Goal: Task Accomplishment & Management: Manage account settings

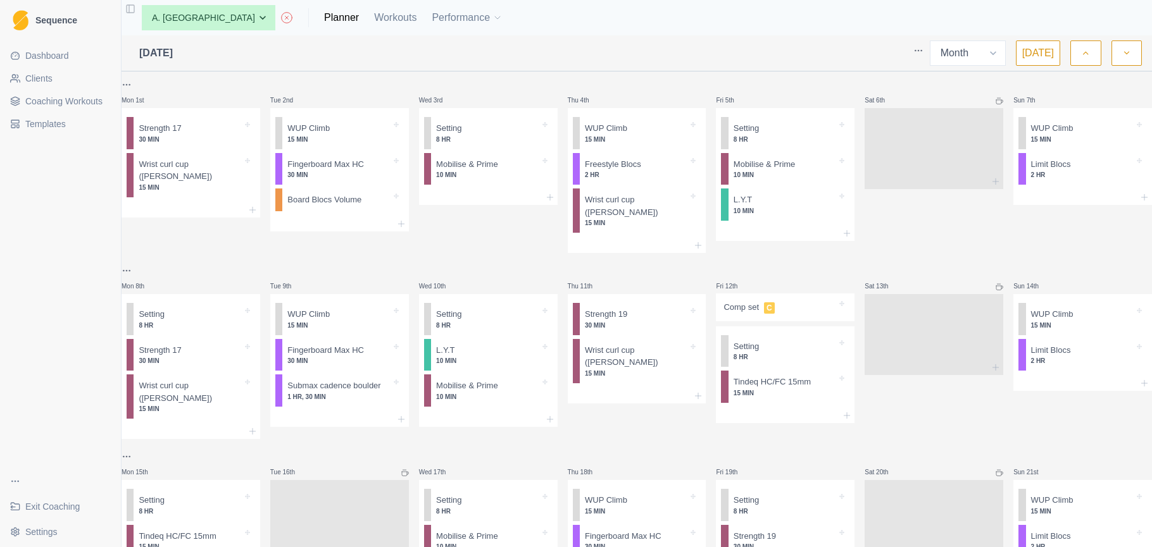
select select "month"
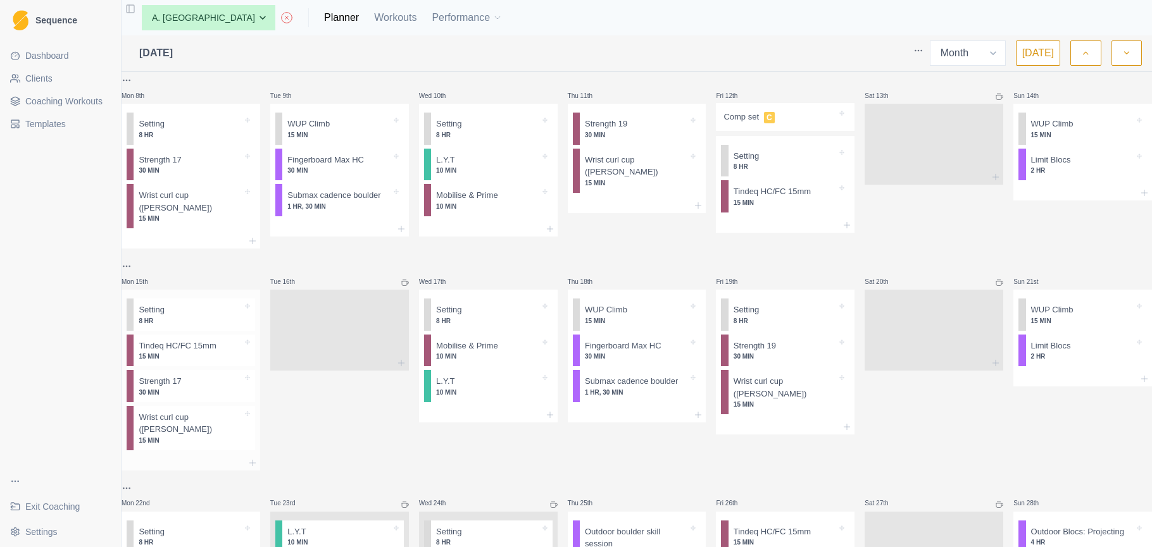
scroll to position [213, 0]
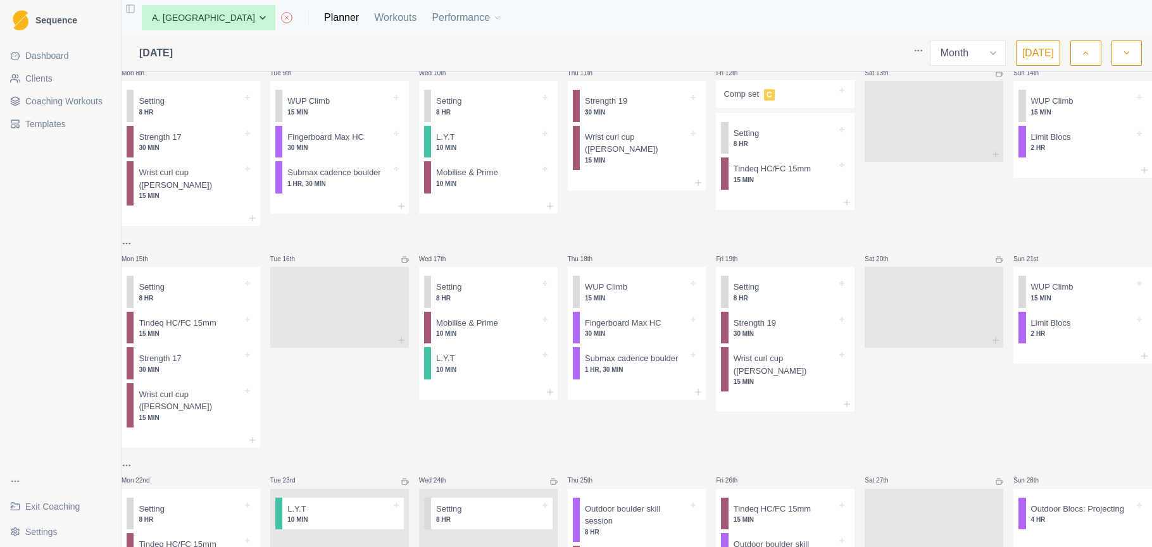
click at [70, 509] on span "Exit Coaching" at bounding box center [52, 507] width 54 height 13
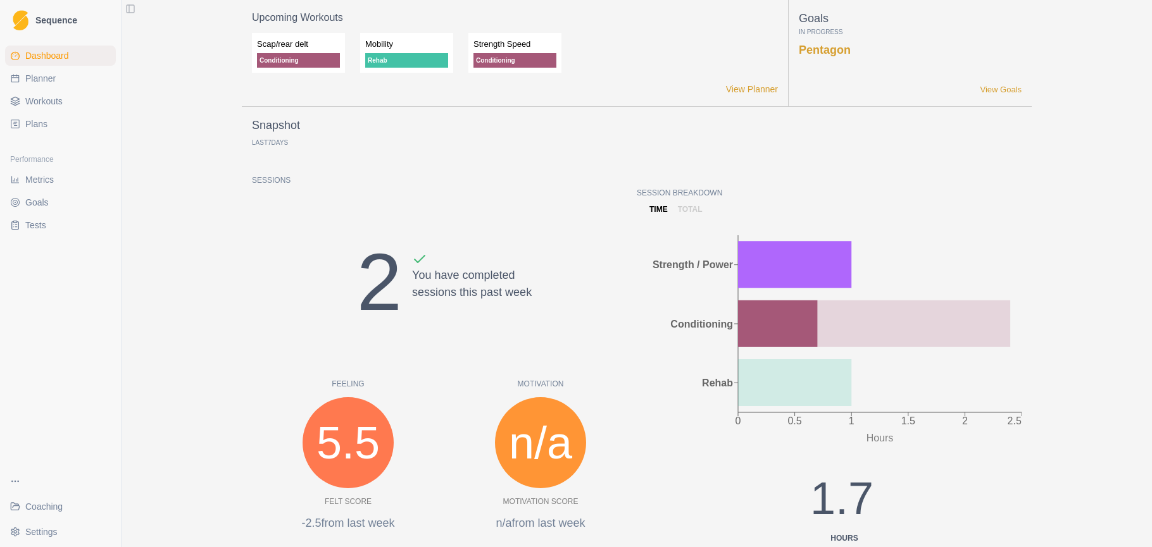
click at [57, 76] on link "Planner" at bounding box center [60, 78] width 111 height 20
select select "month"
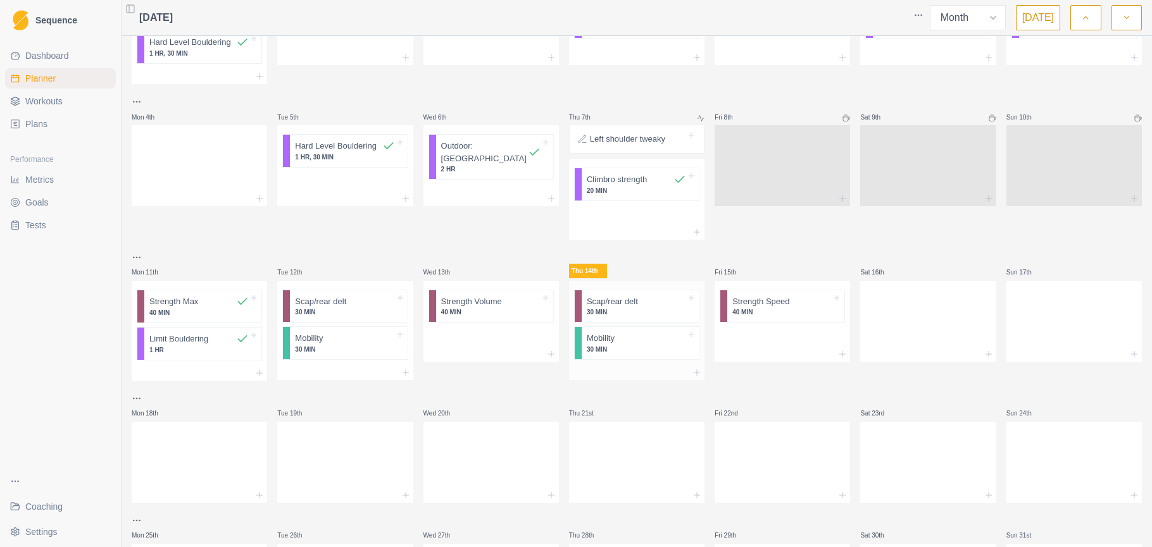
scroll to position [175, 0]
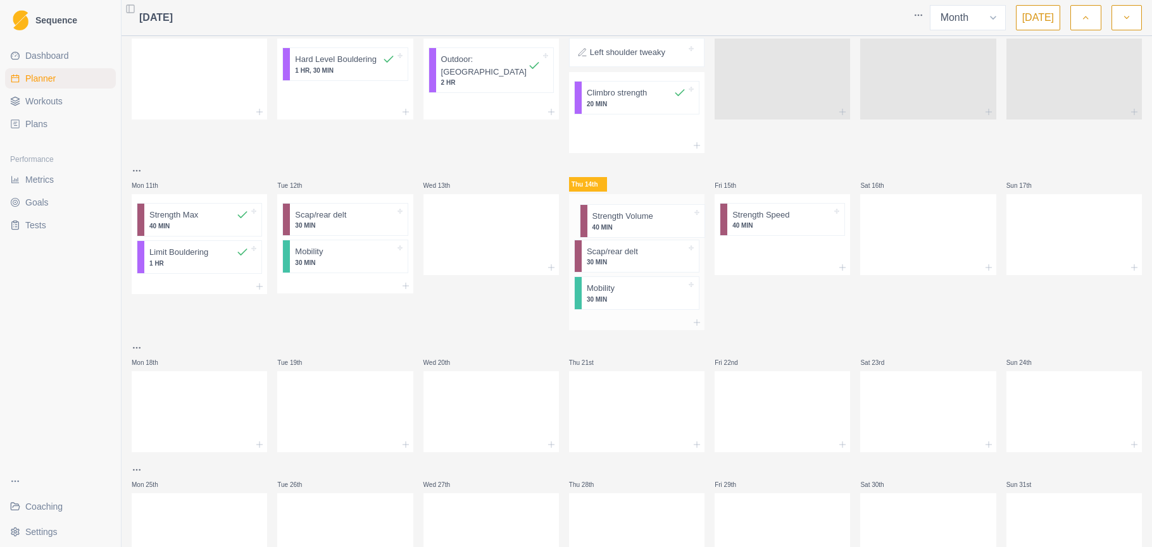
drag, startPoint x: 474, startPoint y: 222, endPoint x: 637, endPoint y: 230, distance: 162.9
click at [637, 230] on div "Mon 28th Climbro strength 20 MIN Hard Level Bouldering 1 HR, 30 MIN Tue 29th We…" at bounding box center [637, 220] width 1010 height 708
click at [360, 279] on div at bounding box center [344, 285] width 135 height 15
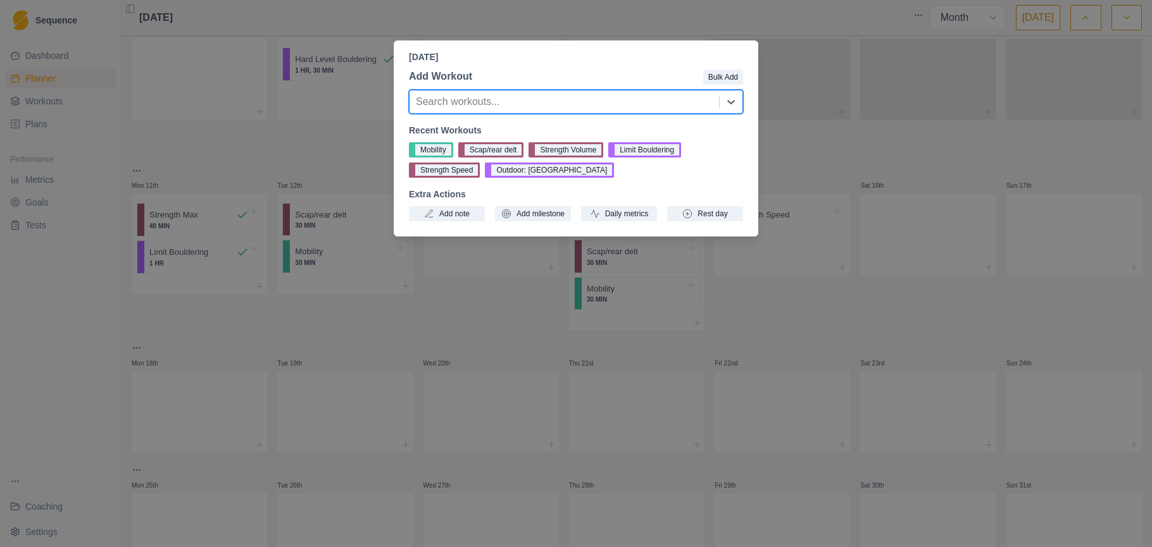
click at [358, 220] on div "Tuesday, August 12th, 2025 Add Workout Bulk Add option , selected. Select is fo…" at bounding box center [576, 273] width 1152 height 547
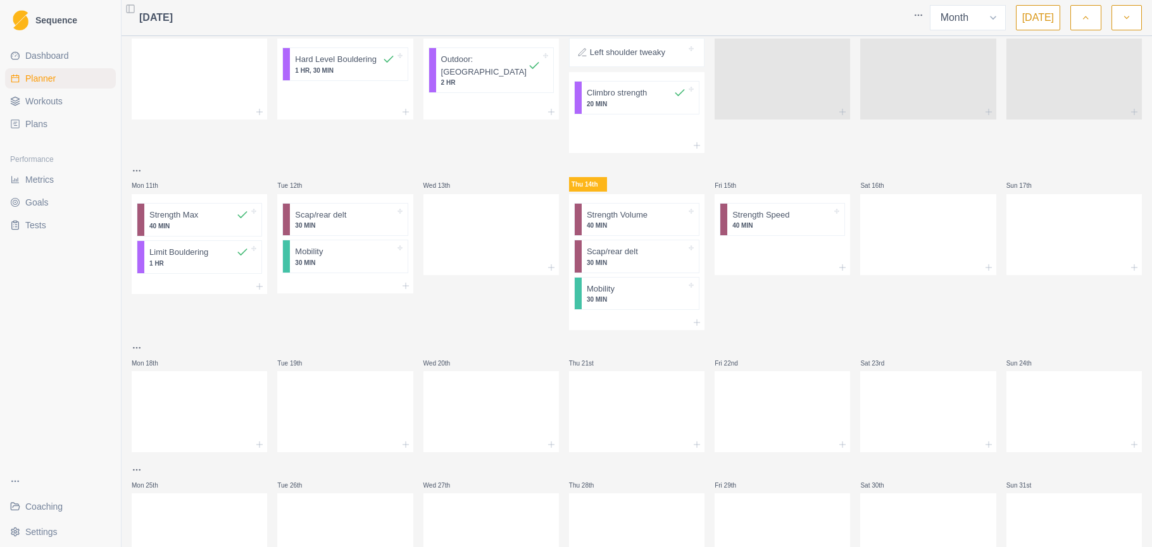
click at [358, 220] on div at bounding box center [370, 215] width 48 height 13
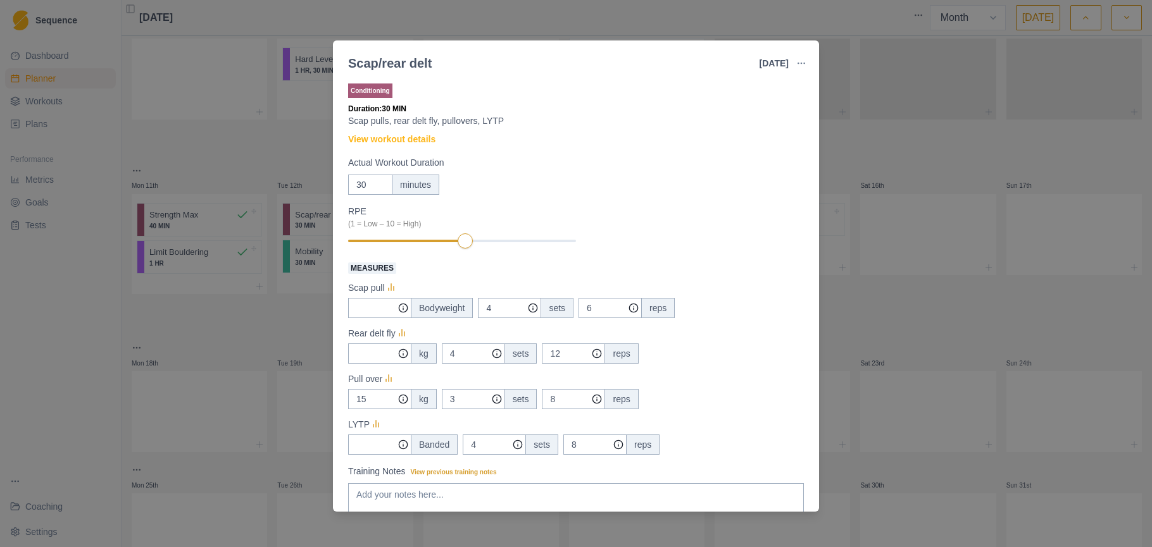
click at [309, 279] on div "Scap/rear delt 12 Aug 2025 Link To Goal View Workout Metrics Edit Original Work…" at bounding box center [576, 273] width 1152 height 547
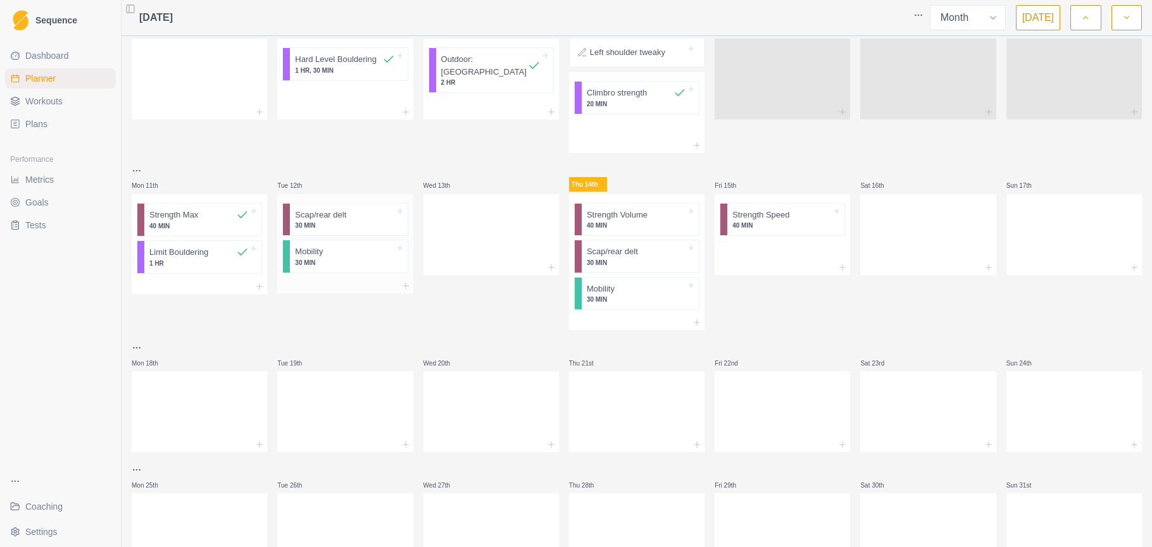
click at [318, 281] on div at bounding box center [344, 285] width 135 height 15
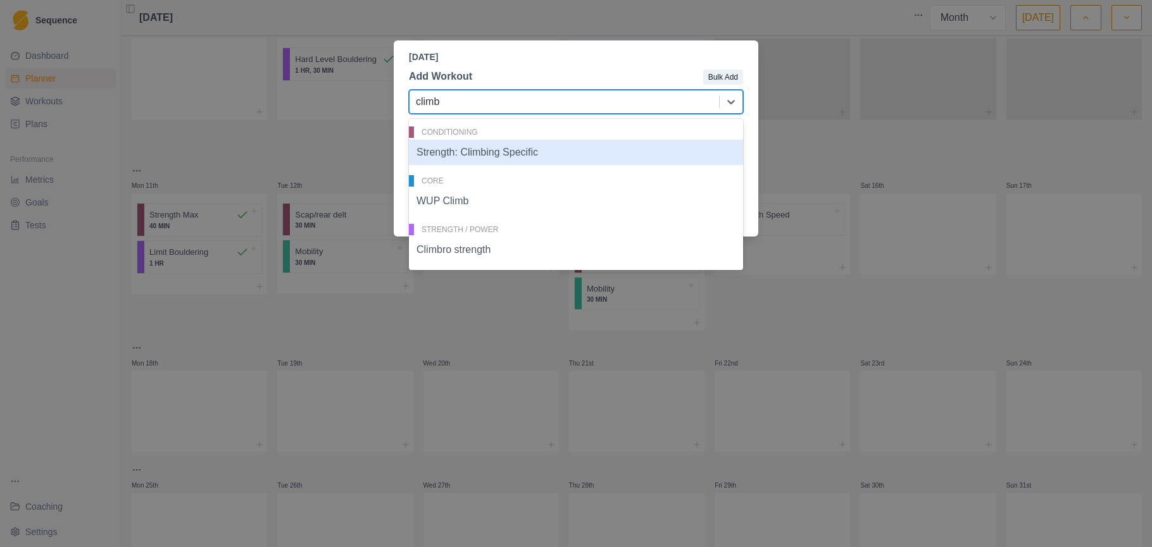
type input "climbr"
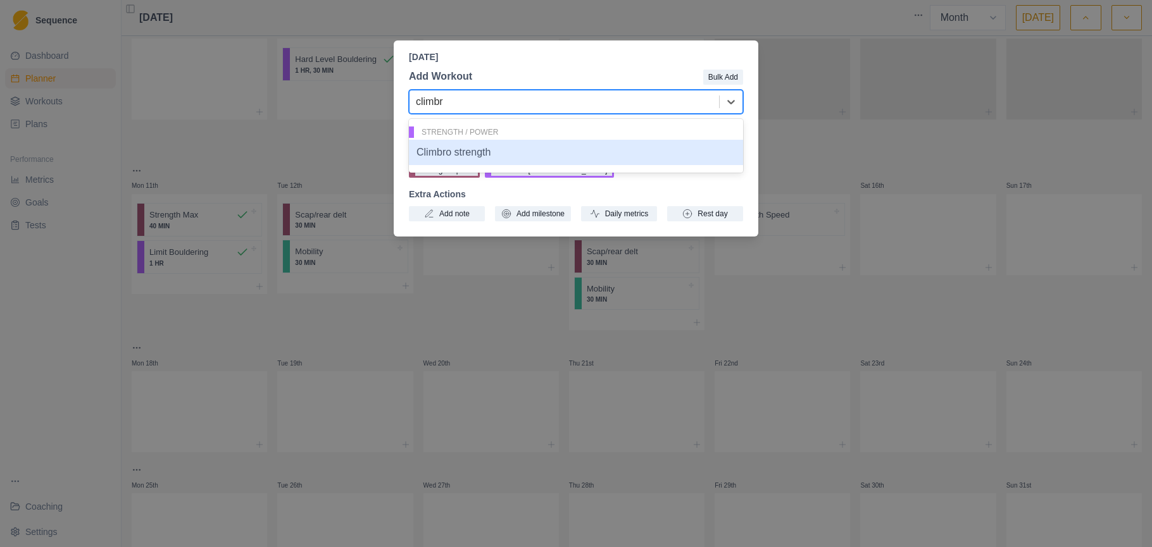
click at [502, 153] on div "Climbro strength" at bounding box center [576, 152] width 334 height 25
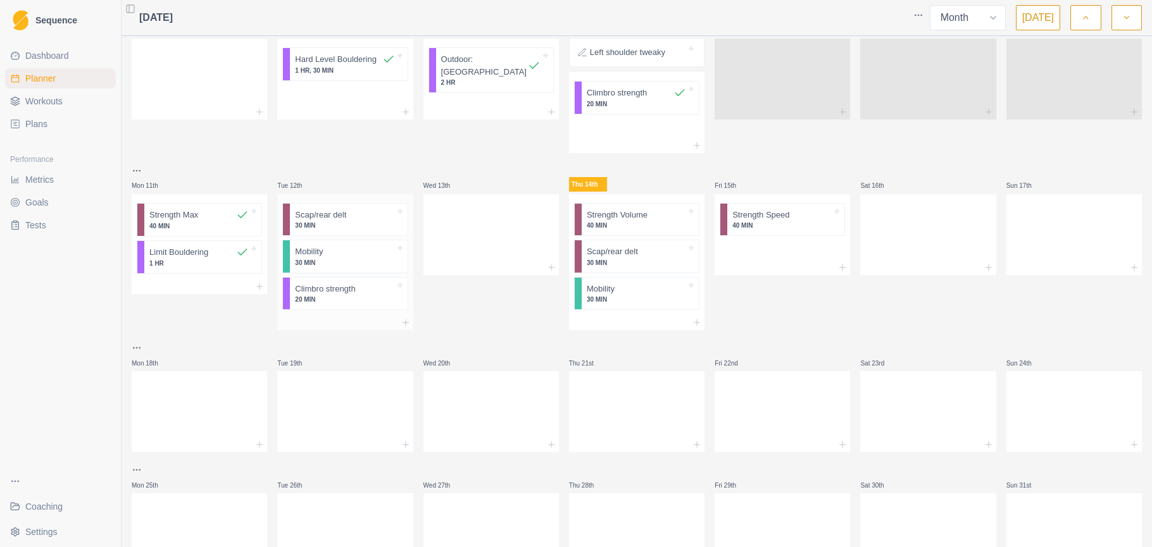
click at [344, 316] on div at bounding box center [344, 322] width 135 height 15
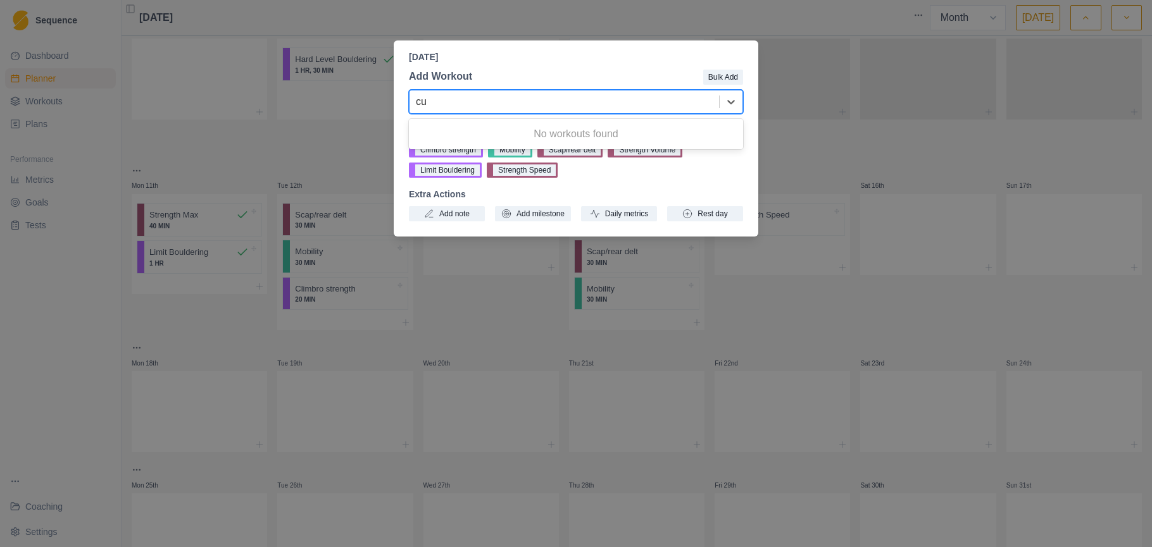
type input "c"
type input "r"
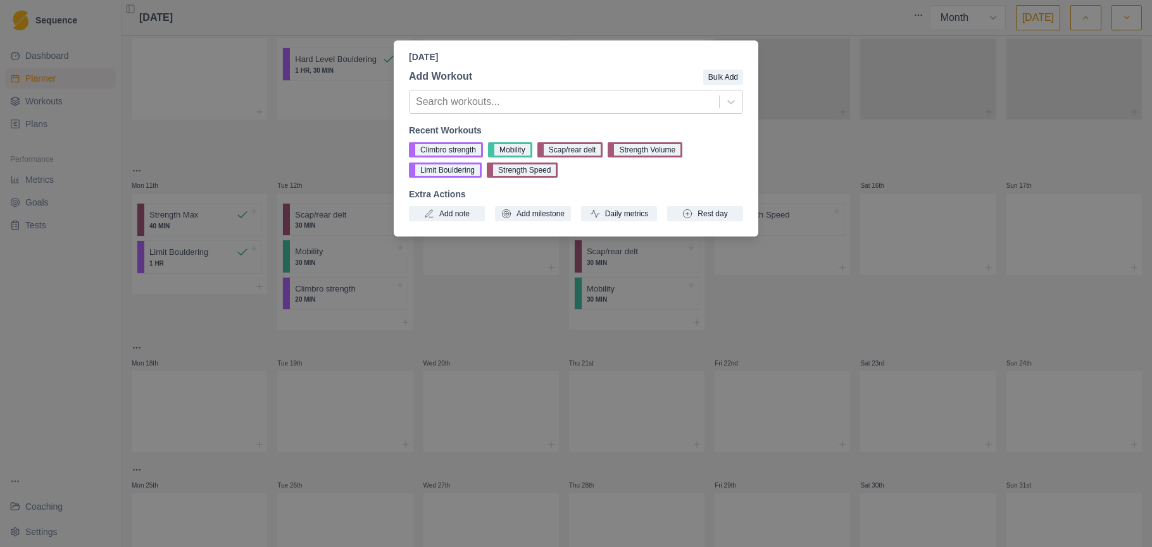
click at [318, 126] on div "Tuesday, August 12th, 2025 Add Workout Bulk Add Search workouts... Recent Worko…" at bounding box center [576, 273] width 1152 height 547
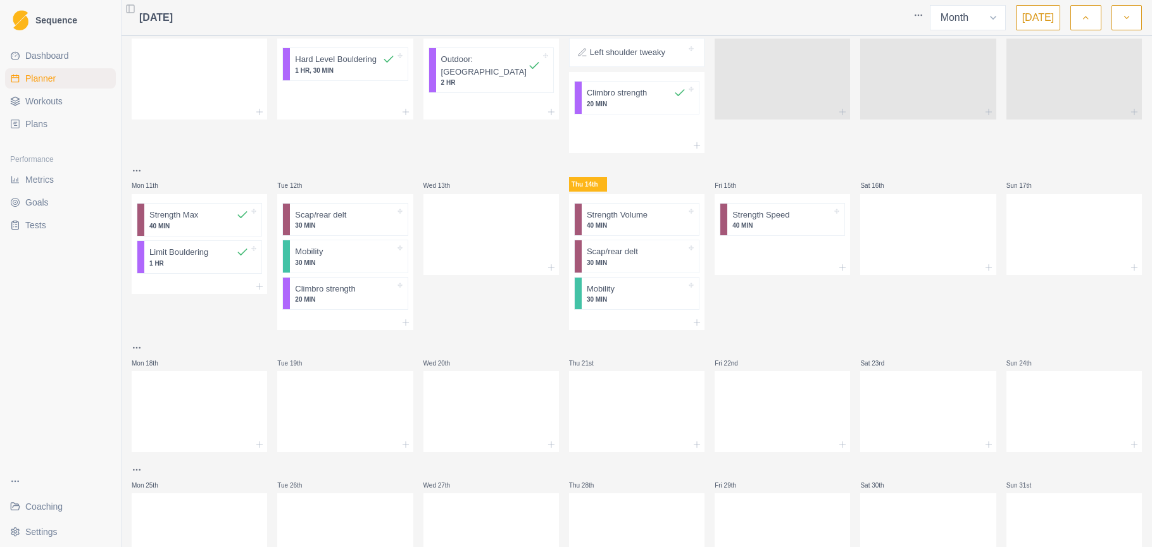
click at [85, 103] on link "Workouts" at bounding box center [60, 101] width 111 height 20
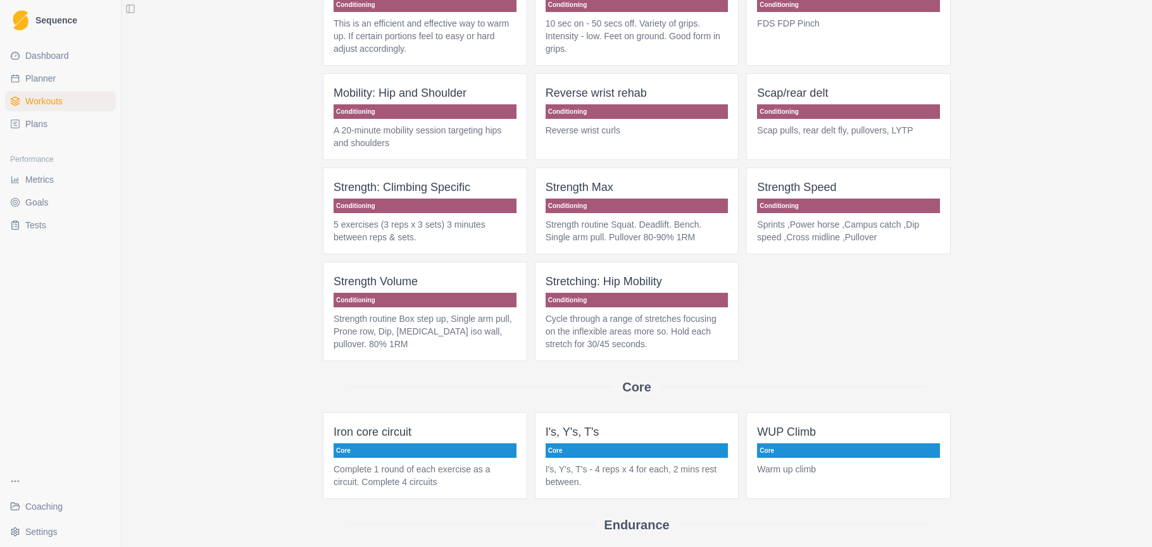
scroll to position [367, 0]
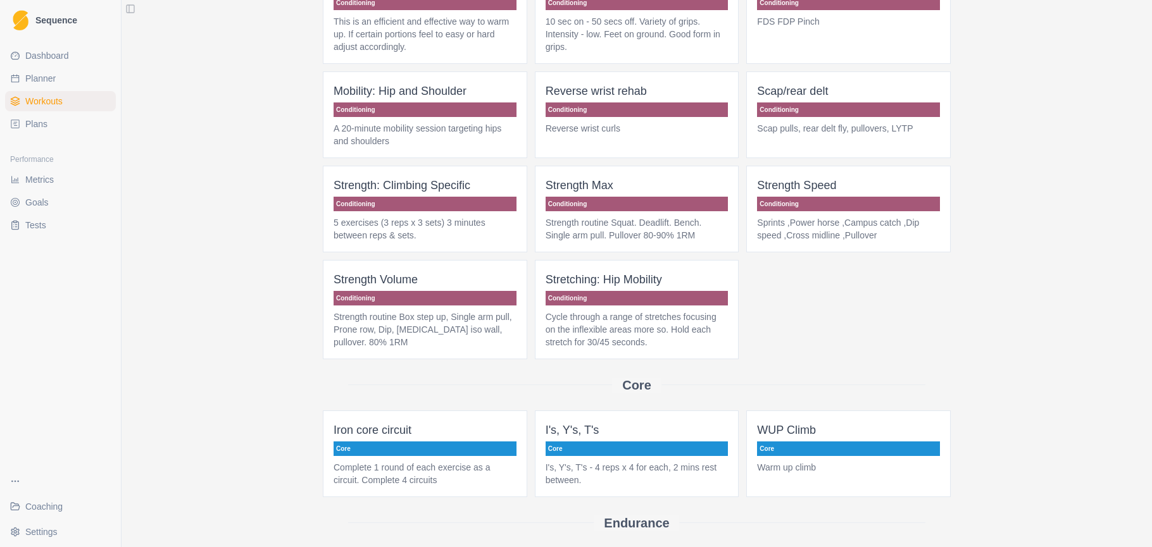
click at [633, 328] on p "Cycle through a range of stretches focusing on the inflexible areas more so. Ho…" at bounding box center [637, 330] width 183 height 38
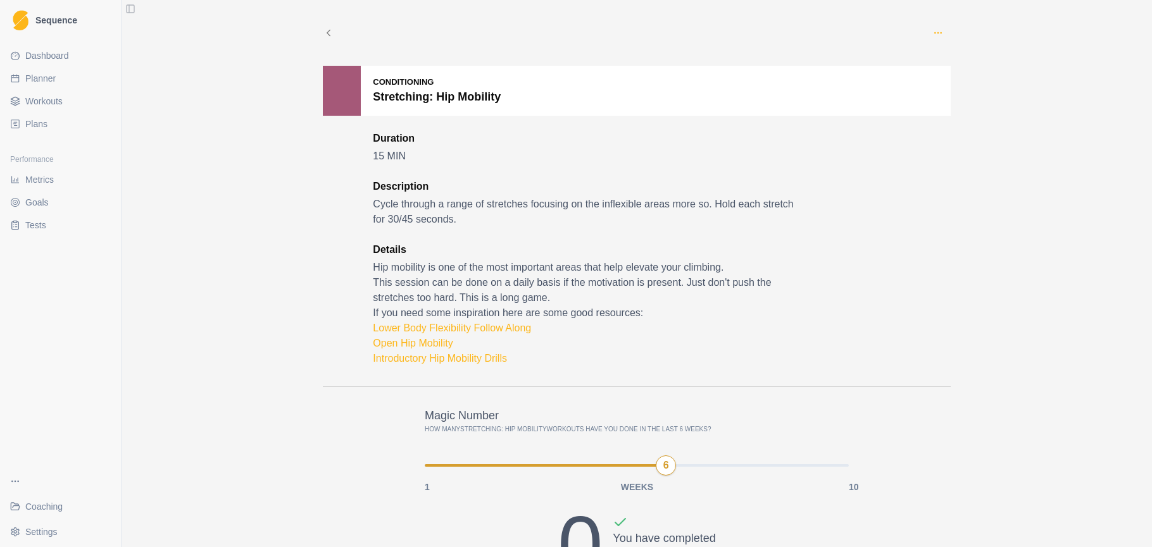
click at [938, 35] on icon "button" at bounding box center [938, 33] width 10 height 10
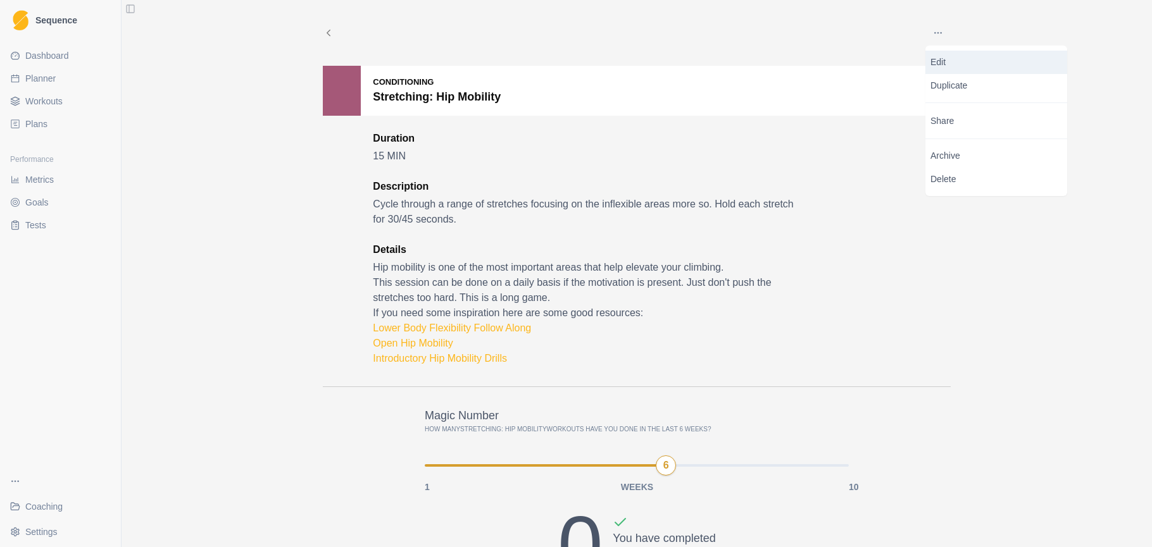
click at [943, 61] on p "Edit" at bounding box center [996, 62] width 132 height 13
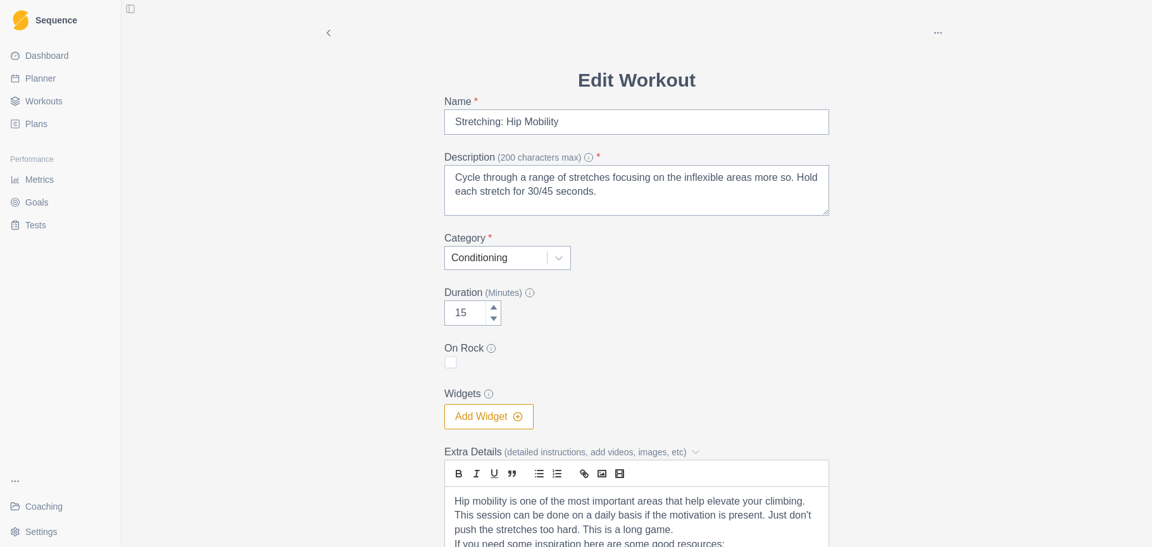
click at [330, 28] on icon at bounding box center [328, 32] width 11 height 11
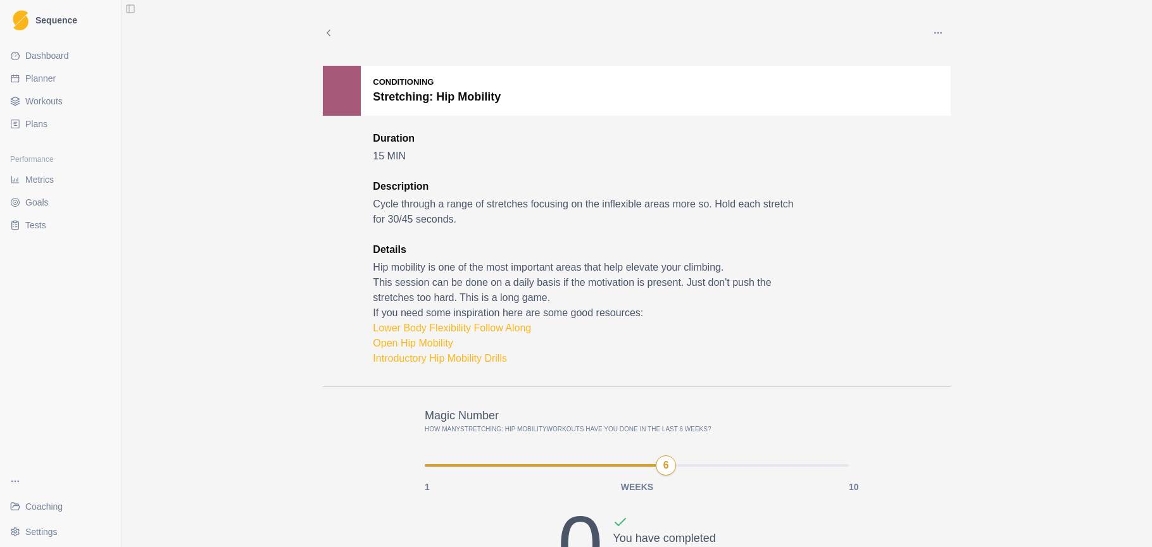
click at [332, 35] on icon at bounding box center [328, 32] width 11 height 11
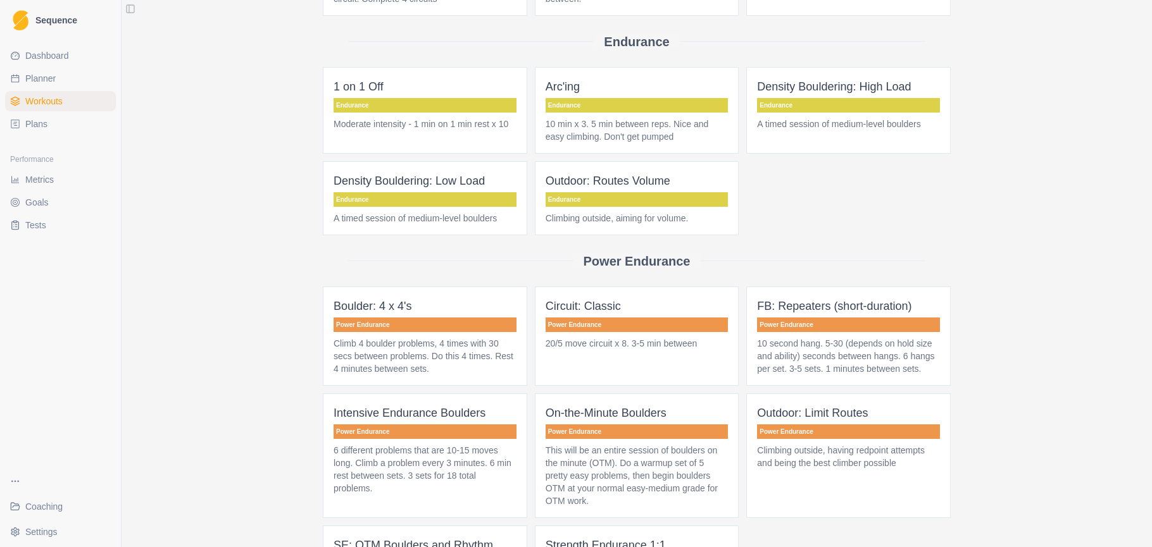
scroll to position [1129, 0]
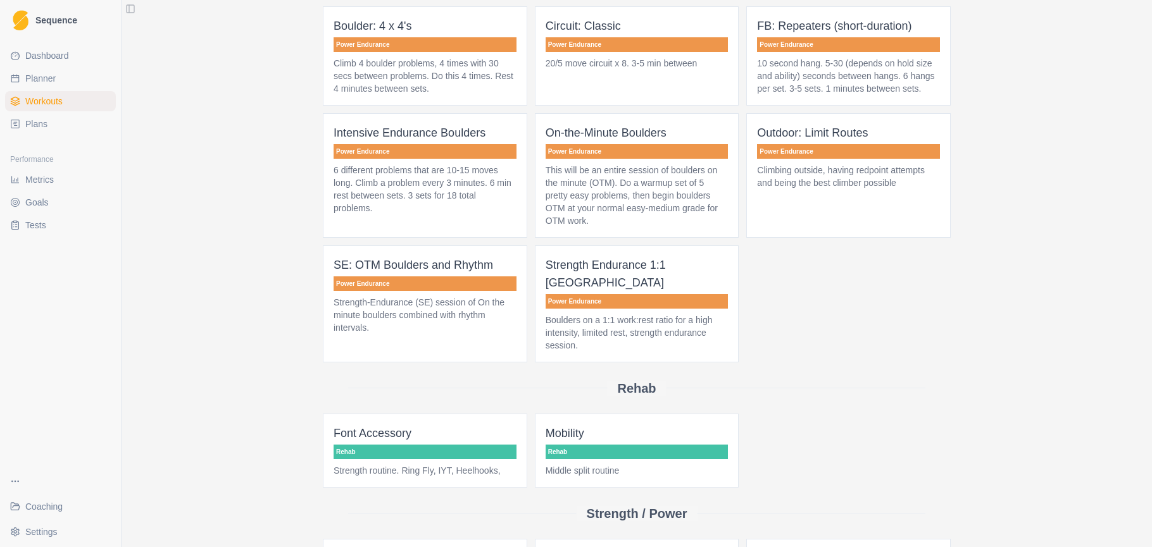
click at [640, 433] on p "Mobility" at bounding box center [637, 434] width 183 height 18
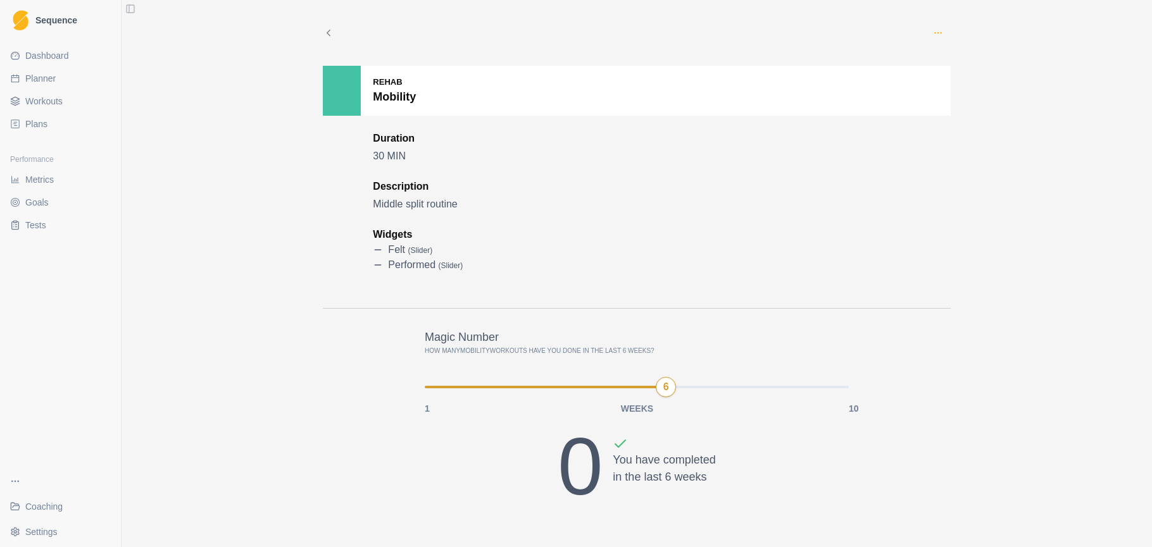
click at [937, 32] on icon "button" at bounding box center [938, 33] width 10 height 10
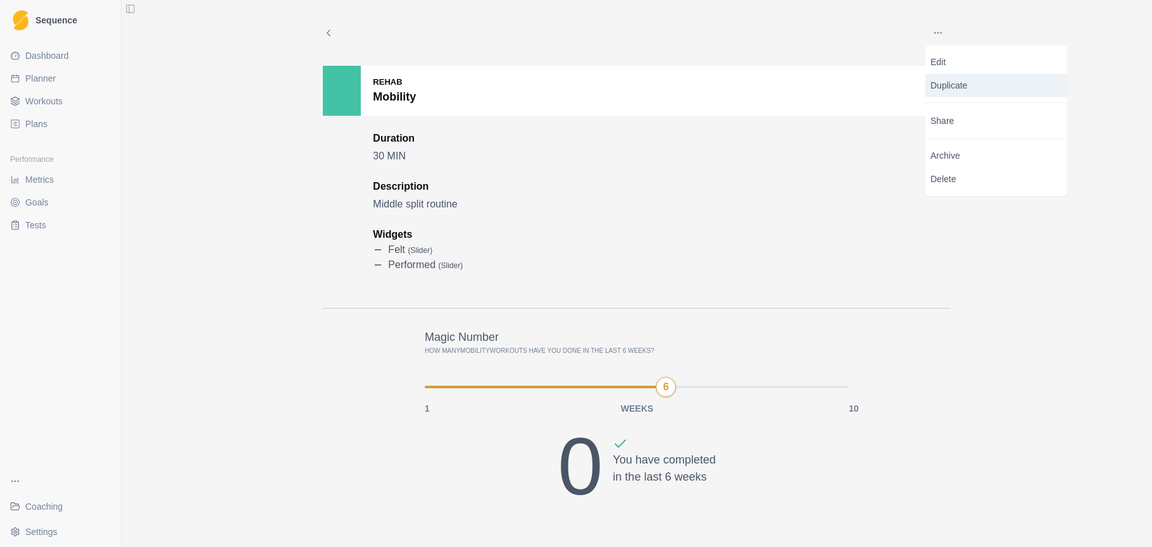
click at [952, 84] on p "Duplicate" at bounding box center [996, 85] width 142 height 23
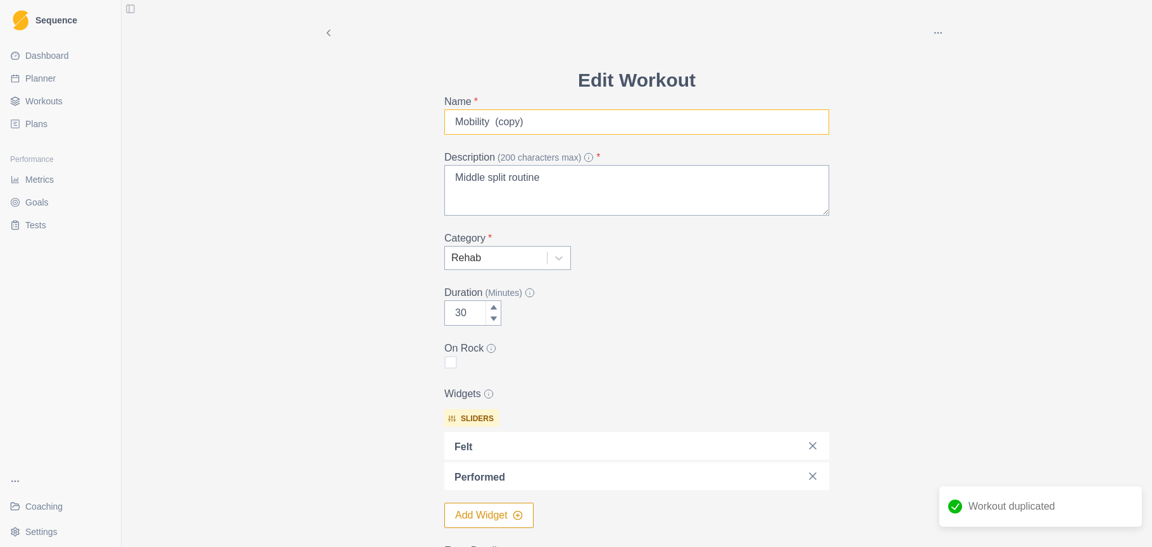
drag, startPoint x: 588, startPoint y: 126, endPoint x: 418, endPoint y: 122, distance: 170.3
click at [418, 122] on div "Archive Delete Edit Workout Name * Mobility (copy) Description (200 characters …" at bounding box center [637, 305] width 648 height 610
type input "Wrist cup"
drag, startPoint x: 558, startPoint y: 178, endPoint x: 435, endPoint y: 175, distance: 122.2
click at [434, 177] on div "Edit Workout Name * Wrist cup Description (200 characters max) * Middle split r…" at bounding box center [636, 338] width 405 height 544
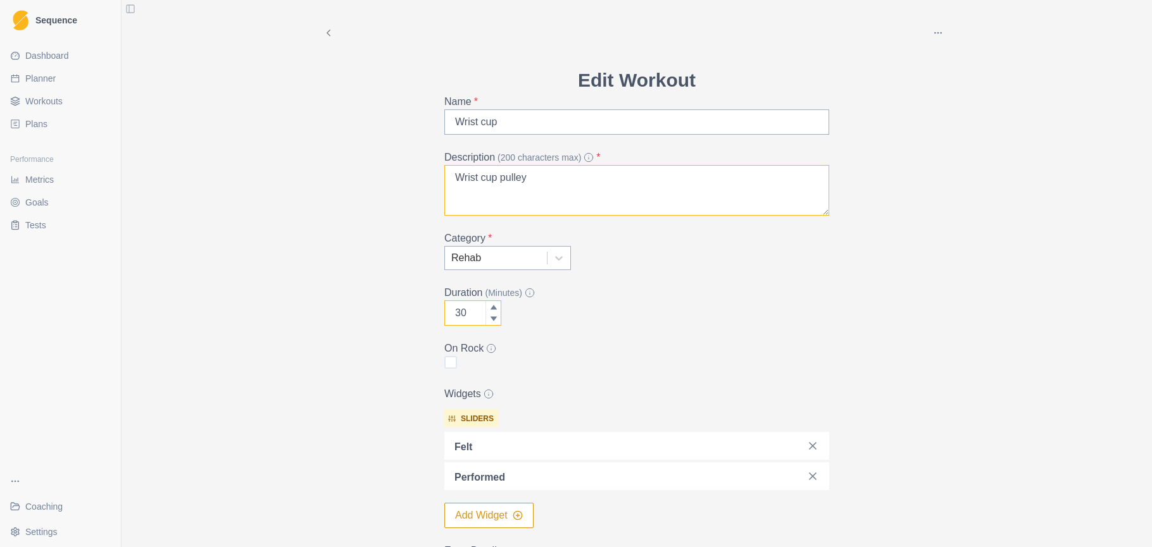
type textarea "Wrist cup pulley"
click at [484, 313] on input "30" at bounding box center [472, 313] width 57 height 25
click at [435, 312] on div "Edit Workout Name * Wrist cup Description (200 characters max) * Wrist cup pull…" at bounding box center [636, 338] width 405 height 544
type input "10"
click at [606, 308] on div "Duration (Minutes) 10" at bounding box center [636, 305] width 385 height 41
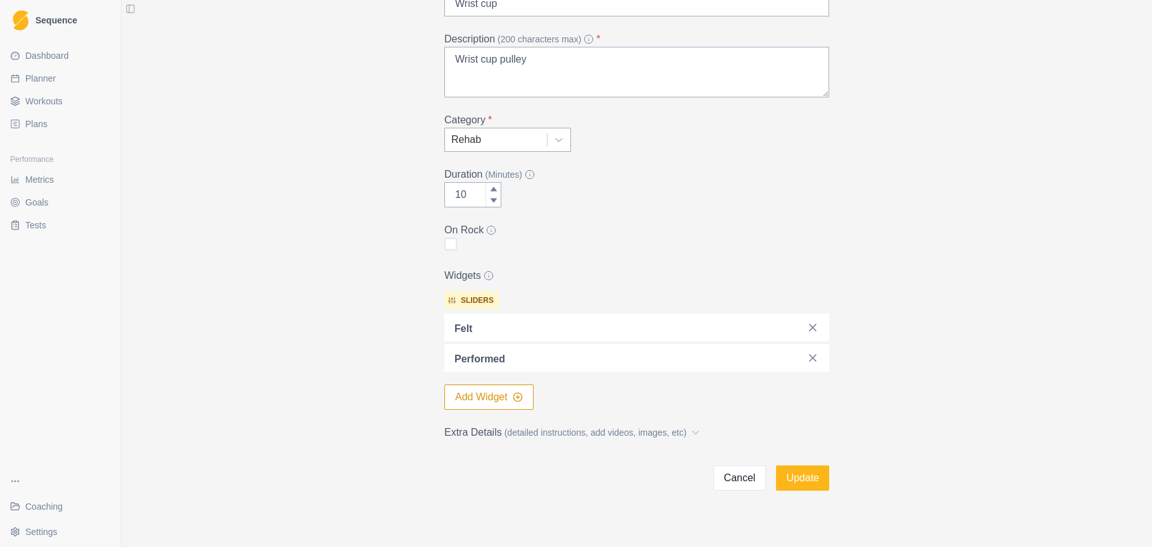
scroll to position [122, 0]
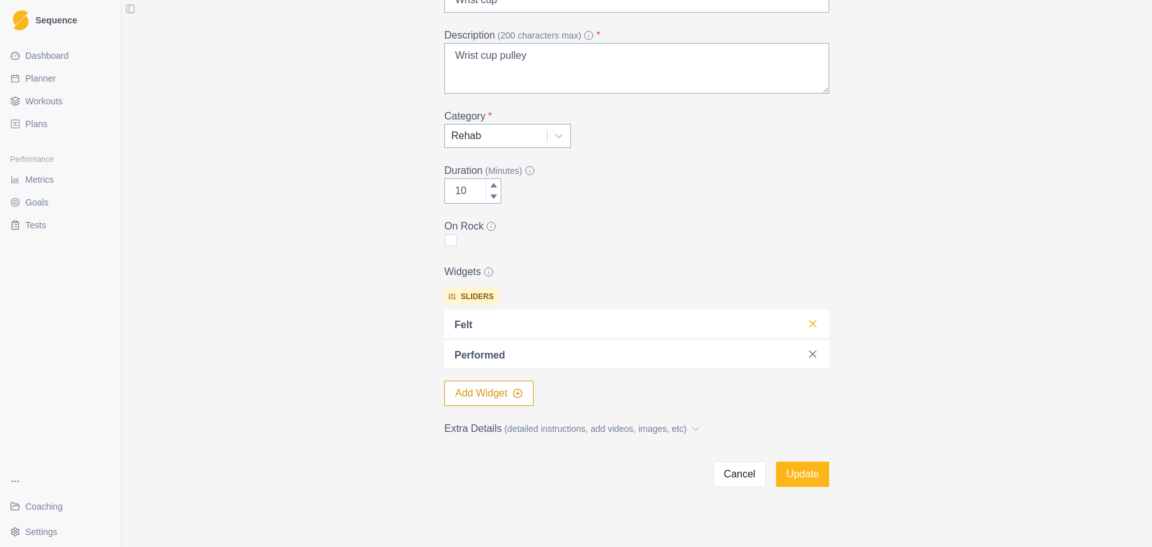
click at [816, 322] on icon at bounding box center [812, 324] width 13 height 13
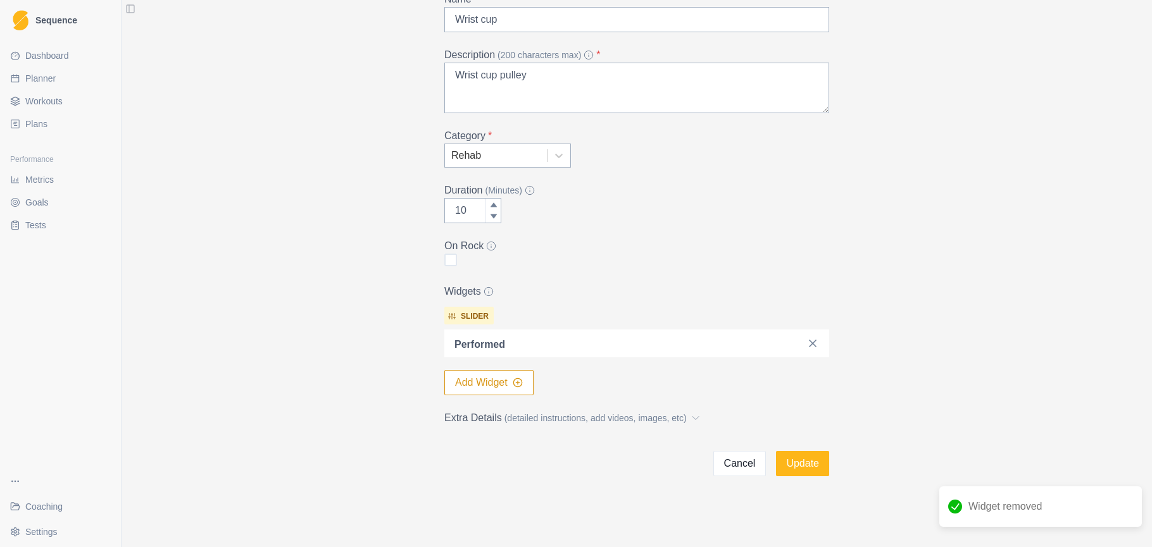
click at [500, 382] on button "Add Widget" at bounding box center [488, 382] width 89 height 25
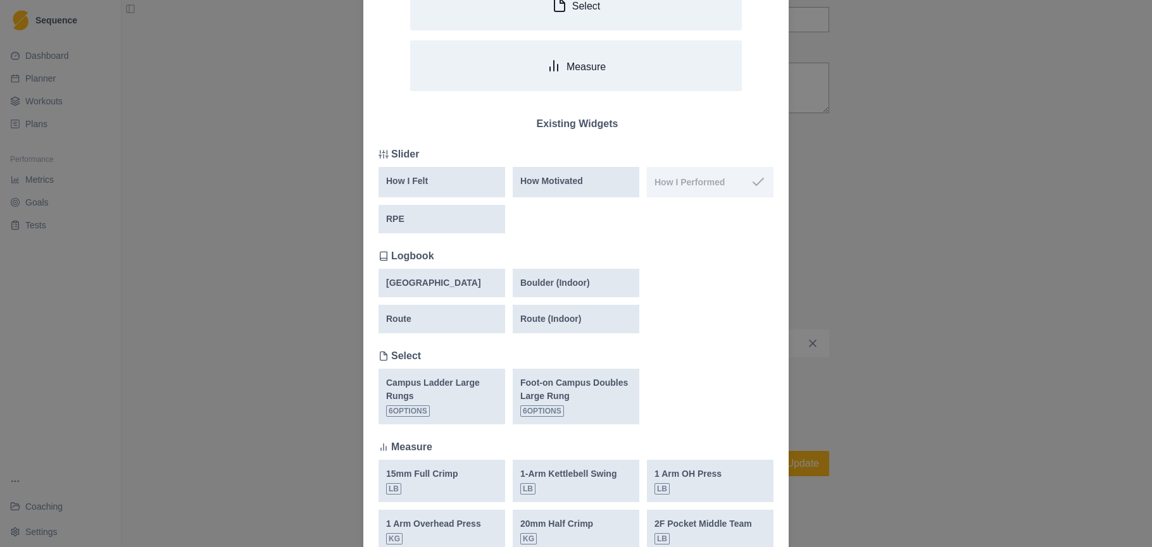
scroll to position [122, 0]
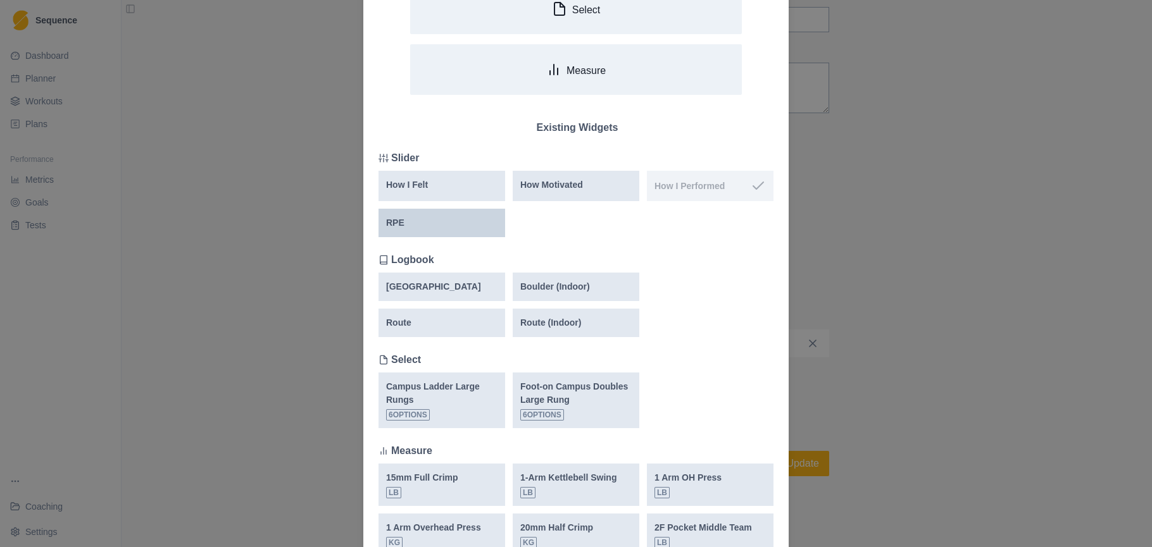
click at [424, 230] on div "RPE" at bounding box center [441, 223] width 127 height 28
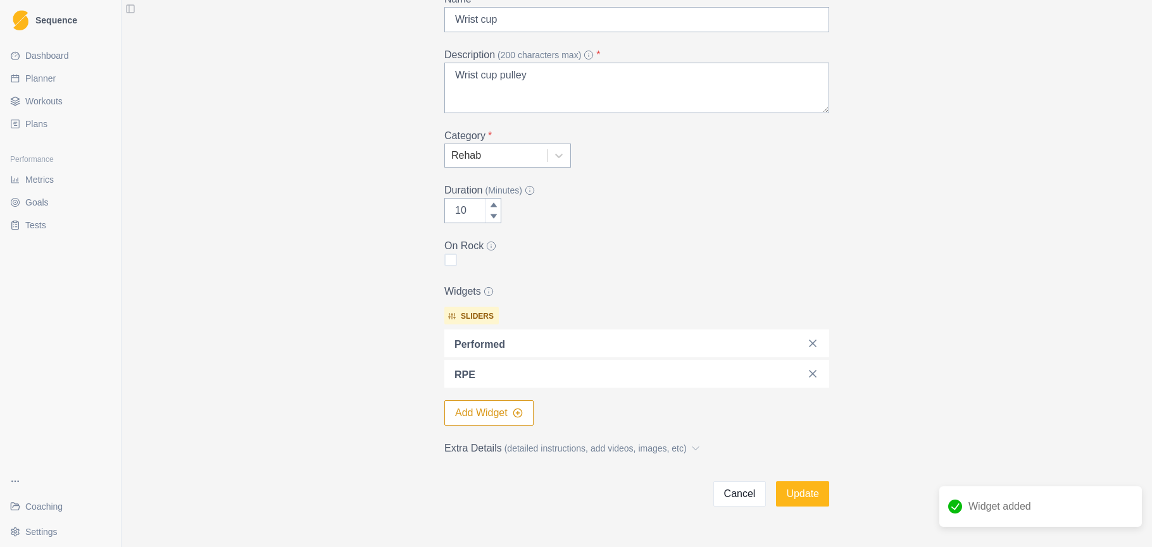
click at [478, 415] on button "Add Widget" at bounding box center [488, 413] width 89 height 25
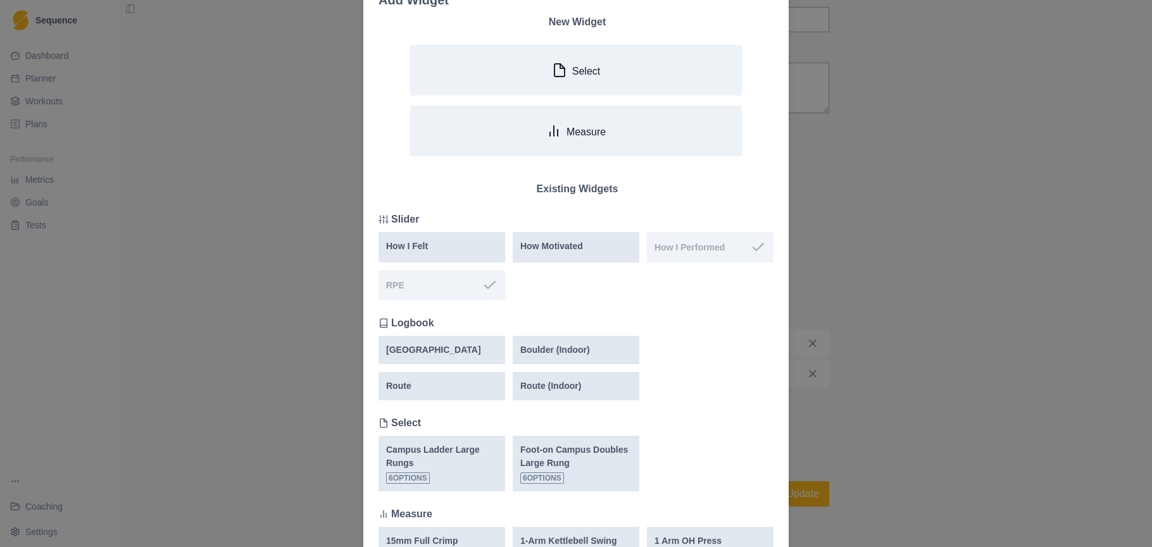
scroll to position [0, 0]
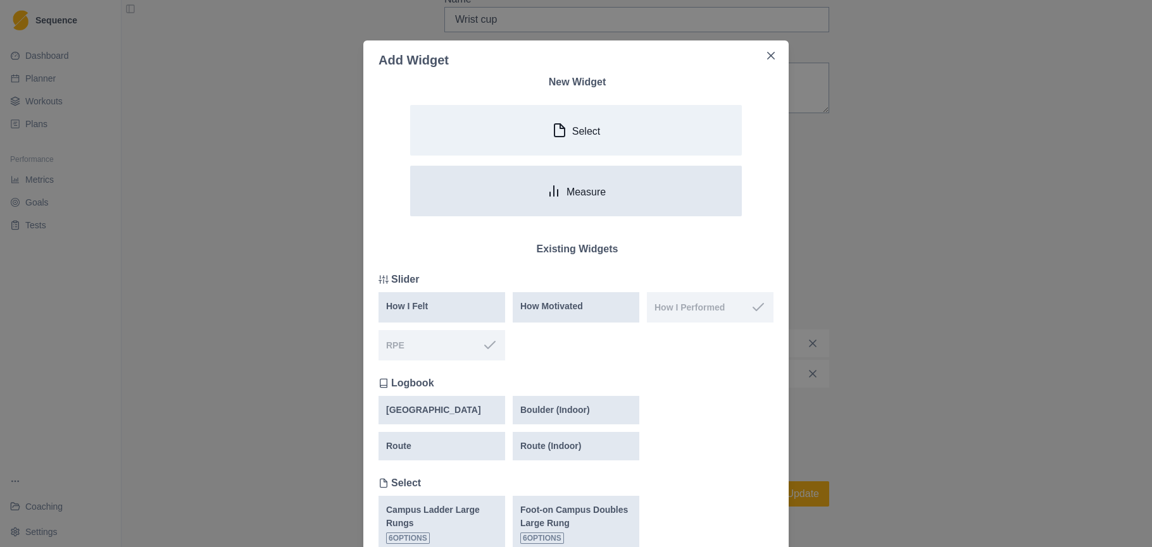
click at [619, 197] on button "Measure" at bounding box center [576, 191] width 332 height 51
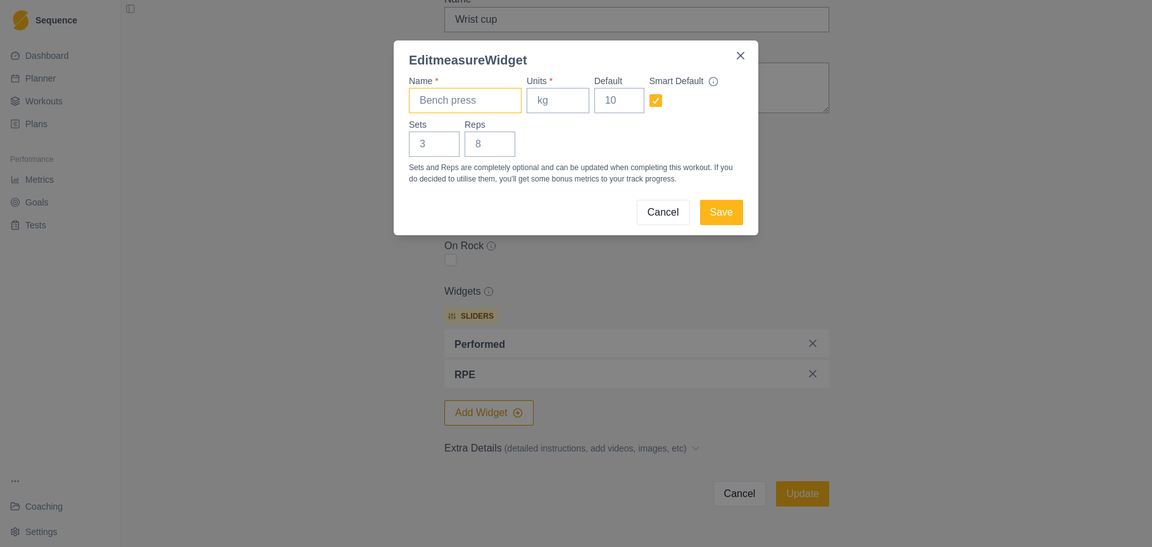
click at [461, 104] on input "Name *" at bounding box center [465, 100] width 113 height 25
type input "Wrist cup"
click at [558, 100] on input "Units *" at bounding box center [558, 100] width 63 height 25
type input "kg"
click at [565, 127] on div "Sets Reps" at bounding box center [576, 137] width 334 height 39
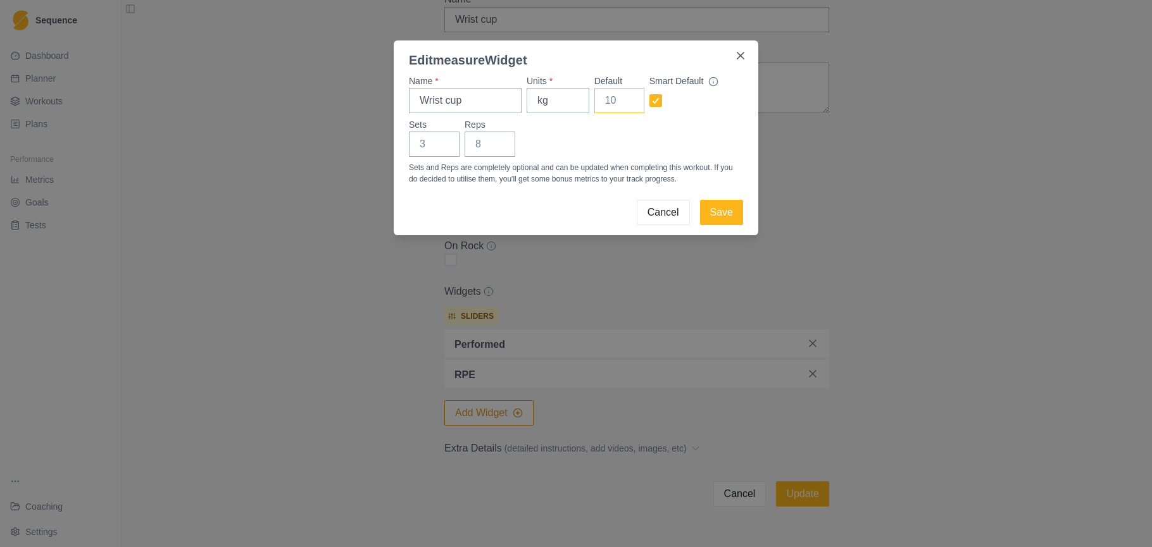
drag, startPoint x: 612, startPoint y: 108, endPoint x: 565, endPoint y: 139, distance: 56.4
click at [612, 108] on input "Default" at bounding box center [619, 100] width 50 height 25
drag, startPoint x: 556, startPoint y: 132, endPoint x: 527, endPoint y: 116, distance: 32.9
click at [556, 132] on div "Sets Reps" at bounding box center [576, 137] width 334 height 39
click at [506, 89] on input "Wrist cup" at bounding box center [465, 100] width 113 height 25
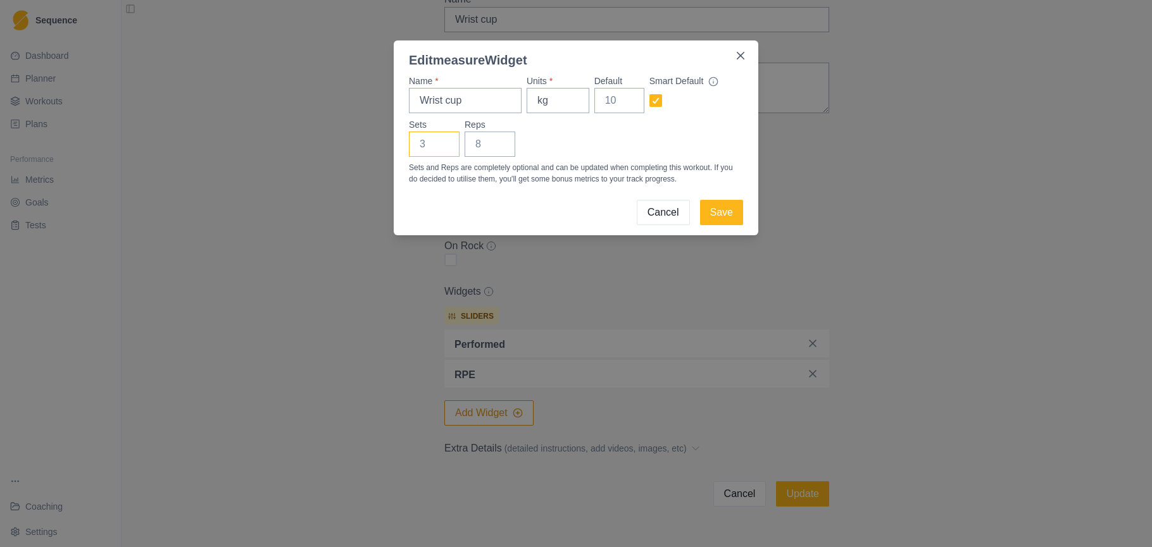
click at [435, 146] on input "Sets" at bounding box center [434, 144] width 51 height 25
type input "4"
click at [488, 145] on input "Reps" at bounding box center [490, 144] width 51 height 25
type input "30"
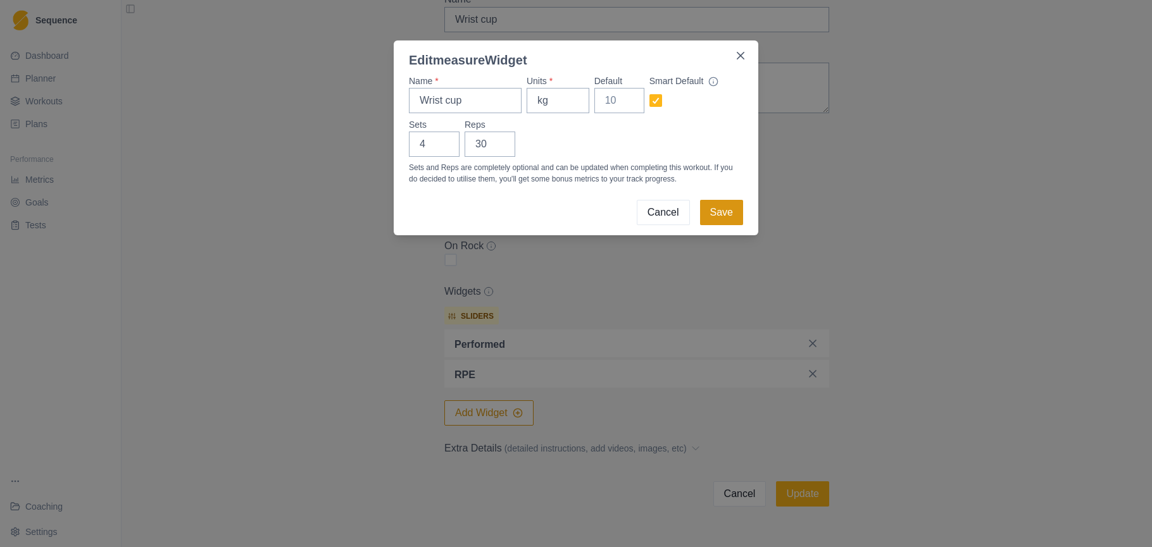
click at [710, 211] on button "Save" at bounding box center [721, 212] width 43 height 25
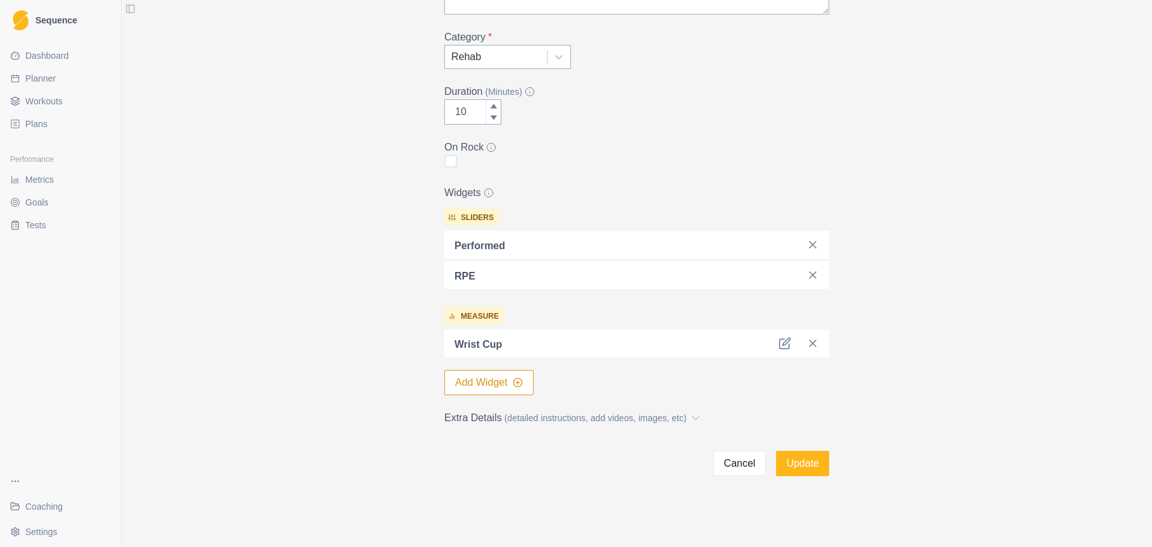
scroll to position [201, 0]
click at [604, 418] on span "(detailed instructions, add videos, images, etc)" at bounding box center [595, 418] width 182 height 13
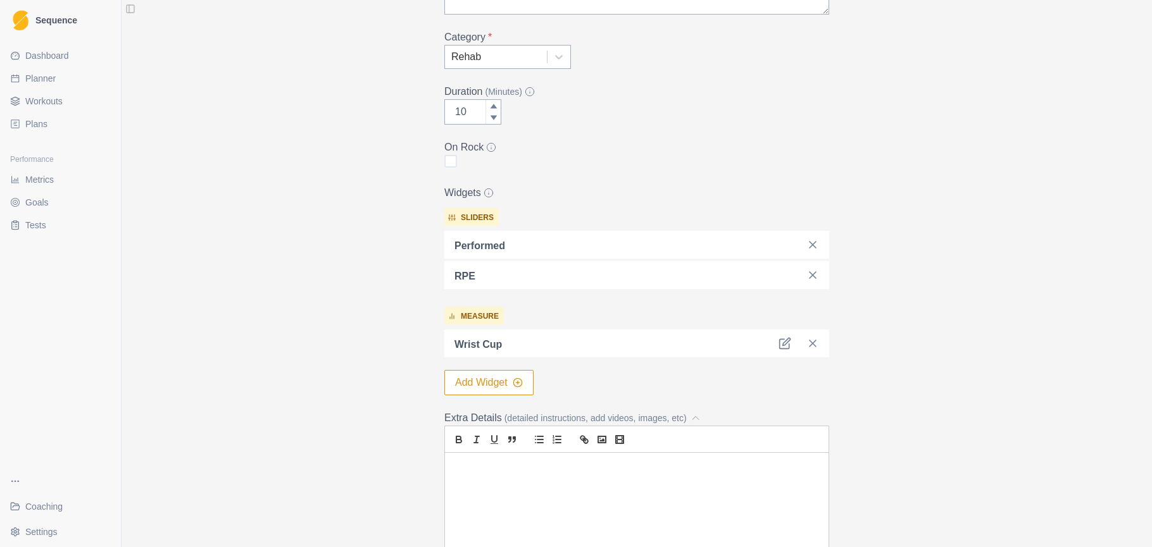
click at [483, 469] on p at bounding box center [636, 468] width 365 height 15
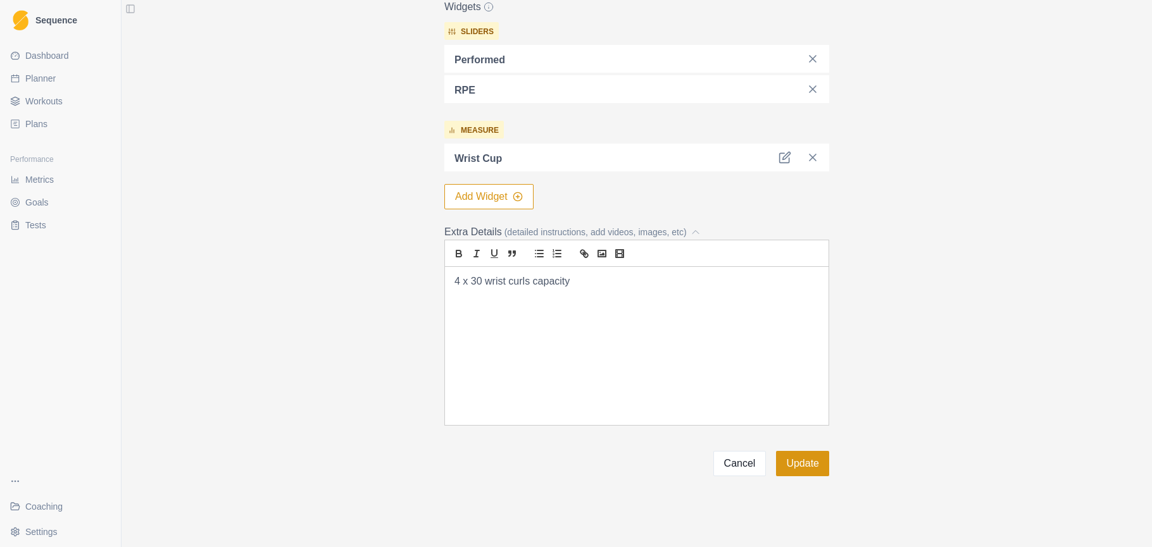
scroll to position [388, 0]
click at [794, 470] on button "Update" at bounding box center [802, 463] width 53 height 25
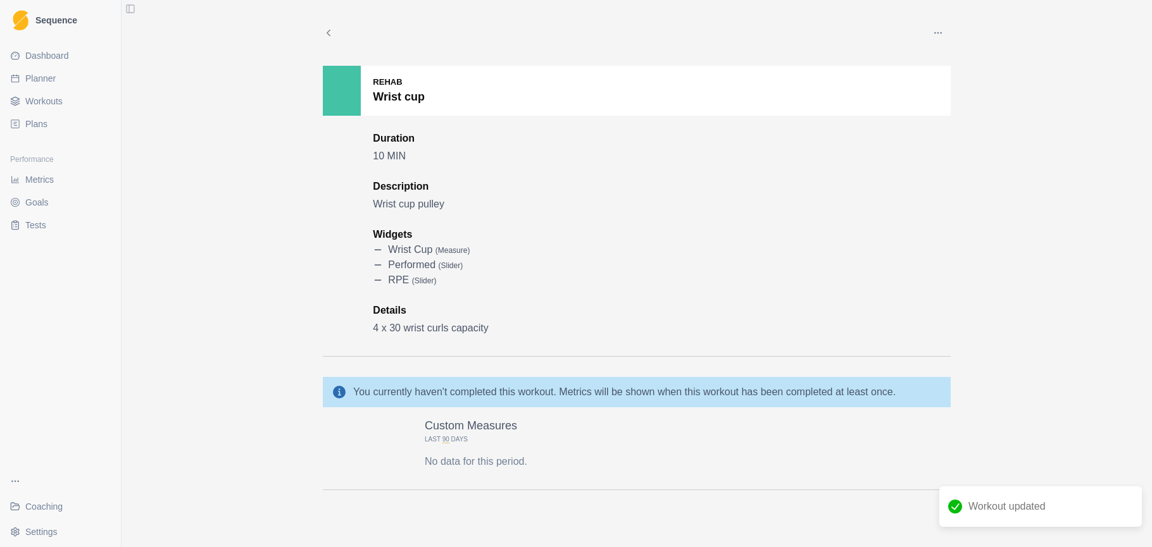
click at [60, 77] on link "Planner" at bounding box center [60, 78] width 111 height 20
select select "month"
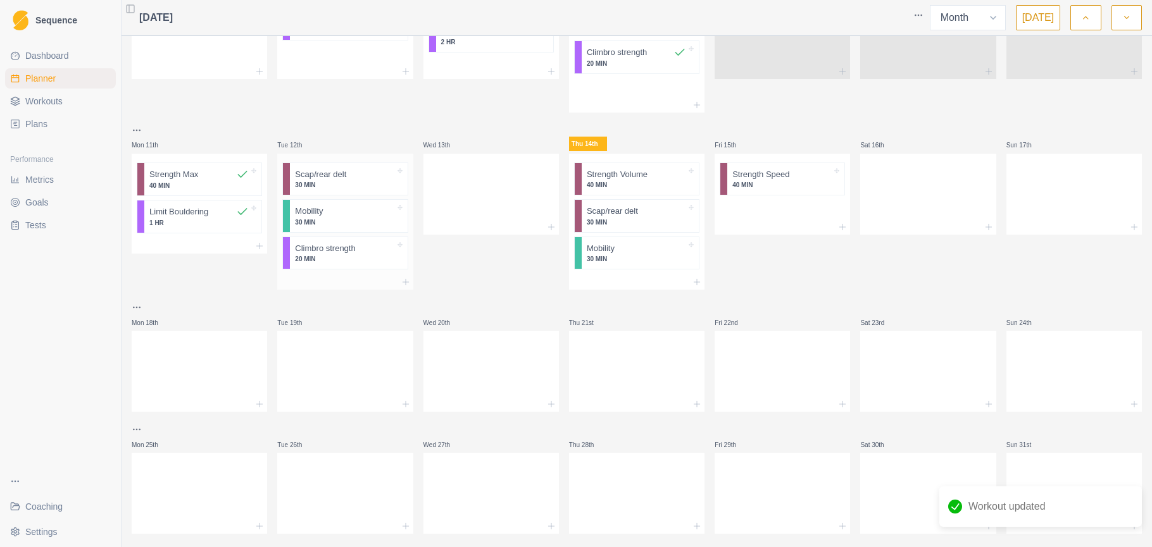
scroll to position [231, 0]
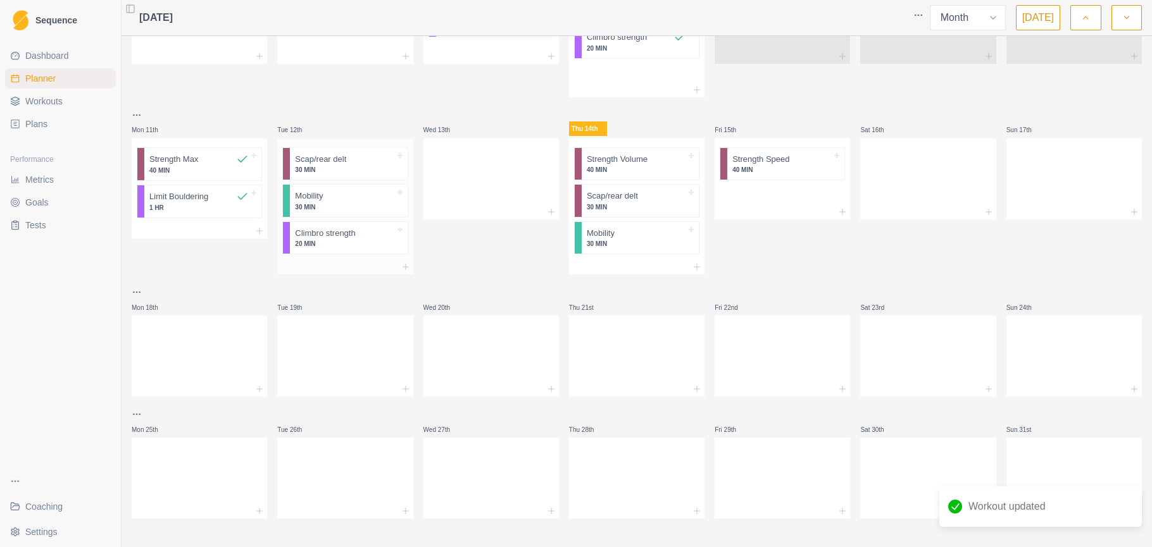
click at [346, 263] on div at bounding box center [344, 267] width 135 height 15
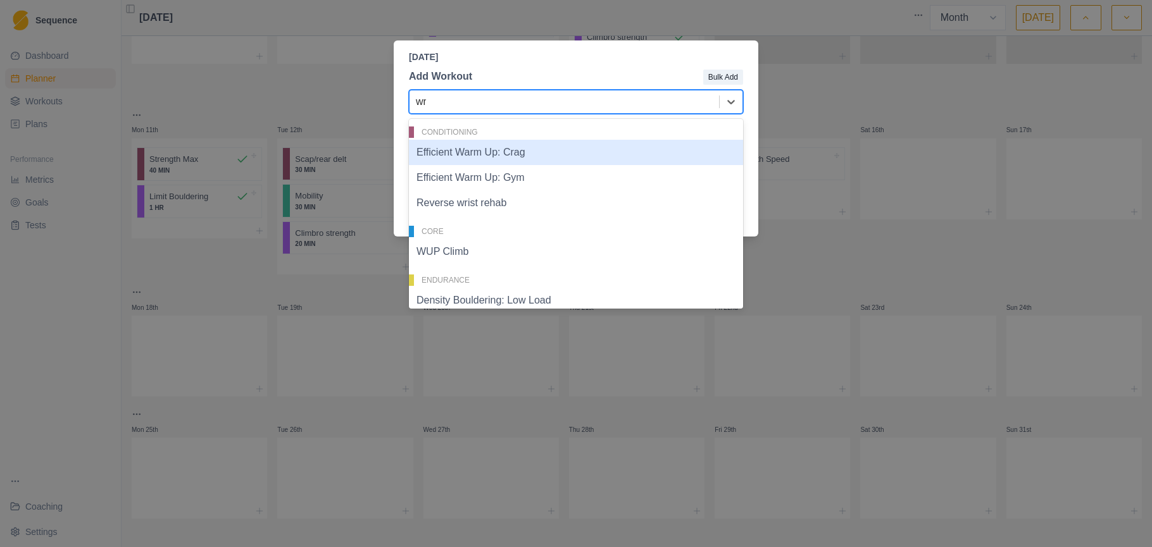
type input "wri"
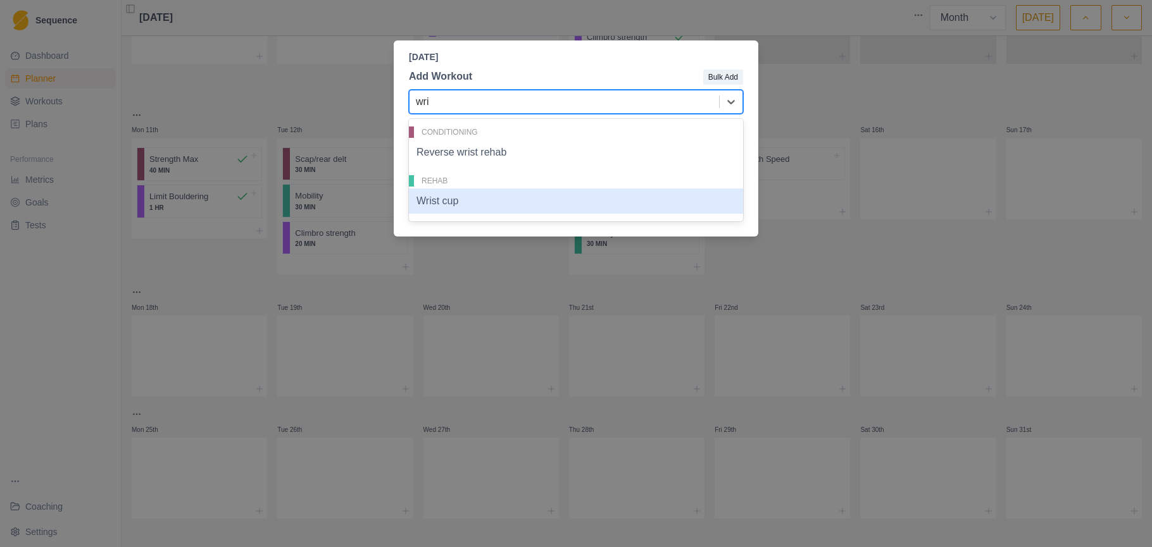
click at [430, 194] on div "Wrist cup" at bounding box center [576, 201] width 334 height 25
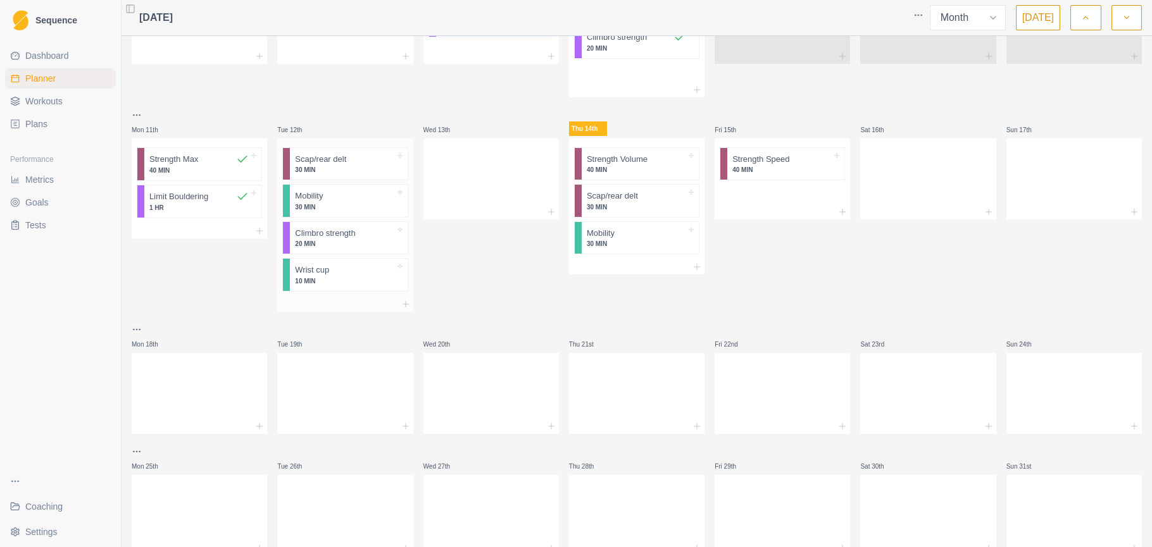
click at [380, 282] on p "10 MIN" at bounding box center [344, 281] width 99 height 9
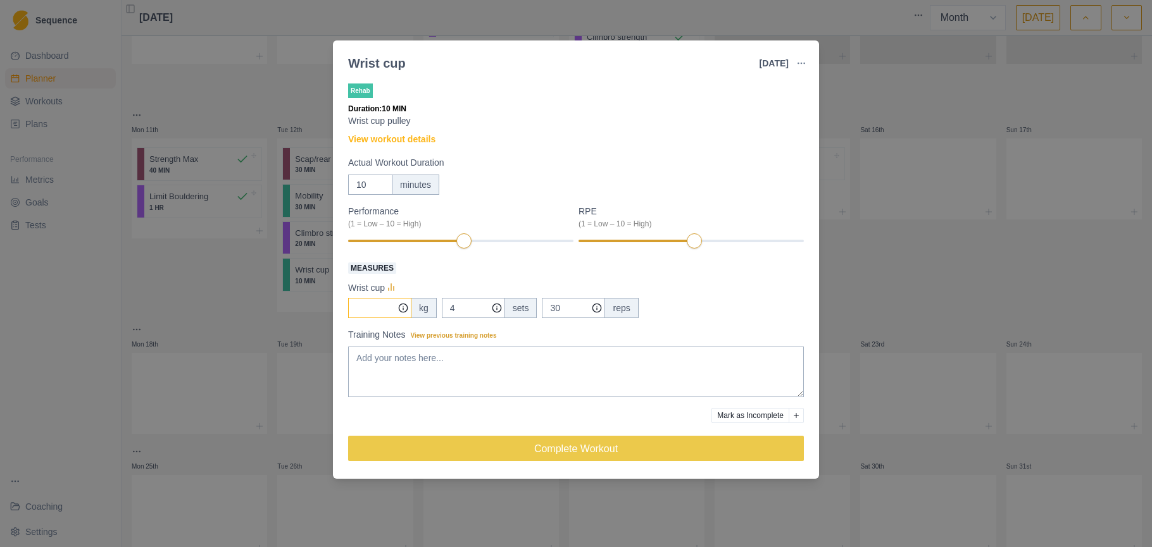
click at [382, 309] on input "Measures" at bounding box center [379, 308] width 63 height 20
type input "15"
click at [428, 361] on textarea "Training Notes View previous training notes" at bounding box center [576, 372] width 456 height 51
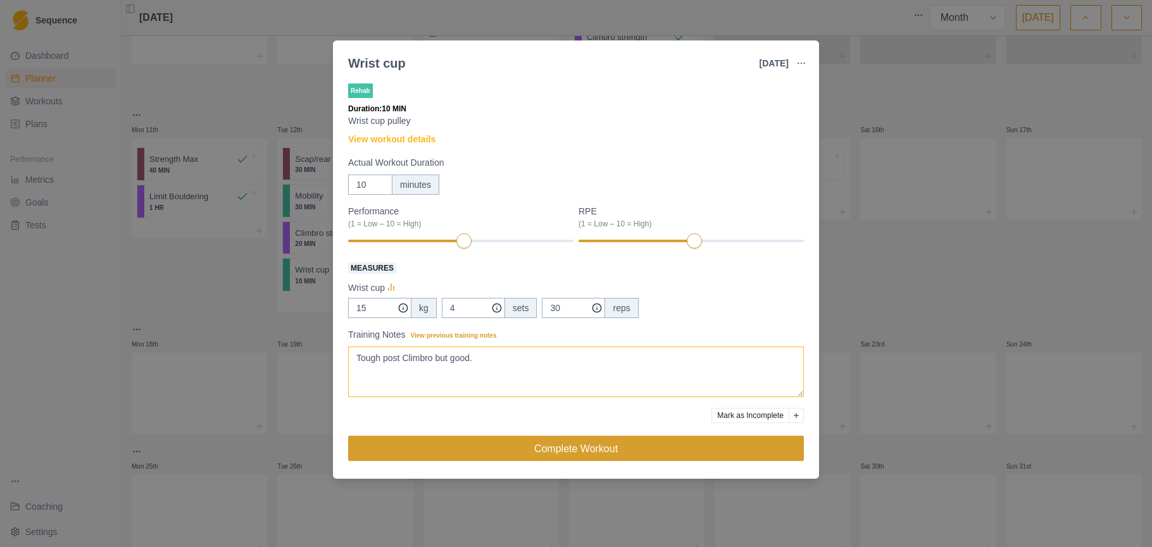
type textarea "Tough post Climbro but good."
click at [571, 444] on button "Complete Workout" at bounding box center [576, 448] width 456 height 25
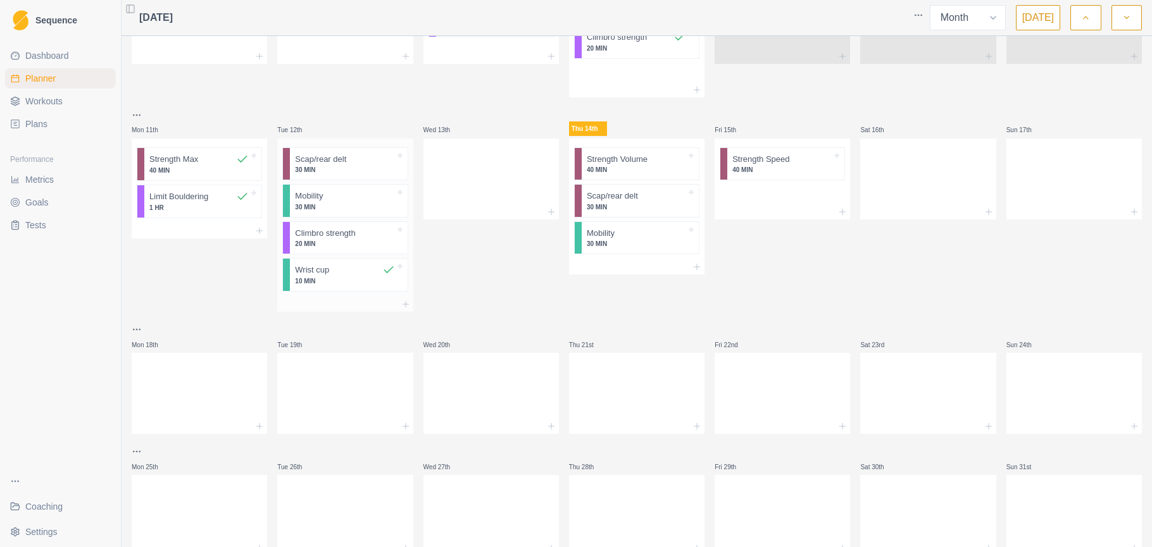
click at [376, 242] on p "20 MIN" at bounding box center [344, 243] width 99 height 9
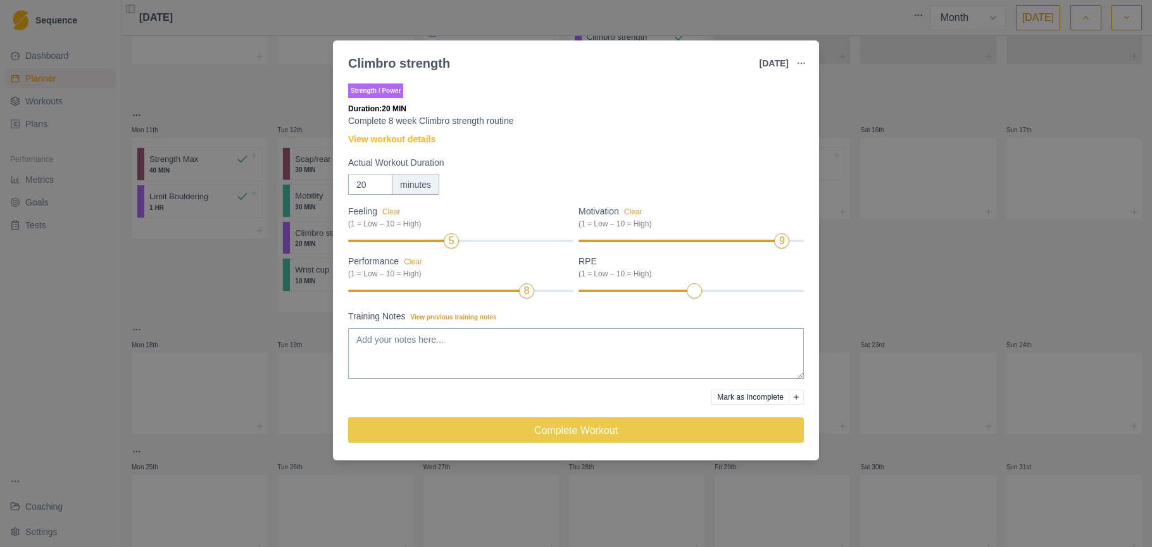
click at [733, 287] on div "RPE (1 = Low – 10 = High)" at bounding box center [690, 277] width 225 height 45
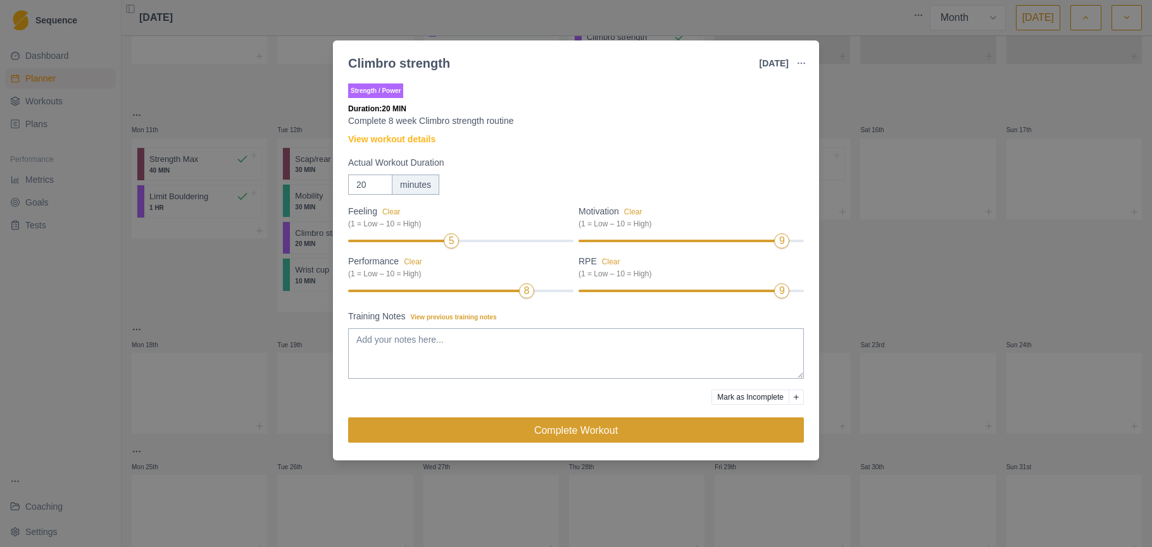
click at [599, 431] on button "Complete Workout" at bounding box center [576, 430] width 456 height 25
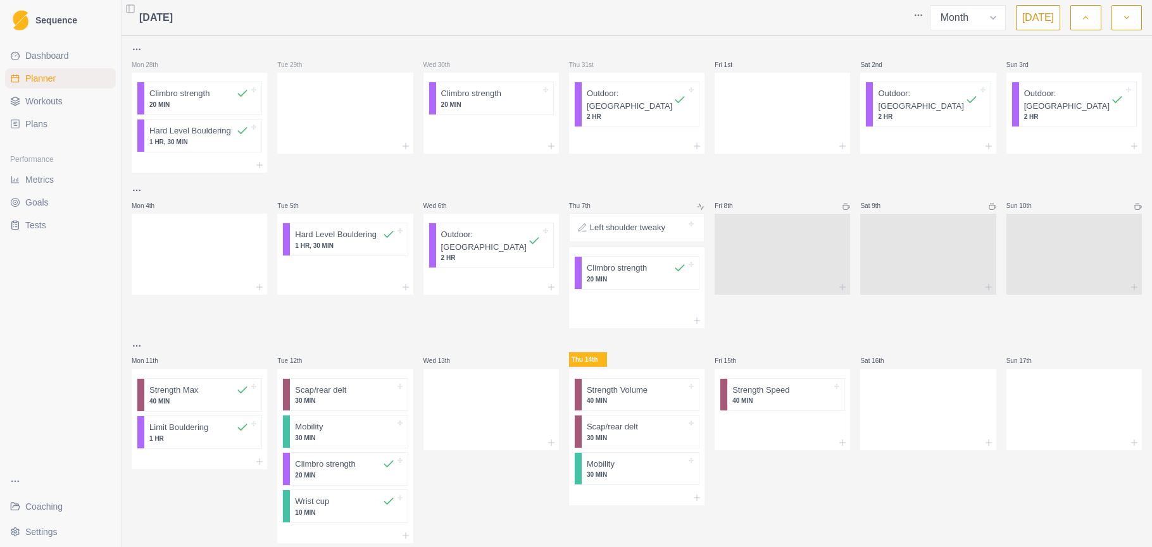
scroll to position [0, 0]
click at [61, 506] on span "Coaching" at bounding box center [43, 507] width 37 height 13
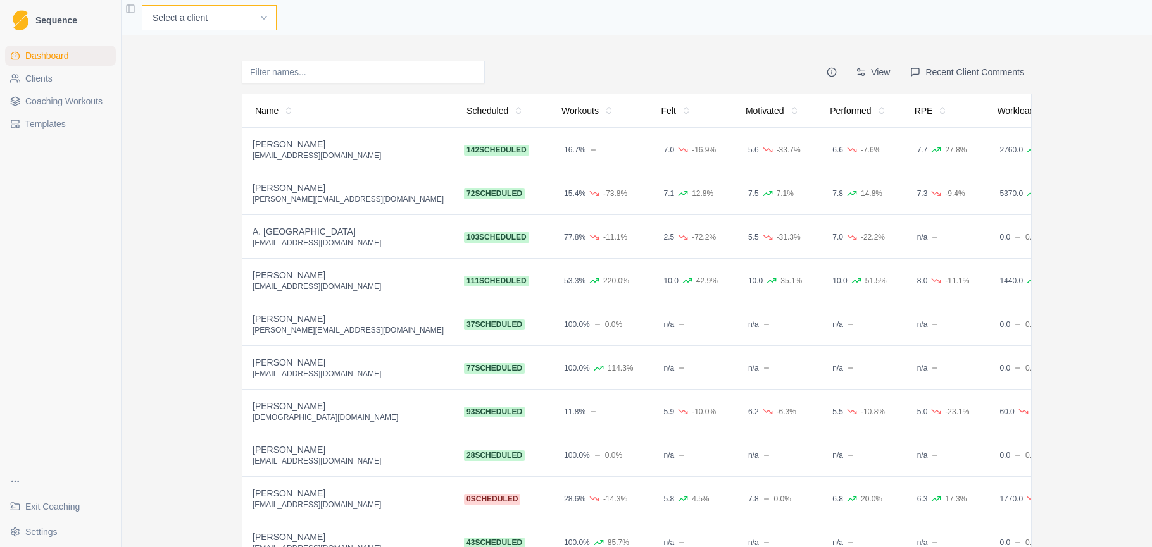
select select "5671825a-d8aa-45dc-9e78-332bdbdce671"
click at [324, 20] on link "Planner" at bounding box center [341, 17] width 35 height 15
select select "month"
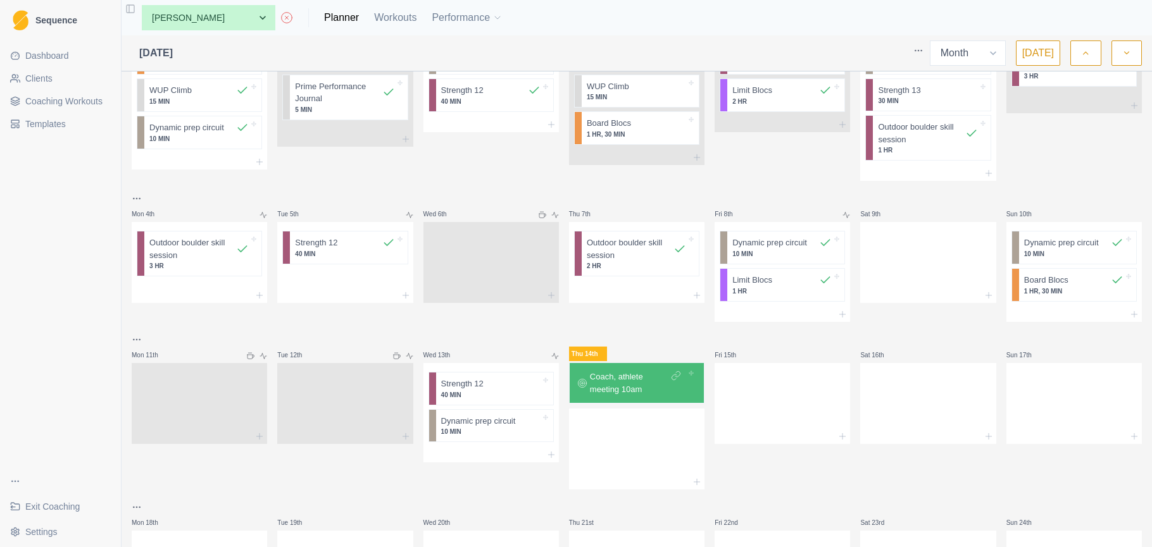
scroll to position [149, 0]
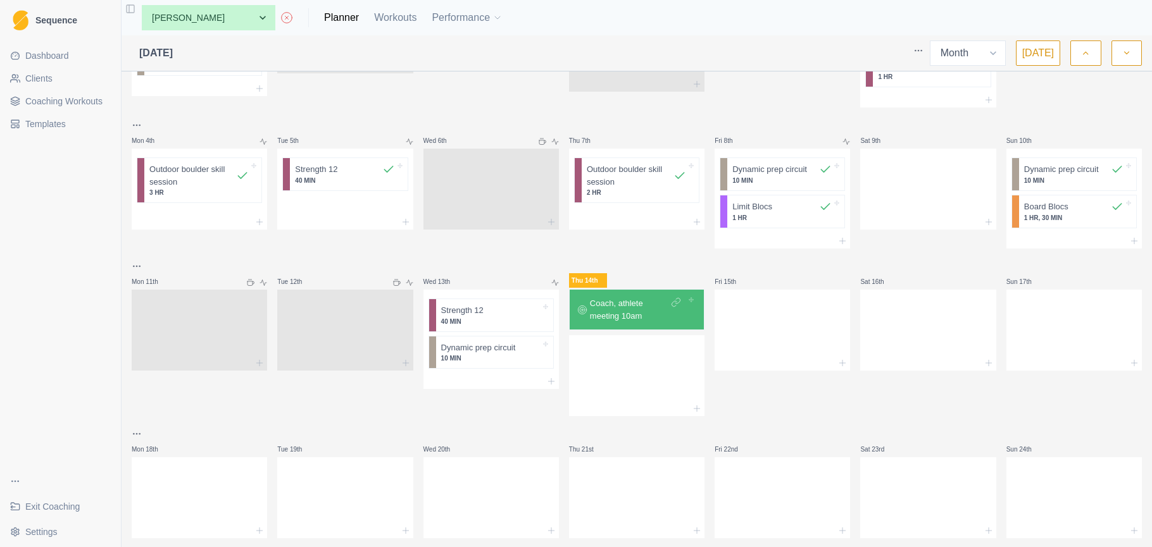
click at [644, 302] on p "Coach, athlete meeting 10am" at bounding box center [629, 309] width 78 height 25
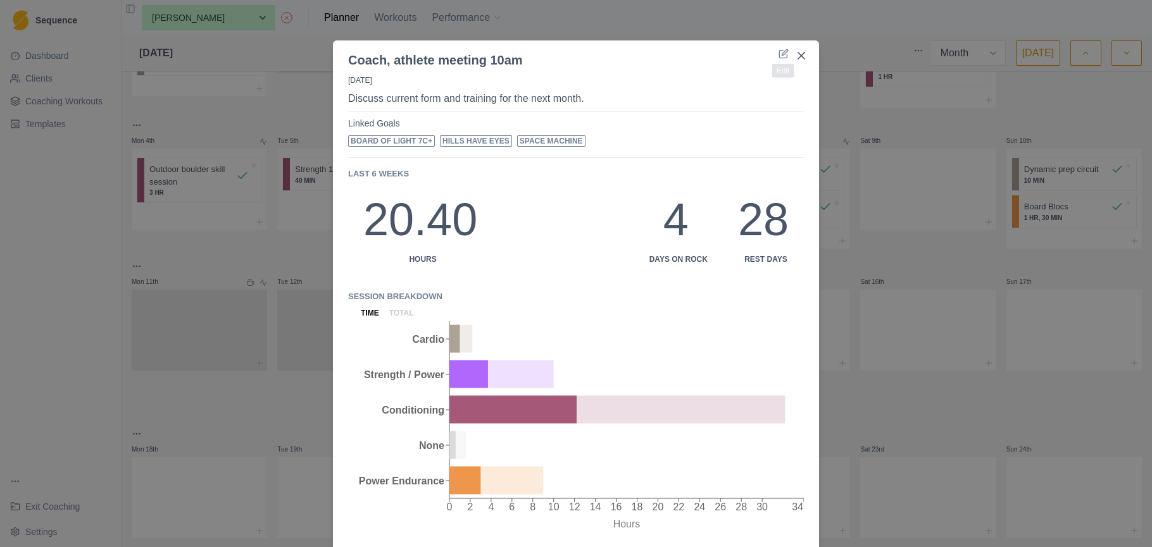
click at [777, 53] on div at bounding box center [653, 60] width 251 height 19
click at [779, 53] on icon at bounding box center [783, 55] width 8 height 8
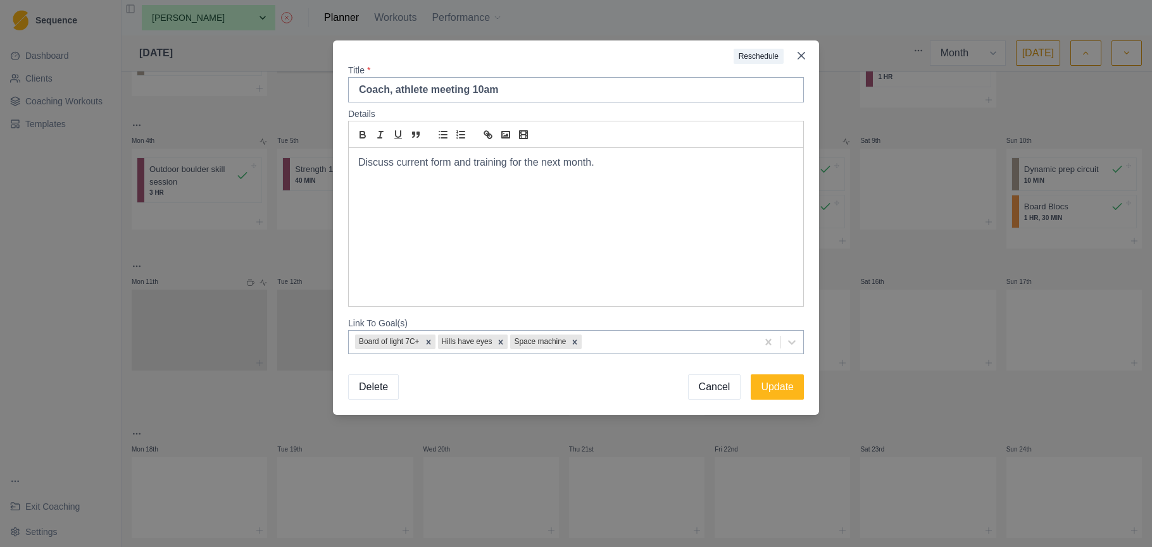
click at [615, 163] on p "Discuss current form and training for the next month." at bounding box center [575, 163] width 435 height 15
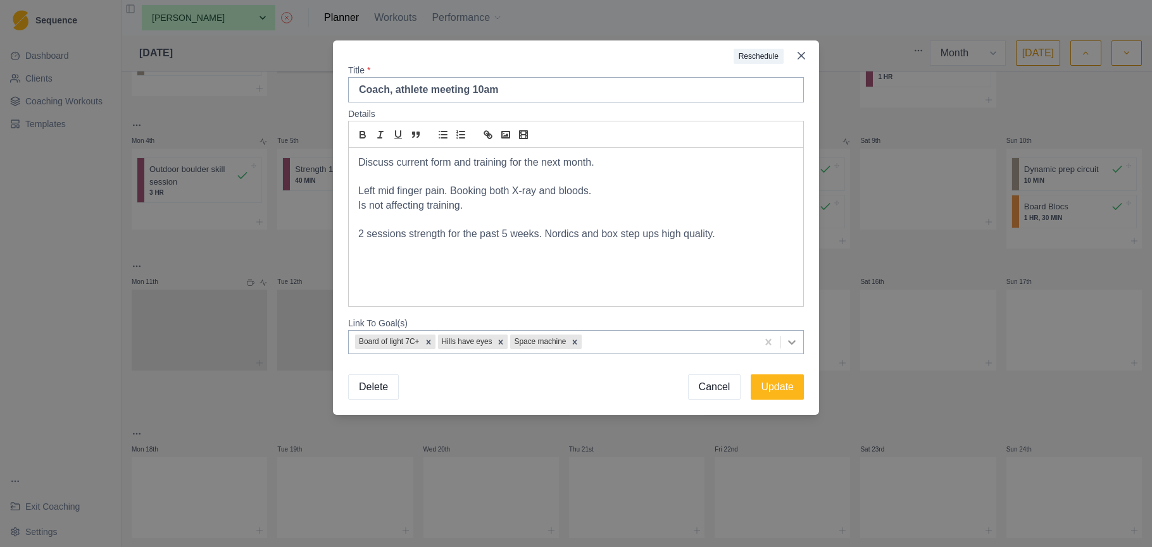
click at [791, 342] on icon at bounding box center [791, 342] width 13 height 13
click at [723, 341] on div at bounding box center [667, 342] width 166 height 16
click at [735, 297] on div "Discuss current form and training for the next month. Left mid finger pain. Boo…" at bounding box center [576, 227] width 454 height 158
click at [766, 384] on button "Update" at bounding box center [777, 387] width 53 height 25
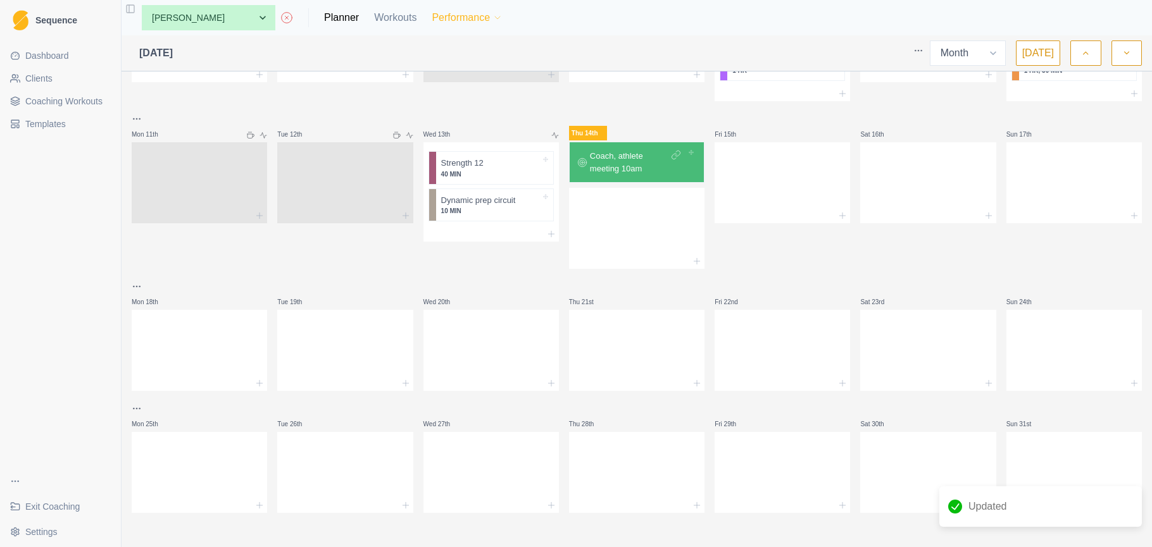
scroll to position [296, 0]
click at [1119, 56] on button "button" at bounding box center [1126, 53] width 30 height 25
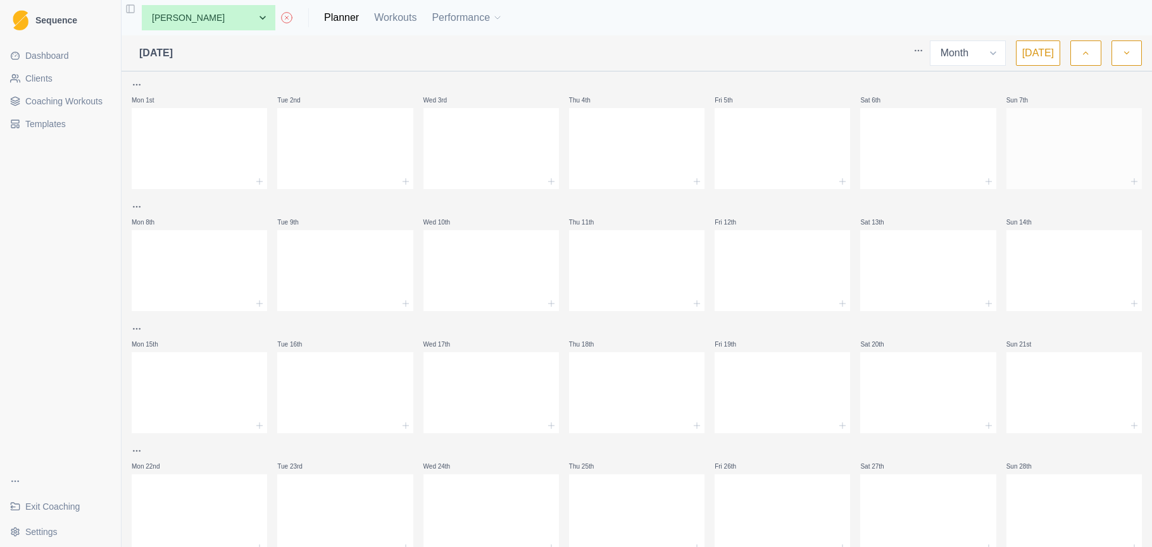
scroll to position [0, 0]
click at [1094, 58] on button "button" at bounding box center [1085, 53] width 30 height 25
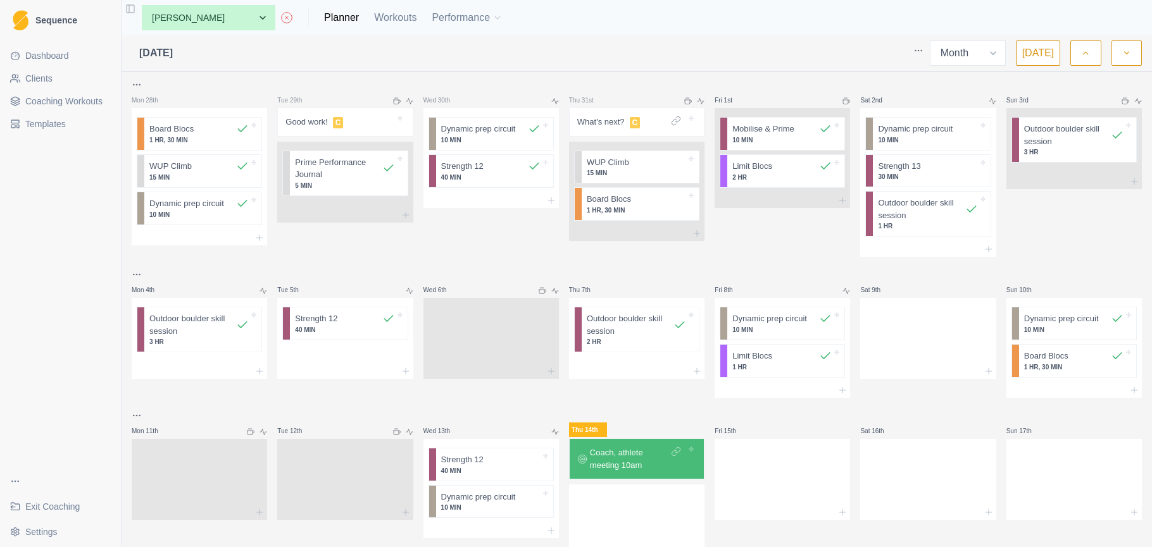
click at [1130, 56] on icon "button" at bounding box center [1126, 53] width 9 height 13
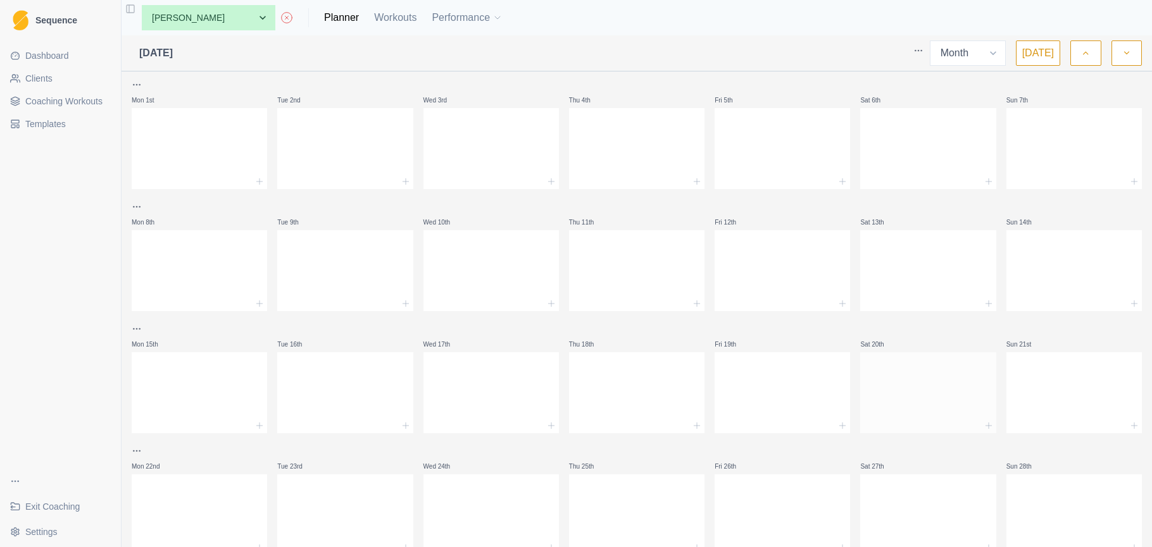
click at [911, 376] on div at bounding box center [927, 391] width 135 height 56
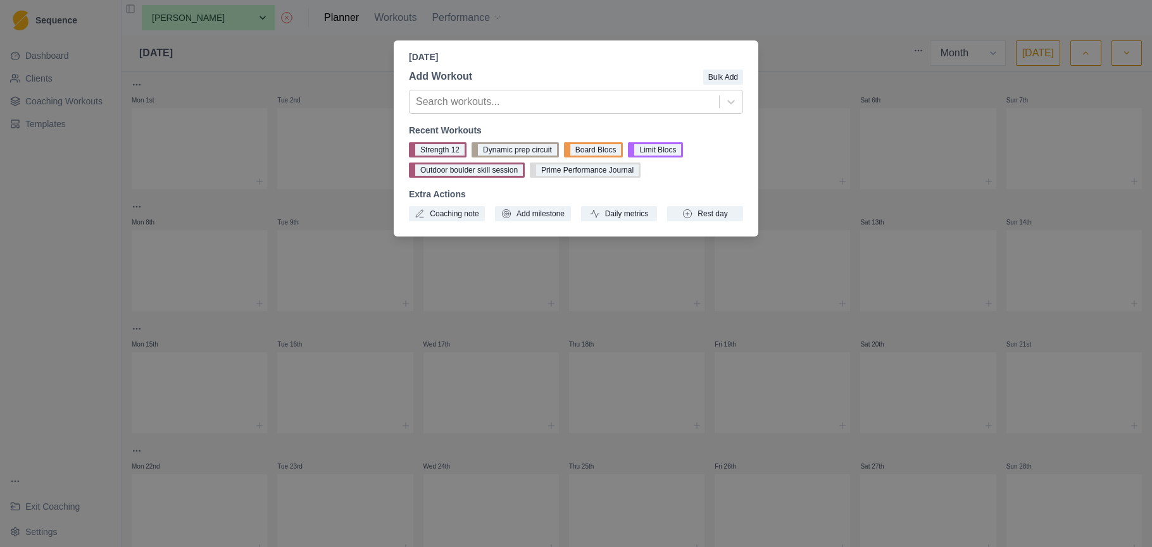
drag, startPoint x: 259, startPoint y: 73, endPoint x: 494, endPoint y: 37, distance: 237.6
click at [260, 72] on div "Saturday, September 20th, 2025 Add Workout Bulk Add Search workouts... Recent W…" at bounding box center [576, 273] width 1152 height 547
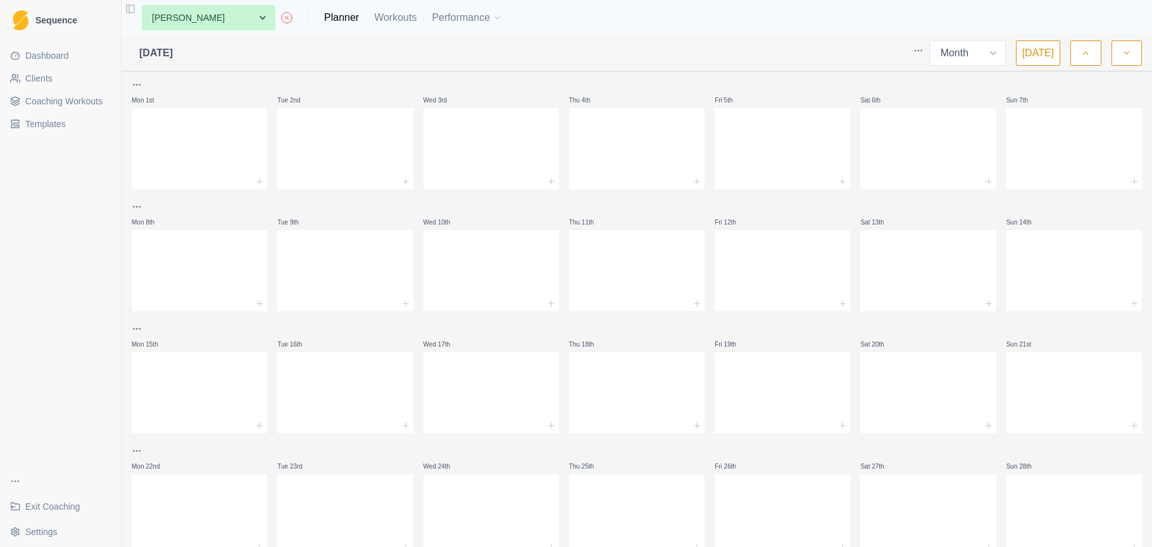
click at [53, 97] on span "Coaching Workouts" at bounding box center [63, 101] width 77 height 13
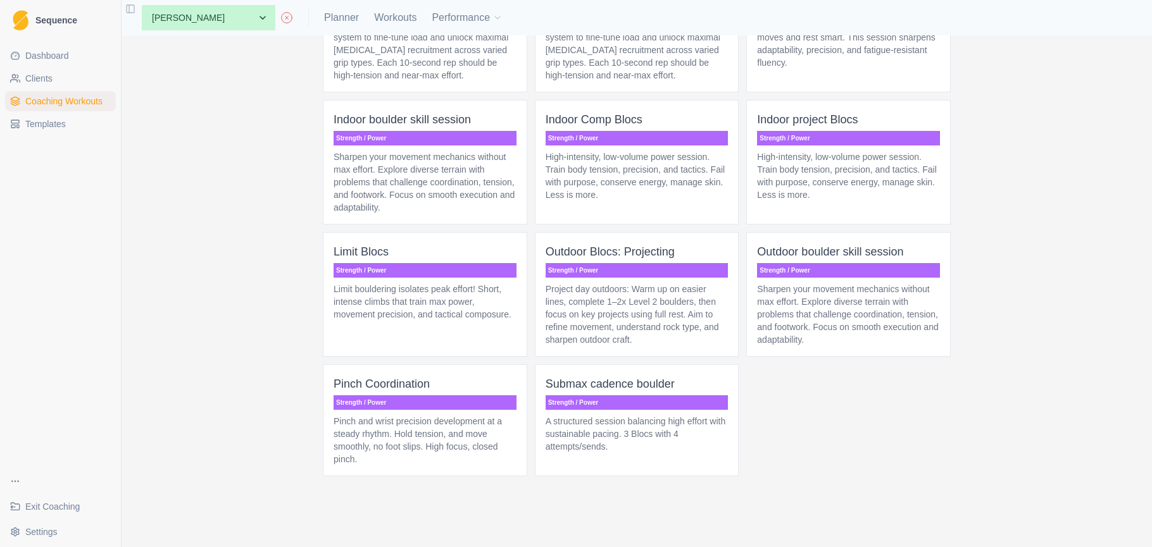
scroll to position [3813, 0]
click at [823, 316] on p "Sharpen your movement mechanics without max effort. Explore diverse terrain wit…" at bounding box center [848, 314] width 183 height 63
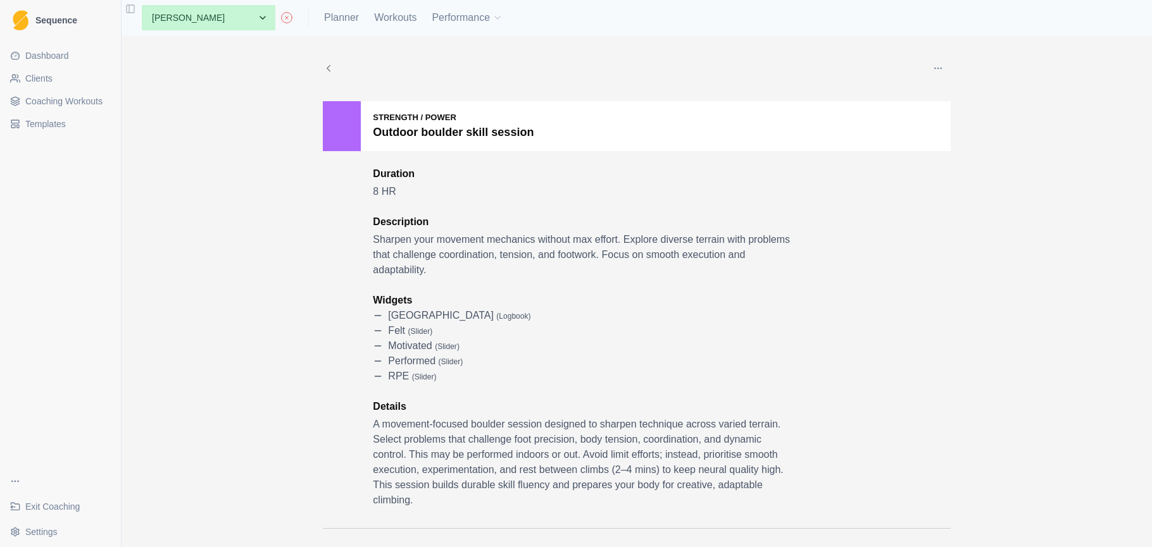
click at [943, 68] on button "button" at bounding box center [937, 68] width 25 height 25
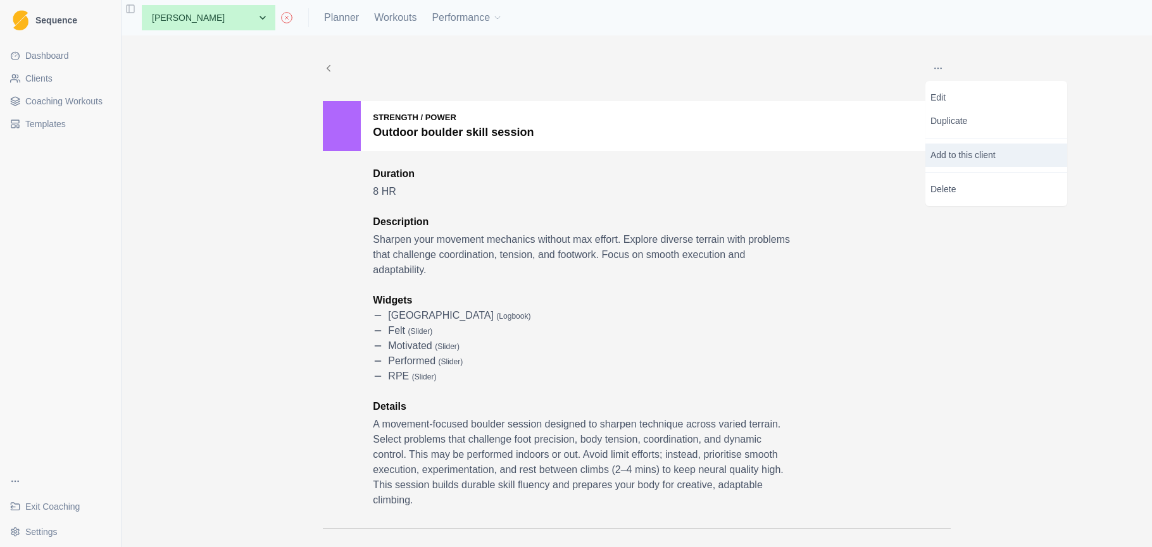
click at [957, 149] on p "Add to this client" at bounding box center [996, 155] width 142 height 23
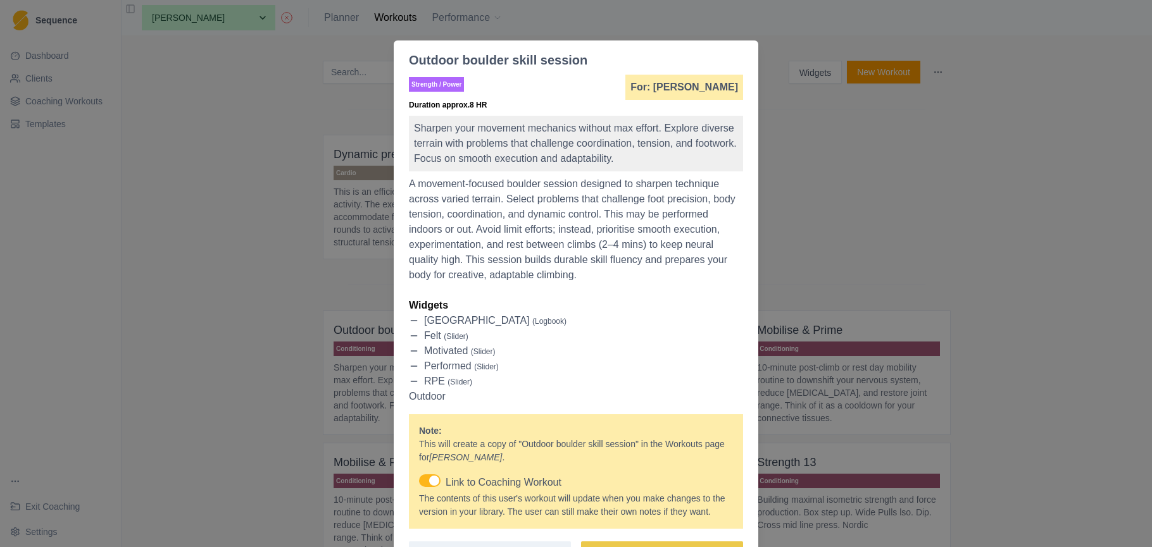
scroll to position [91, 0]
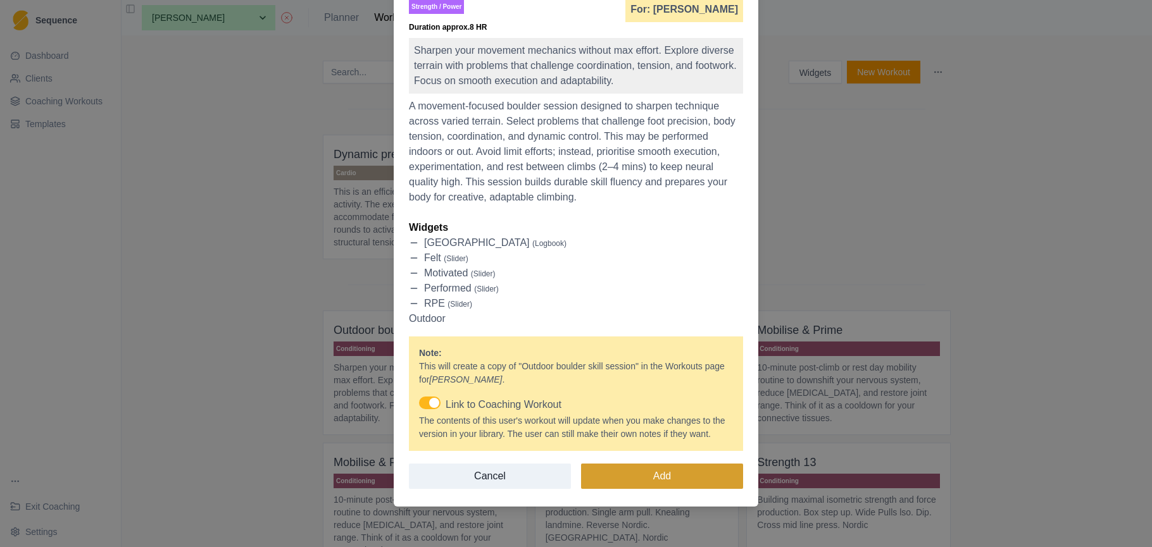
click at [694, 475] on button "Add" at bounding box center [662, 476] width 162 height 25
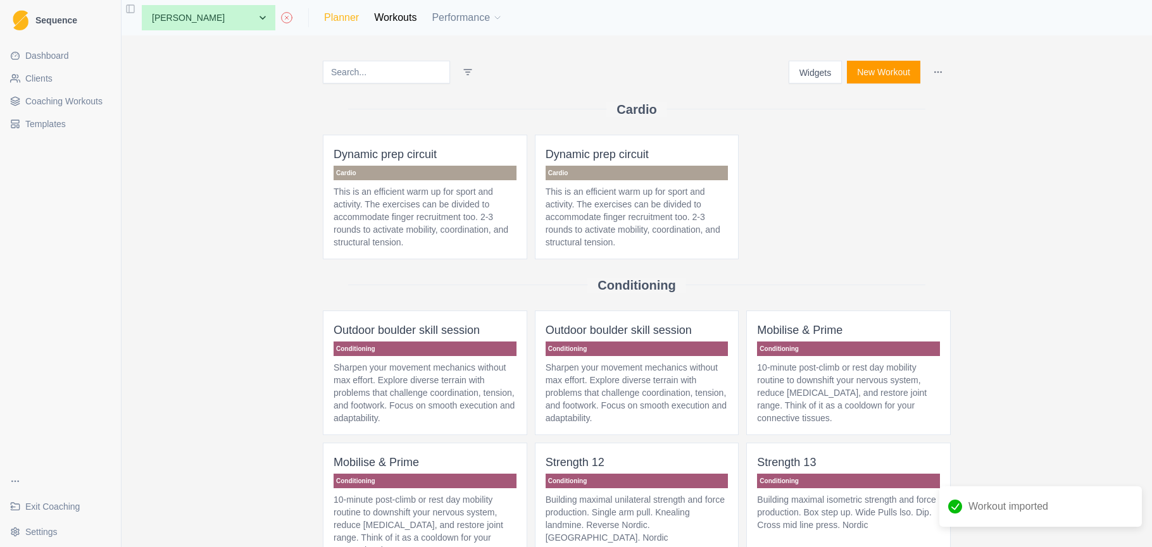
scroll to position [0, 1]
click at [324, 18] on link "Planner" at bounding box center [341, 17] width 35 height 15
select select "month"
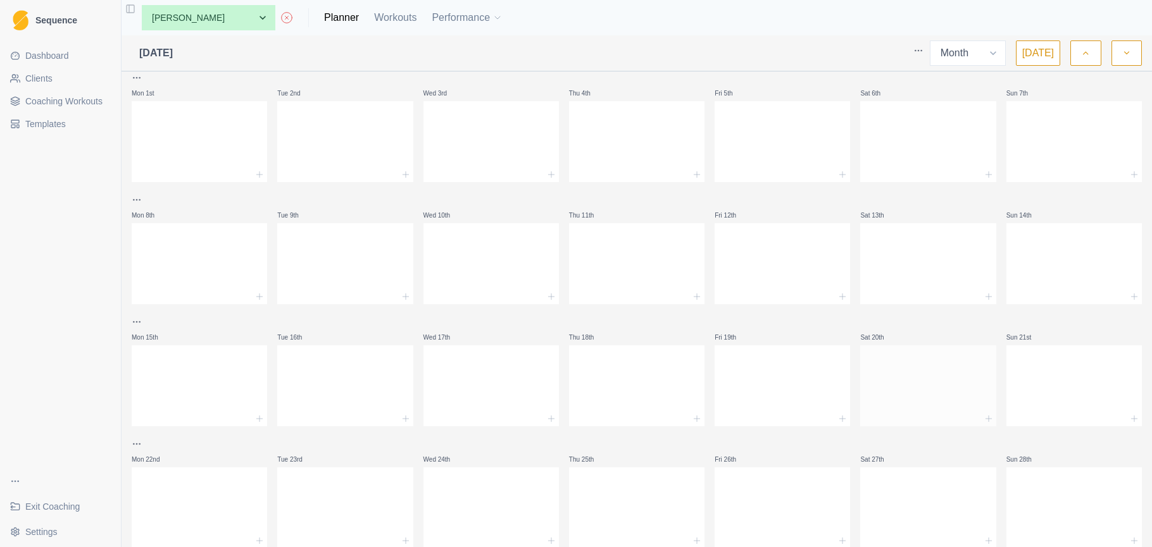
scroll to position [13, 0]
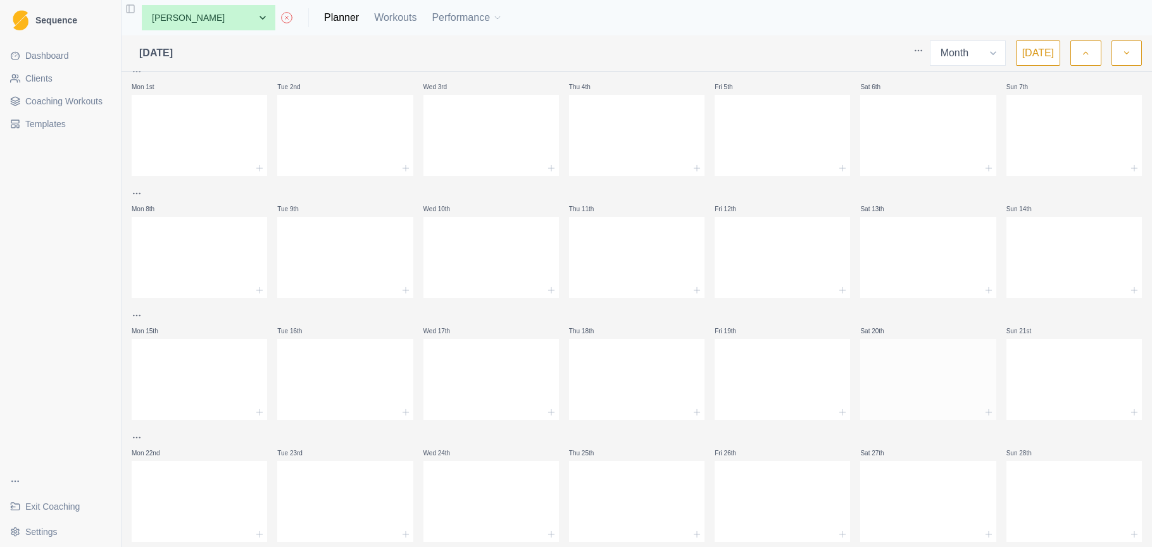
click at [904, 395] on div at bounding box center [927, 377] width 135 height 56
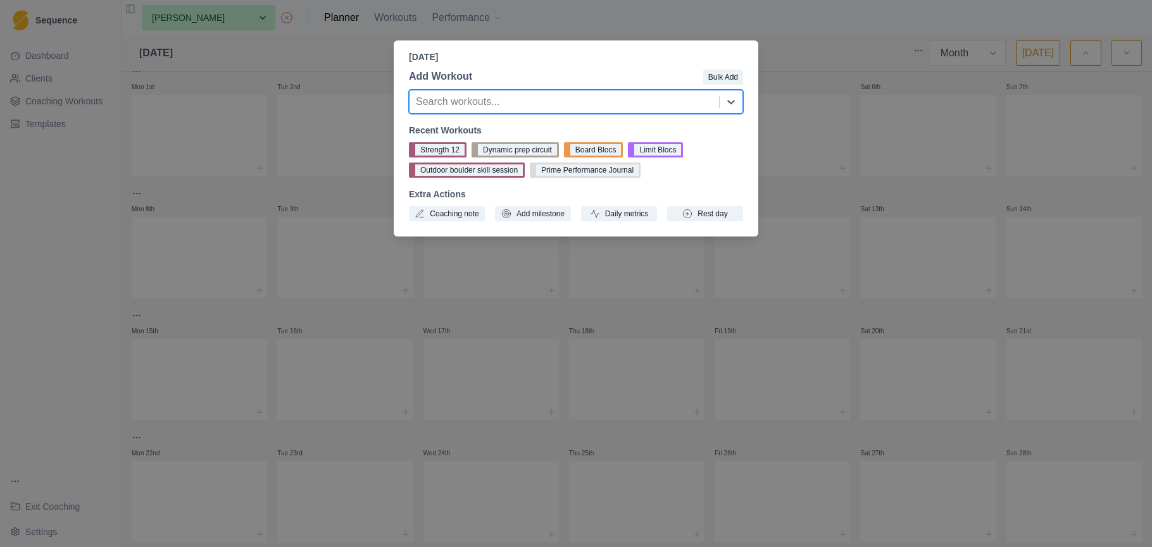
click at [569, 96] on div at bounding box center [564, 102] width 297 height 18
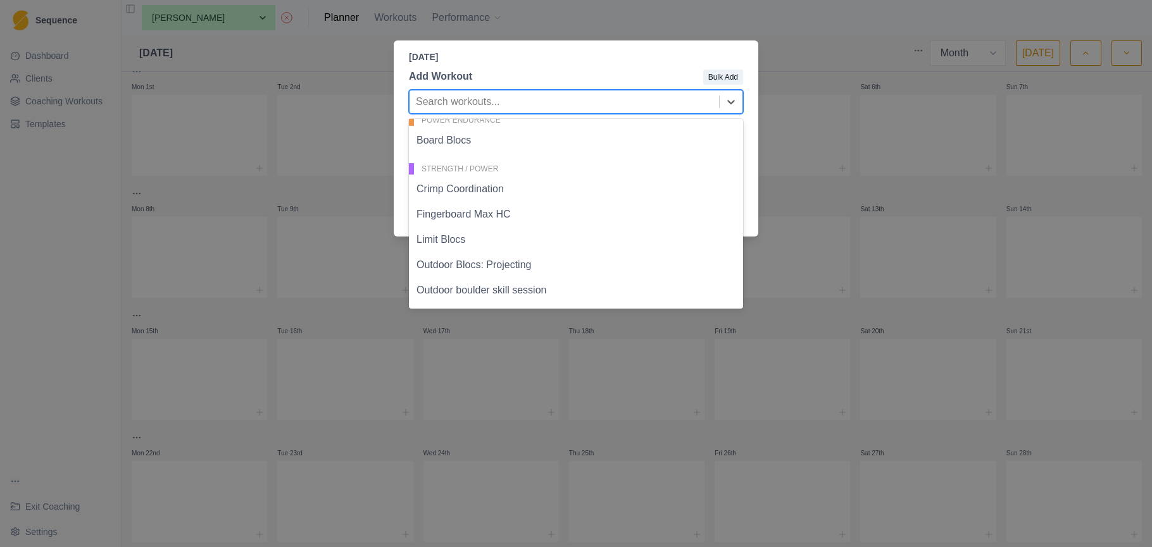
scroll to position [284, 0]
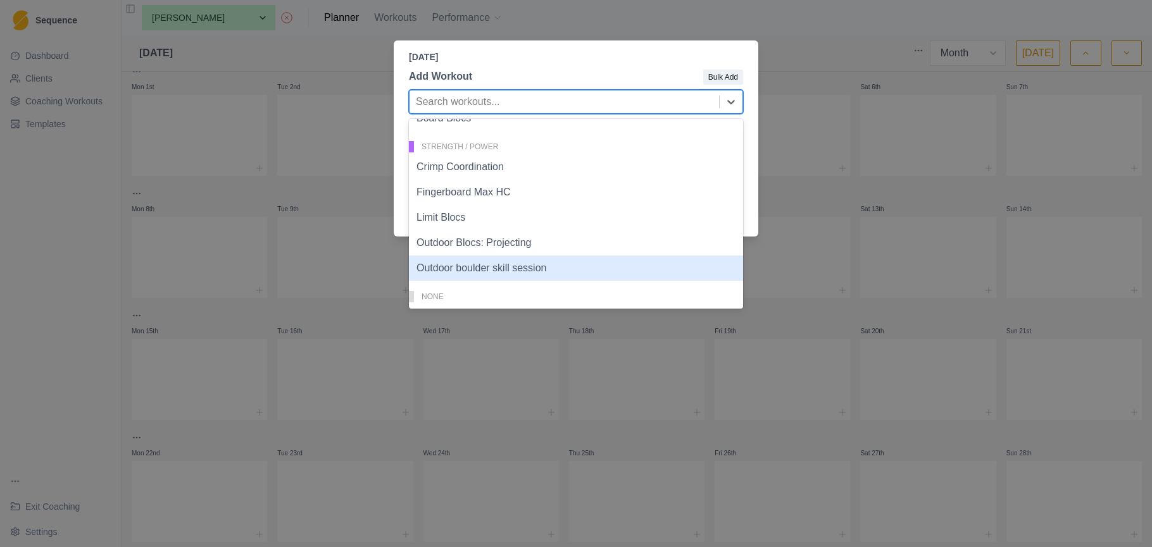
click at [582, 268] on div "Outdoor boulder skill session" at bounding box center [576, 268] width 334 height 25
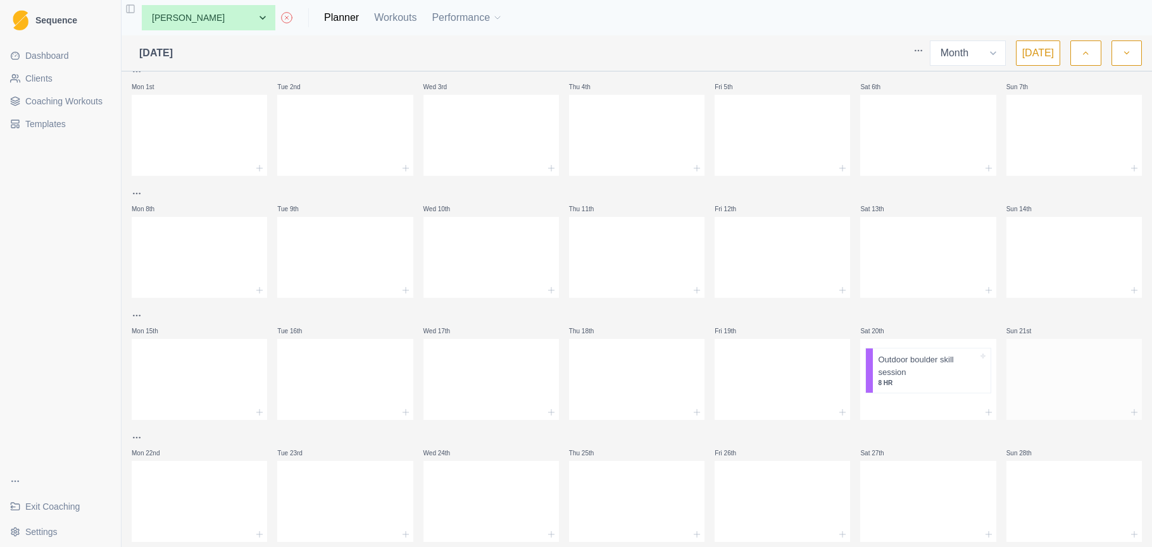
click at [1082, 386] on div at bounding box center [1073, 377] width 135 height 56
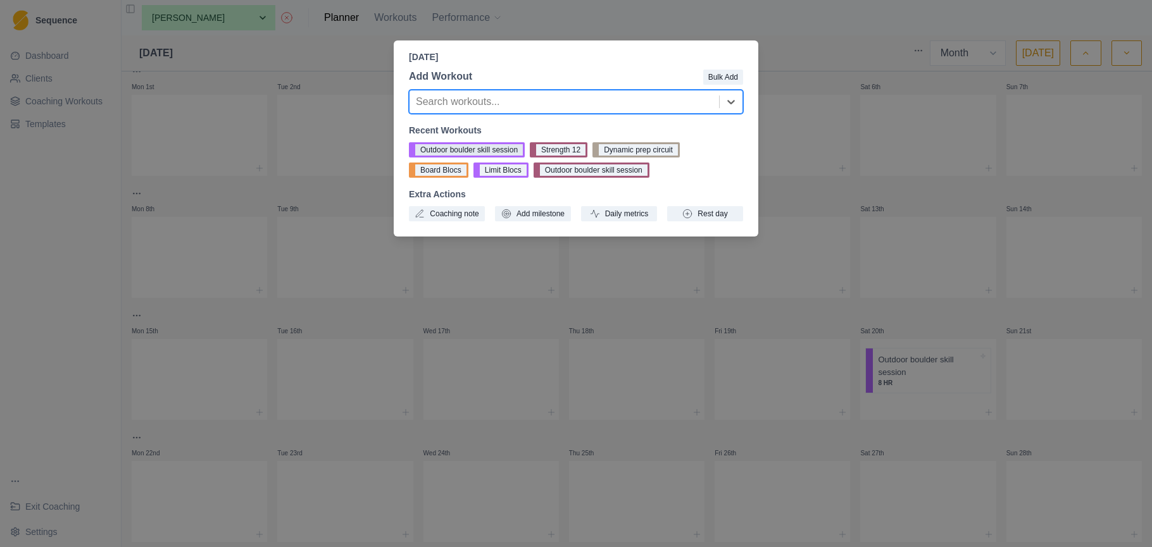
click at [458, 146] on button "Outdoor boulder skill session" at bounding box center [467, 149] width 116 height 15
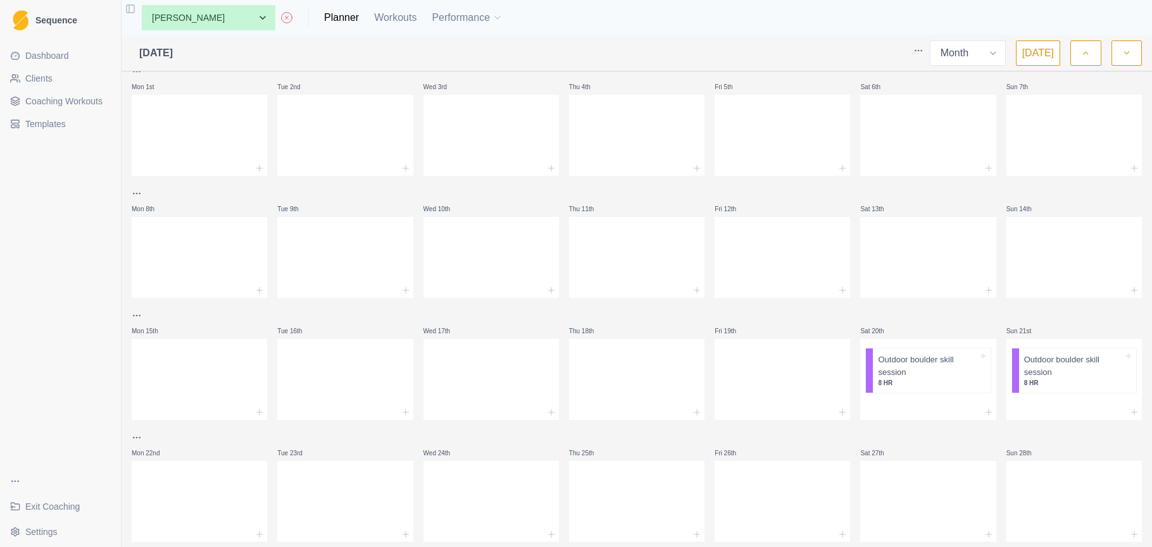
click at [213, 476] on div at bounding box center [199, 500] width 135 height 56
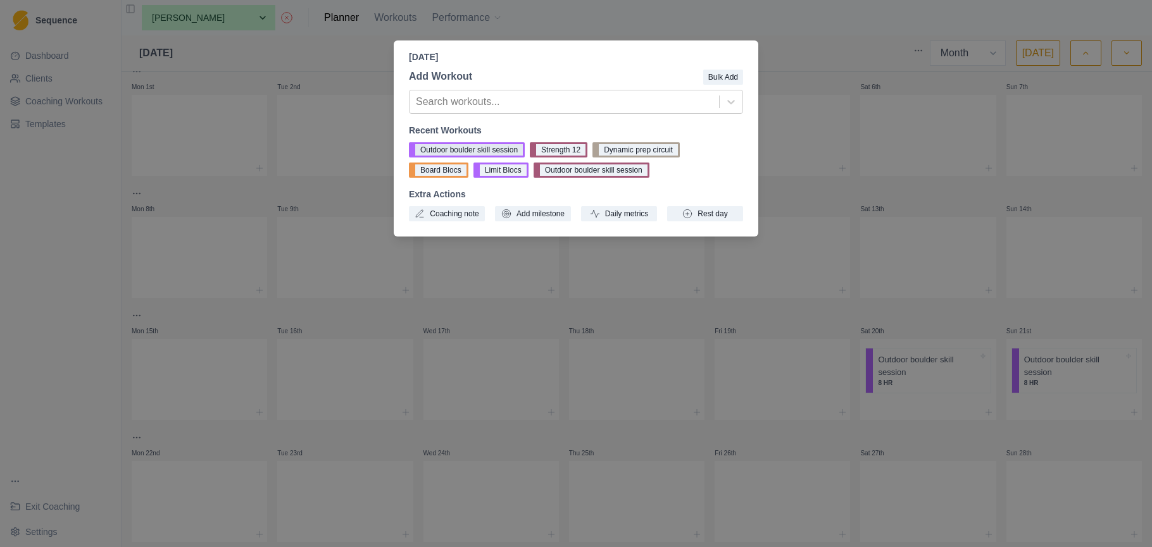
click at [513, 153] on button "Outdoor boulder skill session" at bounding box center [467, 149] width 116 height 15
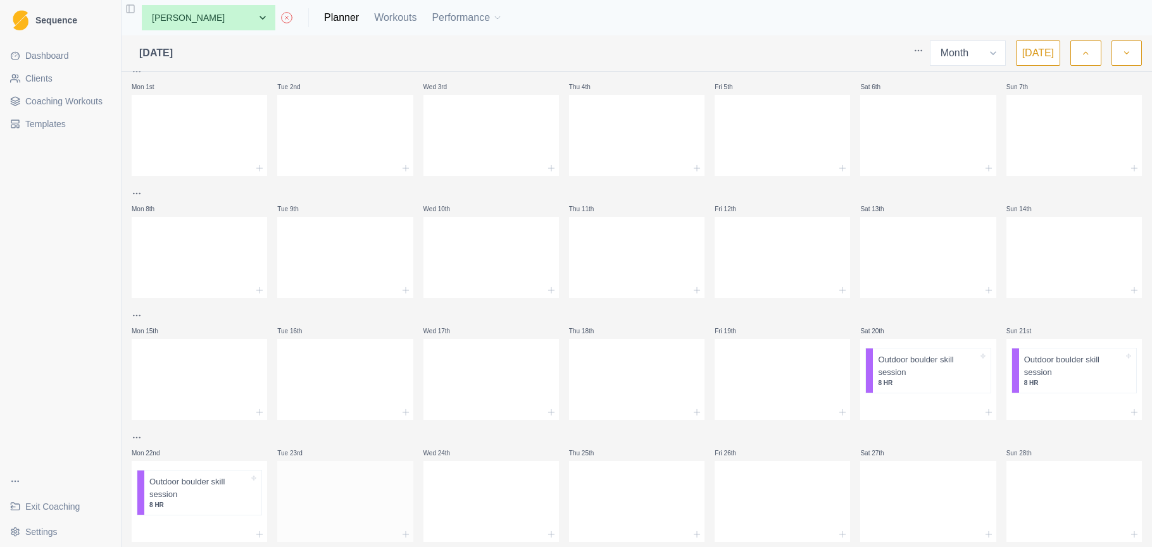
click at [349, 477] on div at bounding box center [344, 500] width 135 height 56
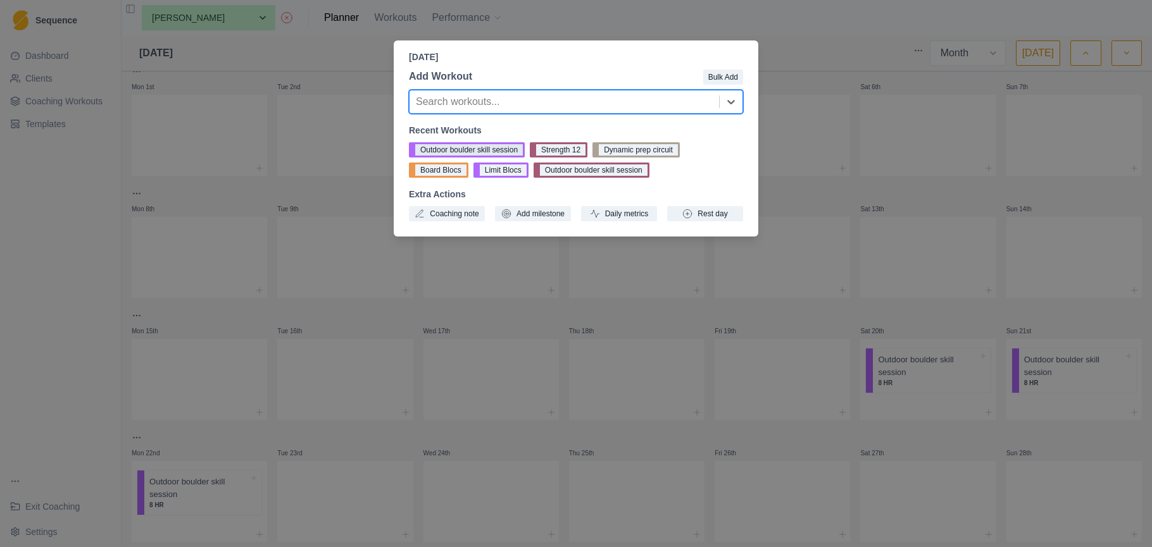
click at [450, 150] on button "Outdoor boulder skill session" at bounding box center [467, 149] width 116 height 15
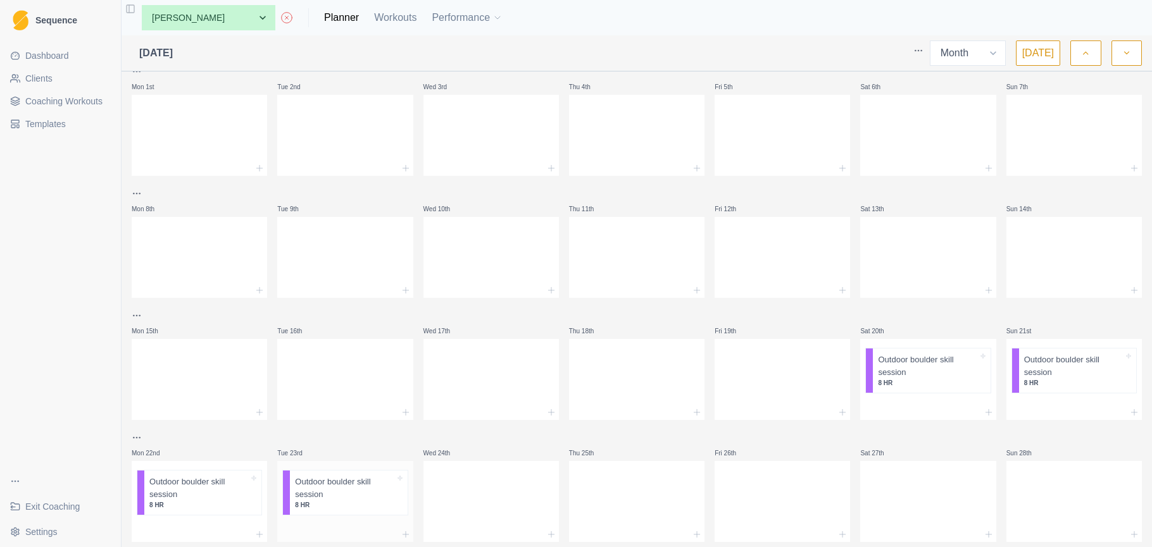
click at [373, 485] on p "Outdoor boulder skill session" at bounding box center [344, 488] width 99 height 25
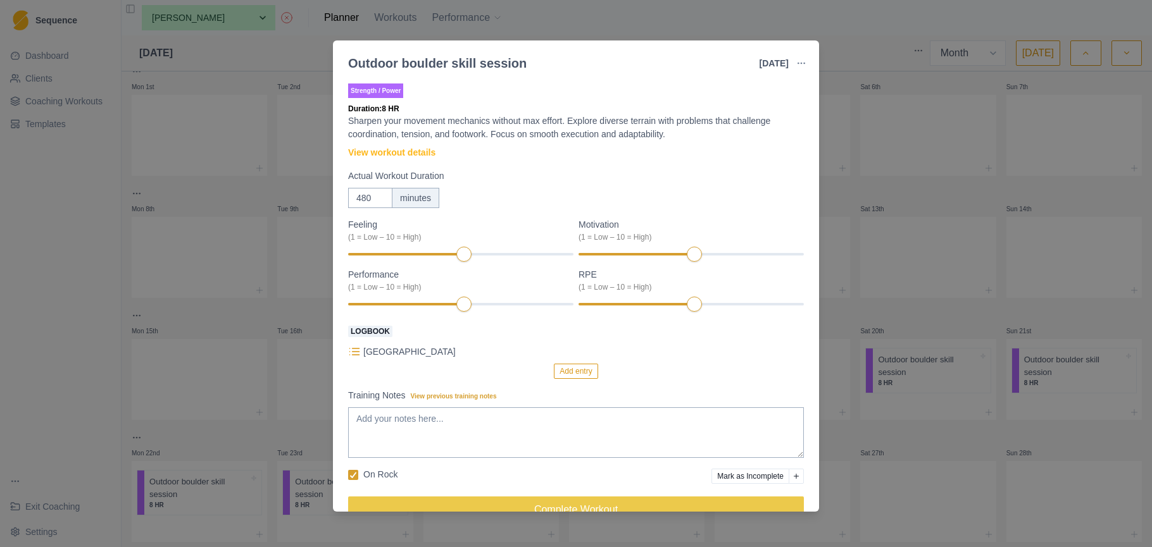
click at [895, 192] on div "Outdoor boulder skill session 23 Sep 2025 Link To Goal View Workout Metrics Edi…" at bounding box center [576, 273] width 1152 height 547
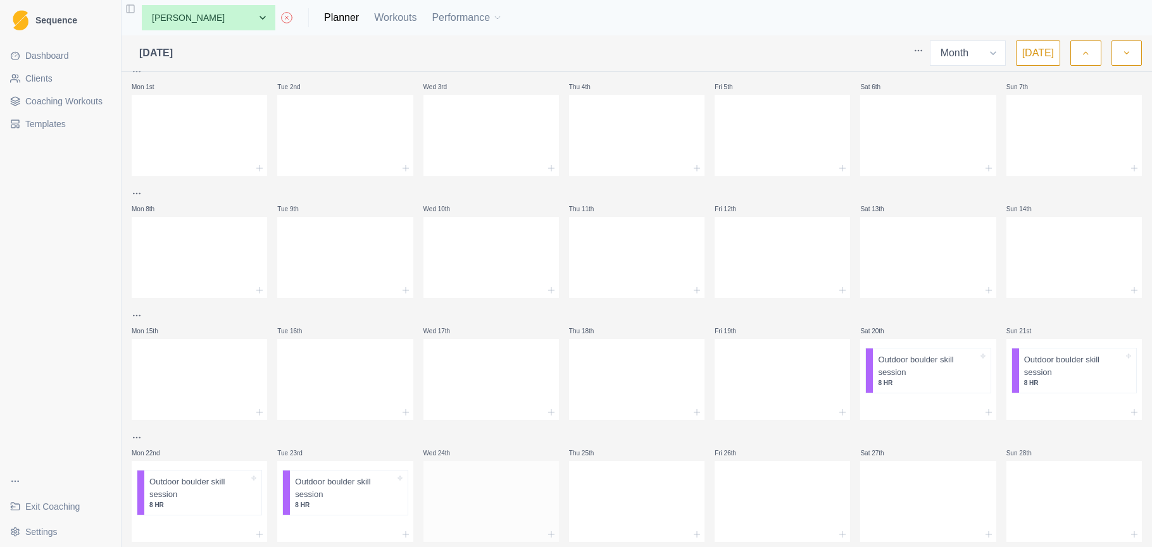
click at [497, 484] on div at bounding box center [490, 500] width 135 height 56
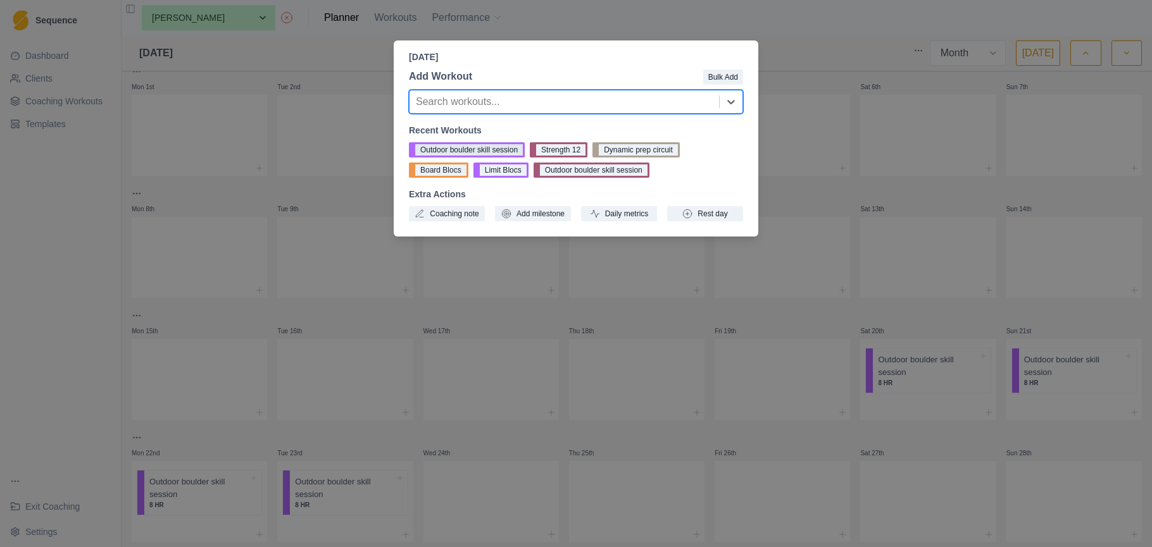
click at [451, 151] on button "Outdoor boulder skill session" at bounding box center [467, 149] width 116 height 15
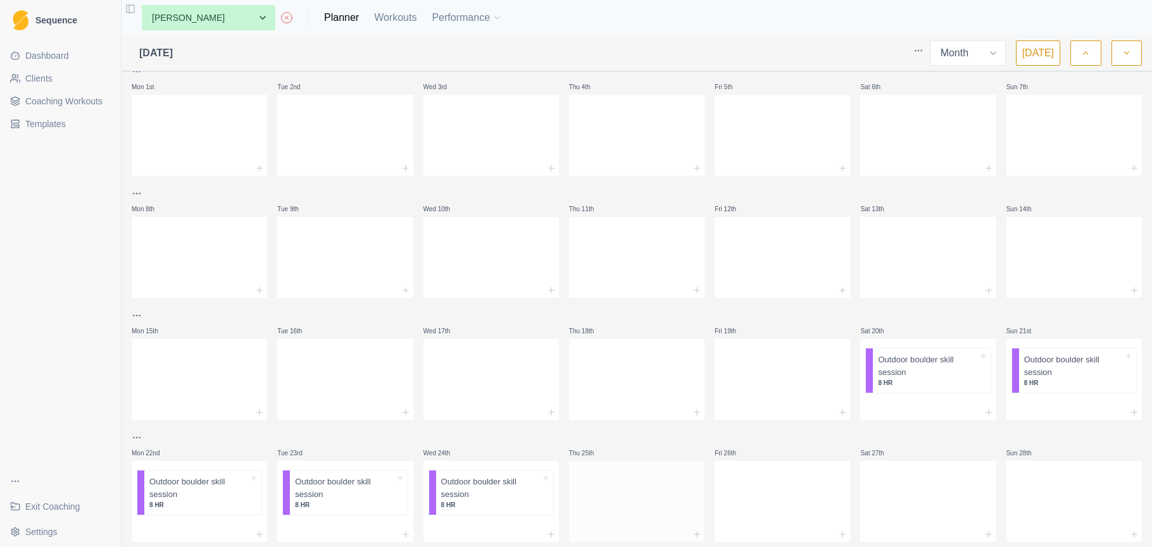
click at [606, 483] on div at bounding box center [636, 500] width 135 height 56
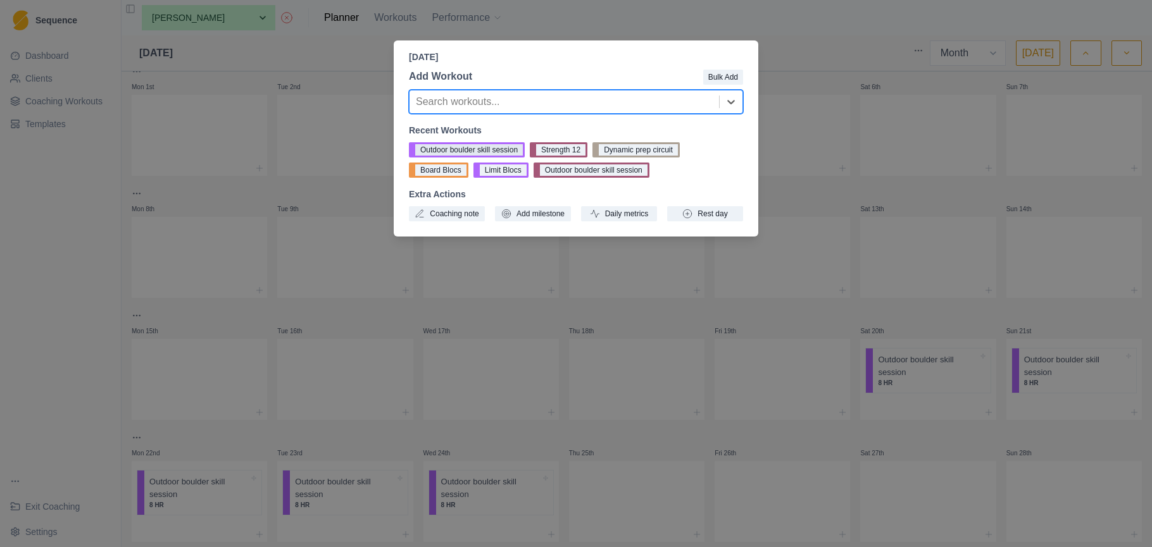
click at [511, 147] on button "Outdoor boulder skill session" at bounding box center [467, 149] width 116 height 15
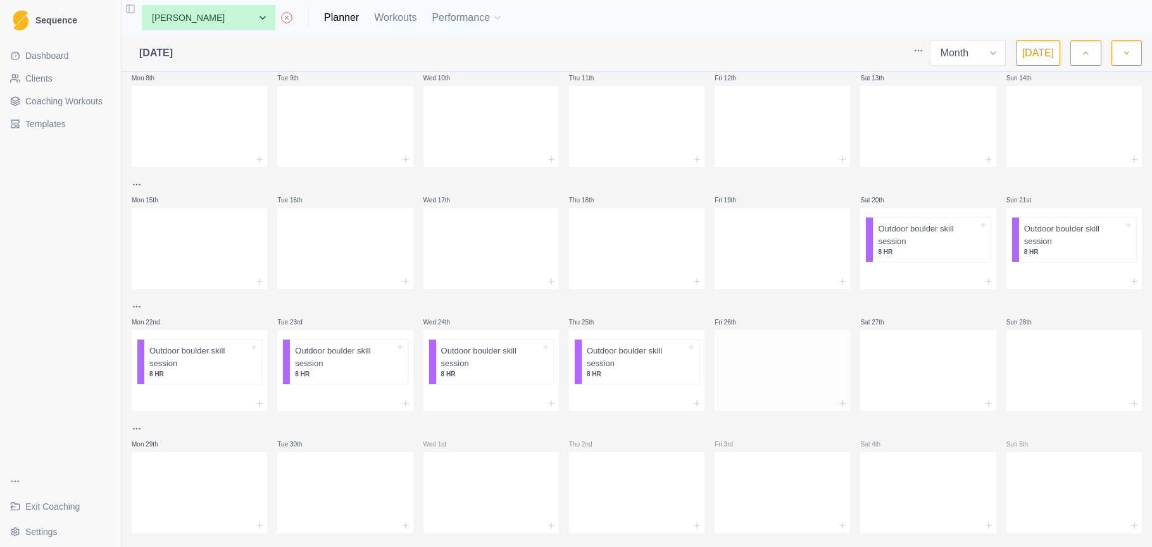
scroll to position [149, 0]
click at [809, 352] on div at bounding box center [782, 364] width 135 height 56
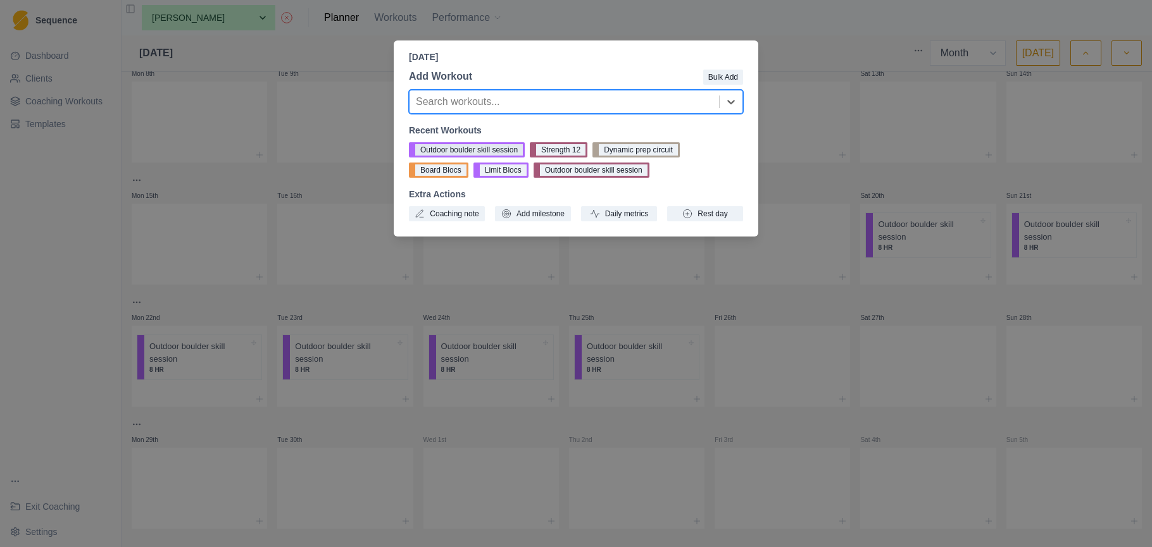
click at [474, 145] on button "Outdoor boulder skill session" at bounding box center [467, 149] width 116 height 15
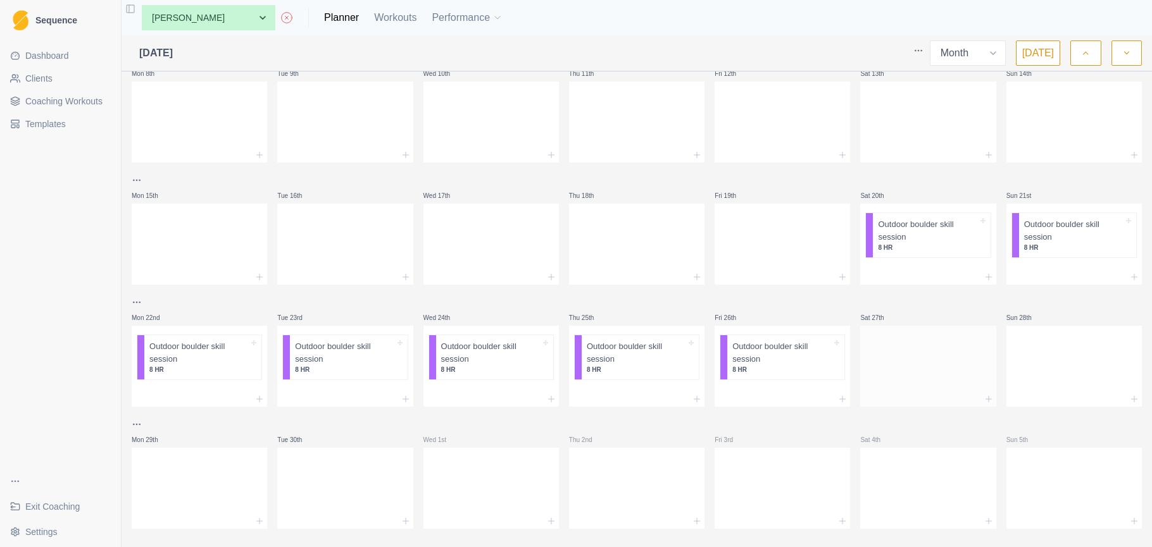
click at [906, 356] on div at bounding box center [927, 364] width 135 height 56
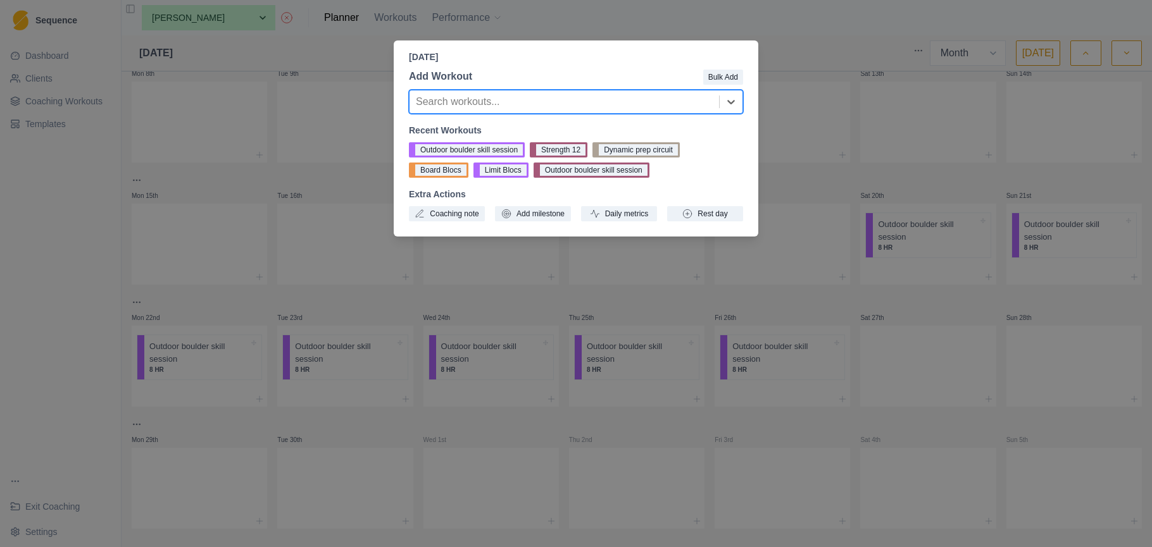
drag, startPoint x: 496, startPoint y: 144, endPoint x: 797, endPoint y: 269, distance: 325.5
click at [496, 144] on button "Outdoor boulder skill session" at bounding box center [467, 149] width 116 height 15
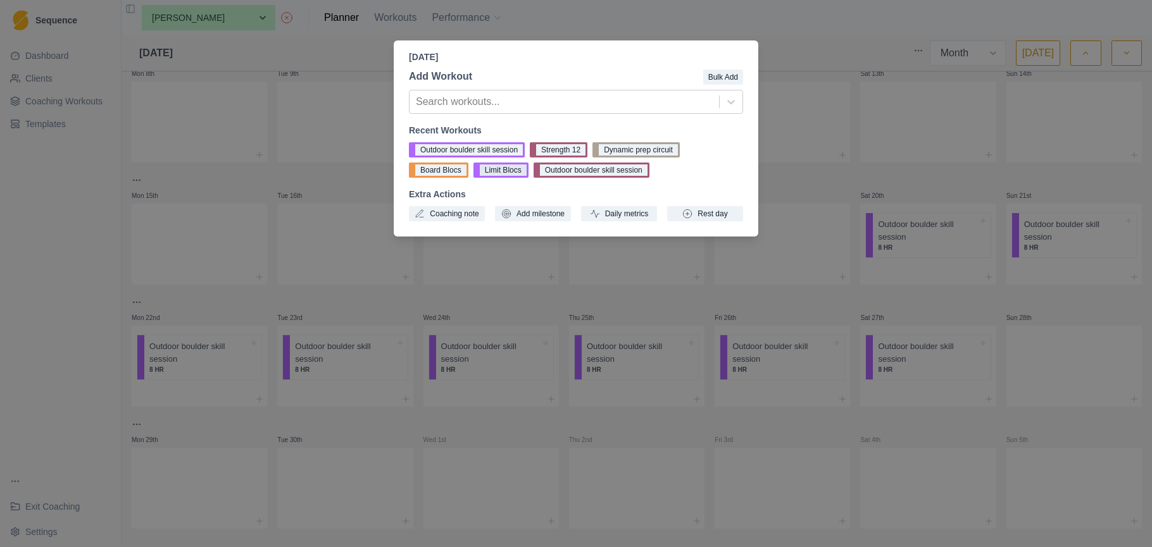
click at [518, 151] on button "Outdoor boulder skill session" at bounding box center [467, 149] width 116 height 15
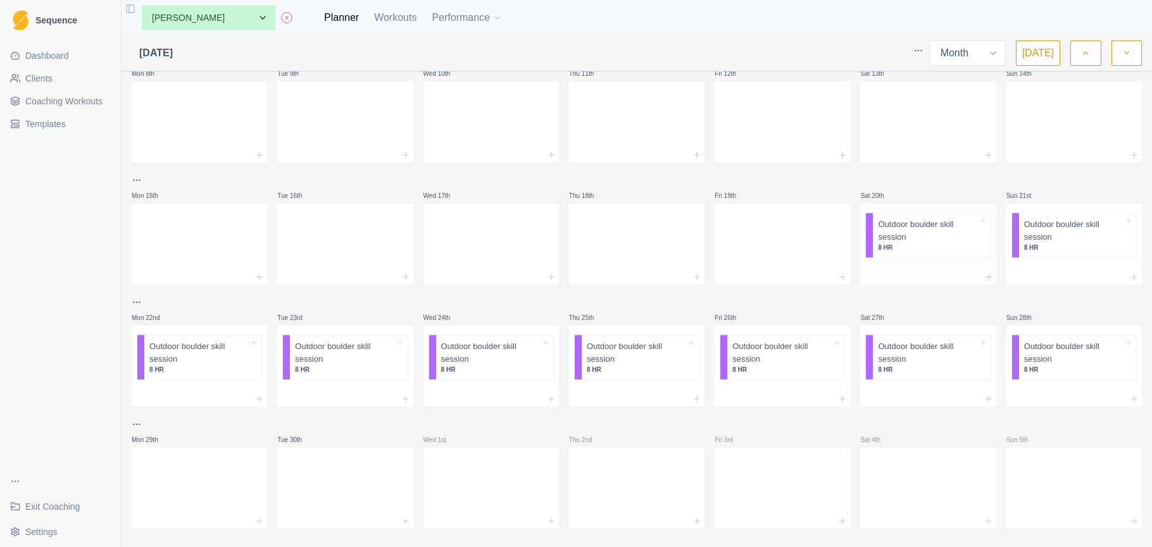
click at [912, 266] on div at bounding box center [927, 266] width 135 height 6
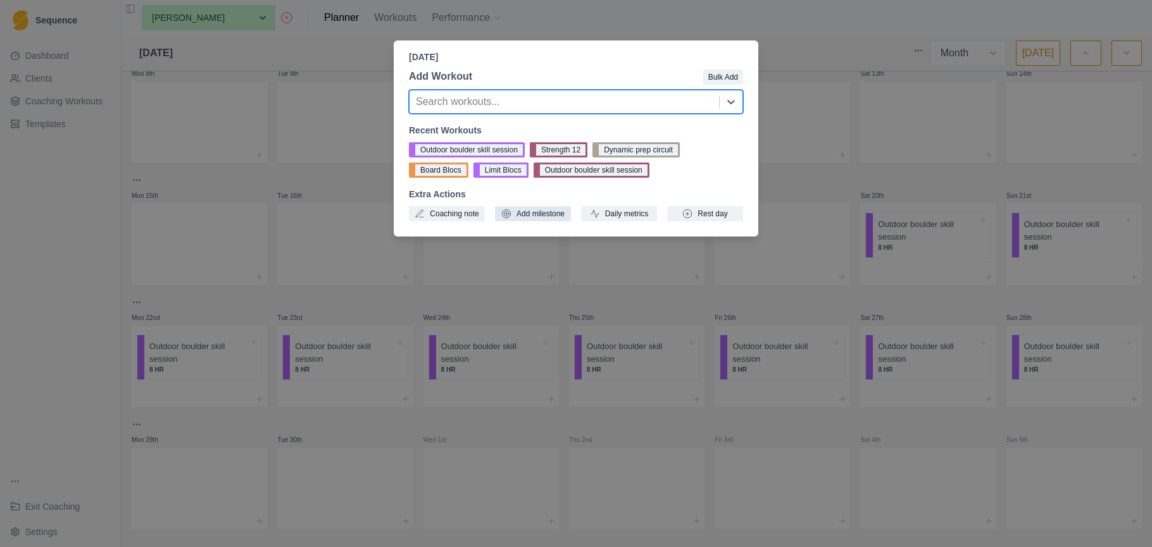
click at [554, 208] on button "Add milestone" at bounding box center [533, 213] width 76 height 15
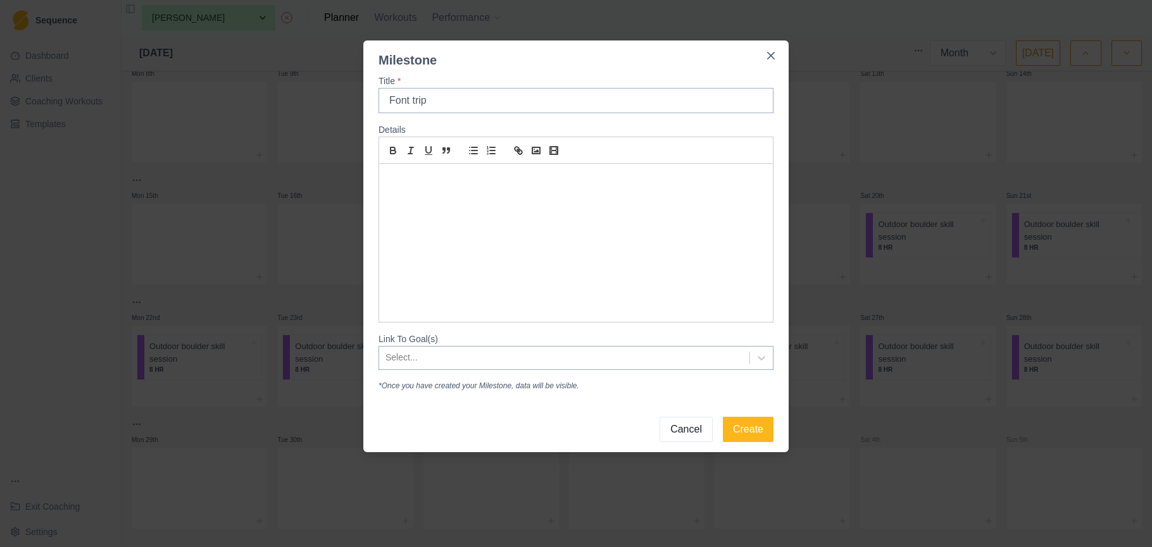
type input "Font trip"
click at [435, 178] on p at bounding box center [576, 179] width 375 height 15
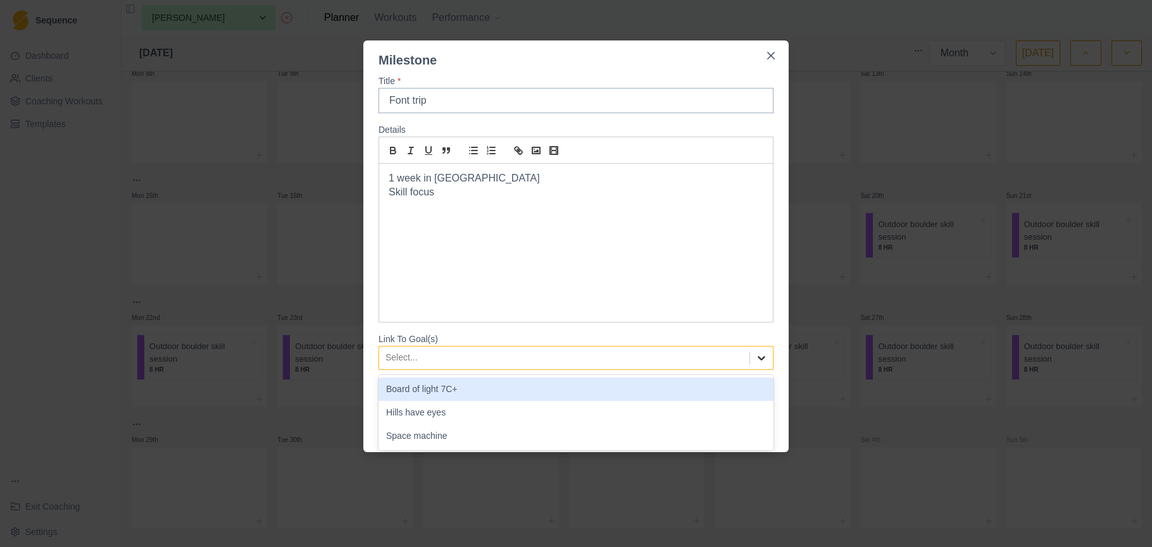
click at [762, 360] on icon at bounding box center [762, 358] width 8 height 4
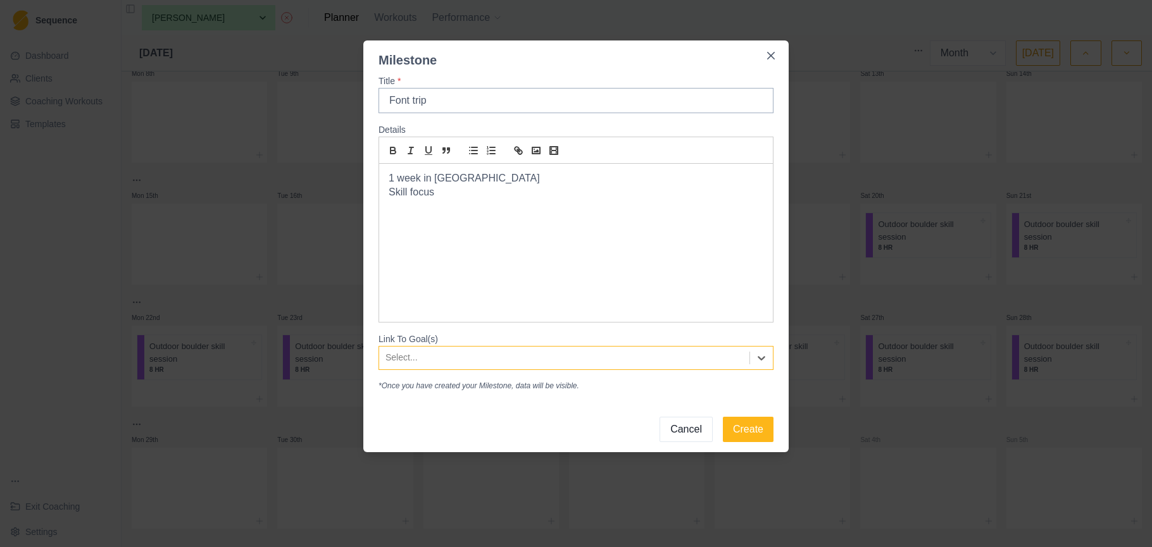
click at [694, 360] on div at bounding box center [564, 358] width 358 height 16
click at [706, 330] on div "Title * Font trip Details 1 week in Fontainebleau Skill focus Link To Goal(s) S…" at bounding box center [575, 233] width 395 height 317
click at [751, 428] on button "Create" at bounding box center [748, 429] width 51 height 25
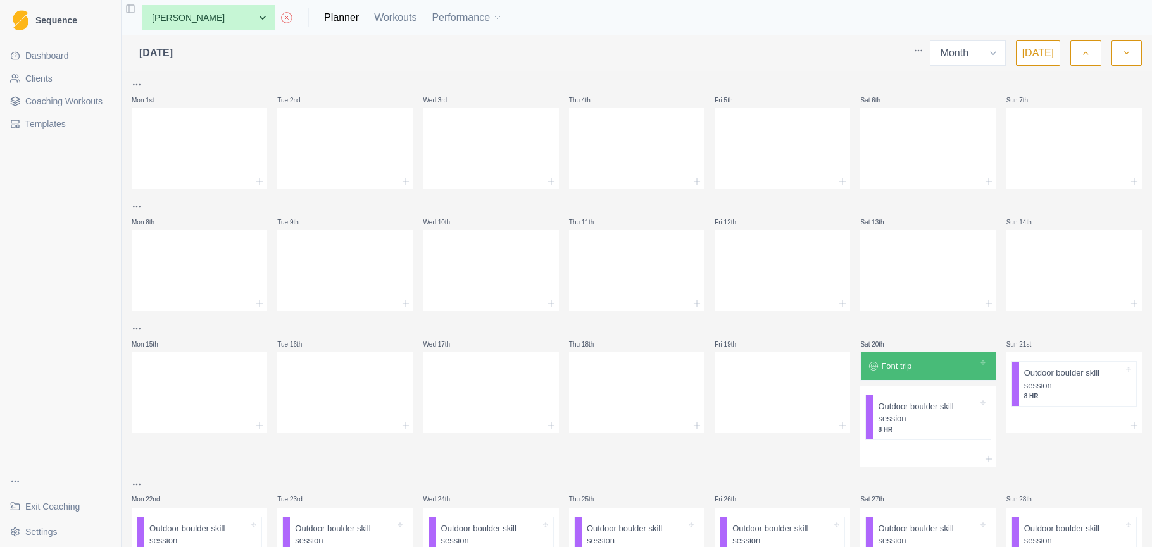
scroll to position [0, 0]
click at [780, 385] on div at bounding box center [782, 391] width 135 height 56
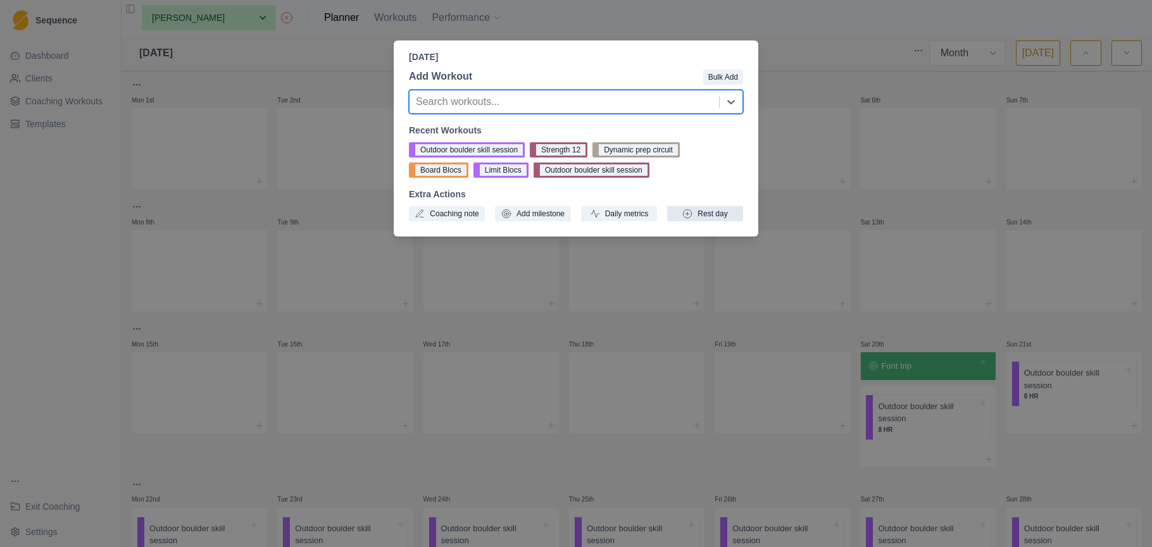
click at [709, 206] on button "Rest day" at bounding box center [705, 213] width 76 height 15
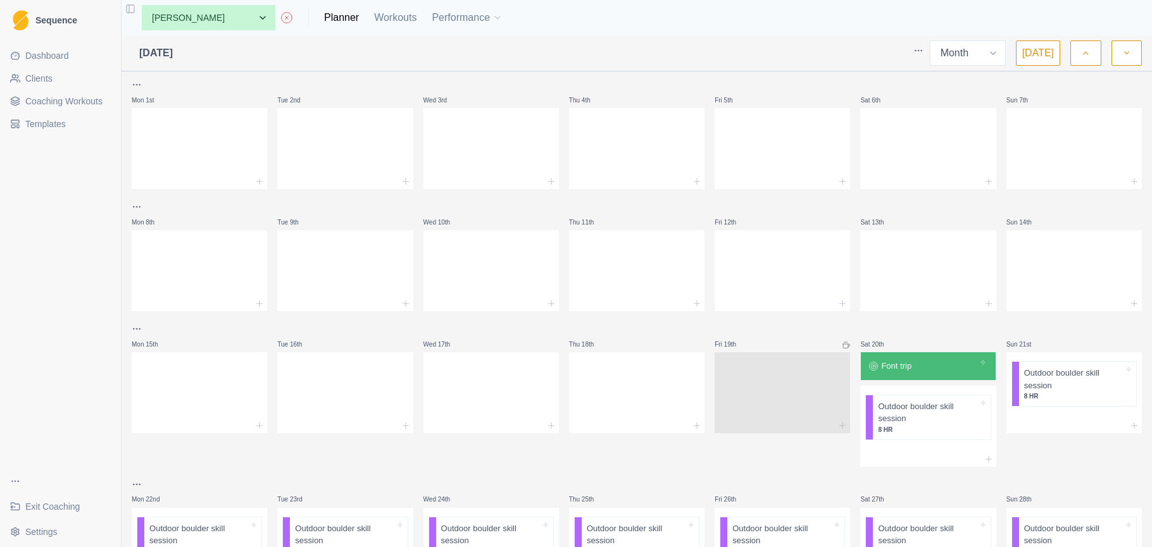
click at [1089, 58] on icon "button" at bounding box center [1085, 53] width 9 height 13
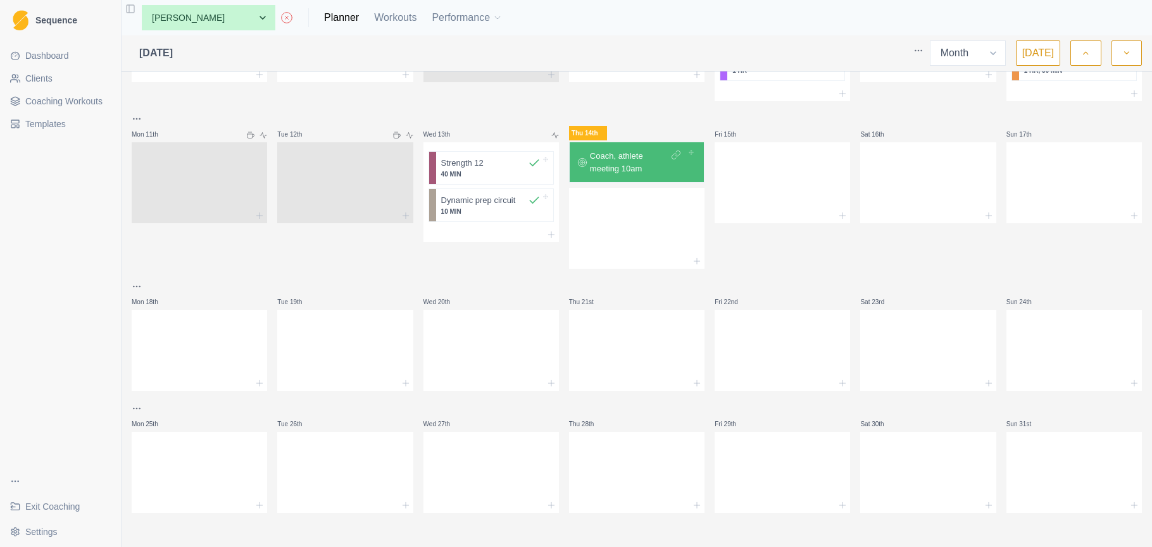
scroll to position [296, 0]
click at [656, 165] on p "Coach, athlete meeting 10am" at bounding box center [629, 163] width 78 height 25
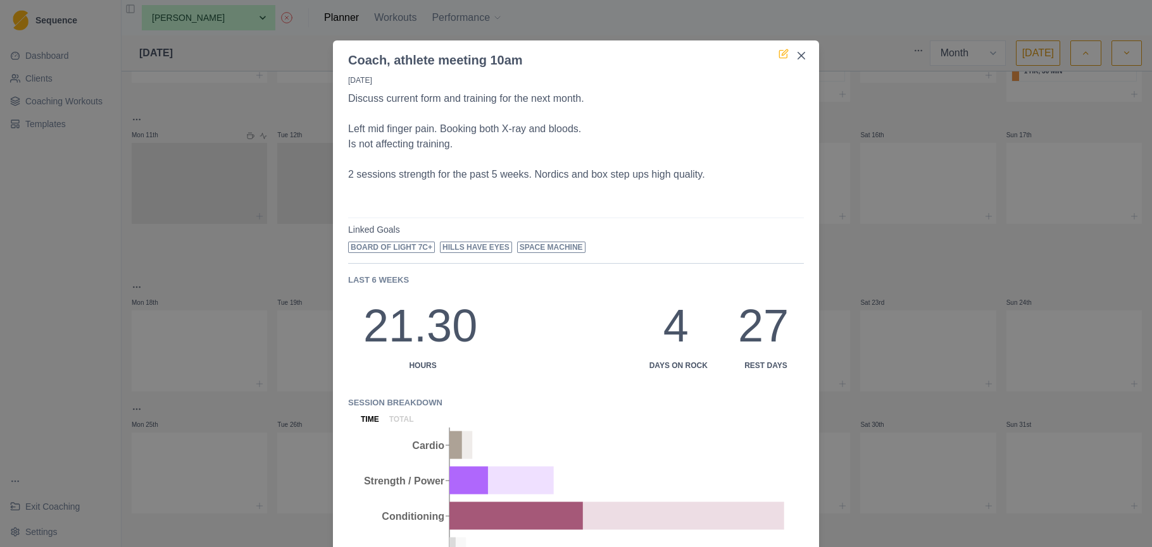
click at [787, 54] on icon at bounding box center [783, 55] width 8 height 8
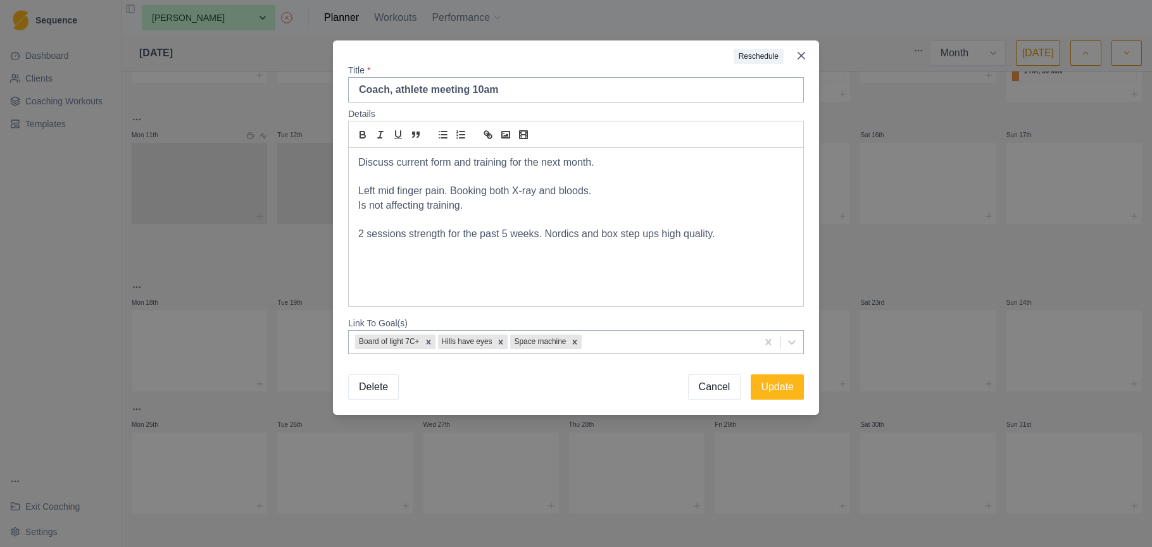
click at [732, 237] on p "2 sessions strength for the past 5 weeks. Nordics and box step ups high quality." at bounding box center [575, 234] width 435 height 15
click at [451, 250] on p "Font trip 20.09.25" at bounding box center [575, 249] width 435 height 15
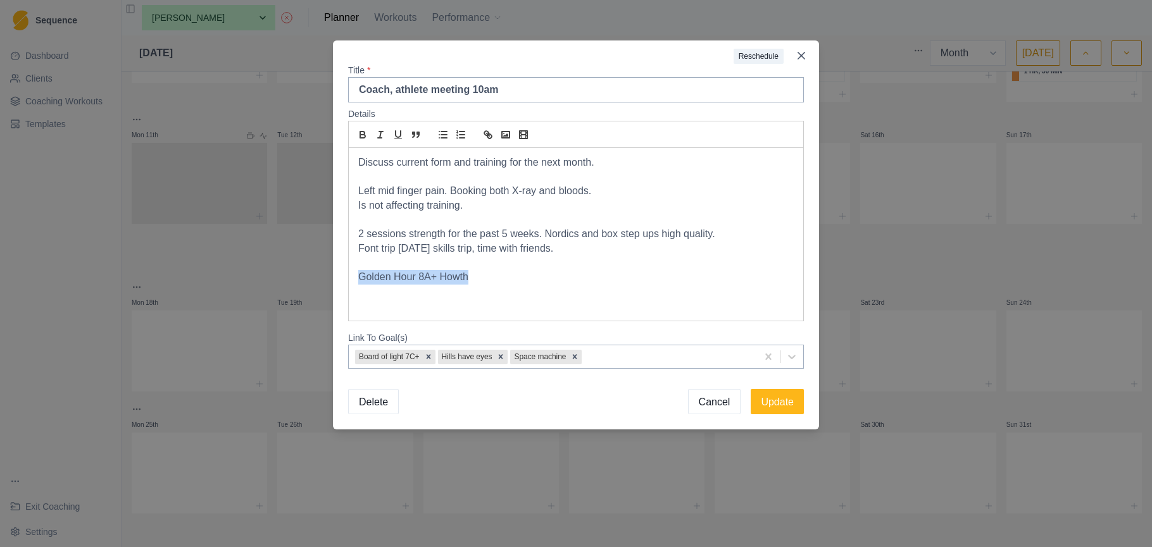
drag, startPoint x: 484, startPoint y: 278, endPoint x: 363, endPoint y: 276, distance: 120.9
click at [361, 277] on p "Golden Hour 8A+ Howth" at bounding box center [575, 277] width 435 height 15
copy p "Golden Hour 8A+ Howth"
click at [775, 395] on button "Update" at bounding box center [777, 401] width 53 height 25
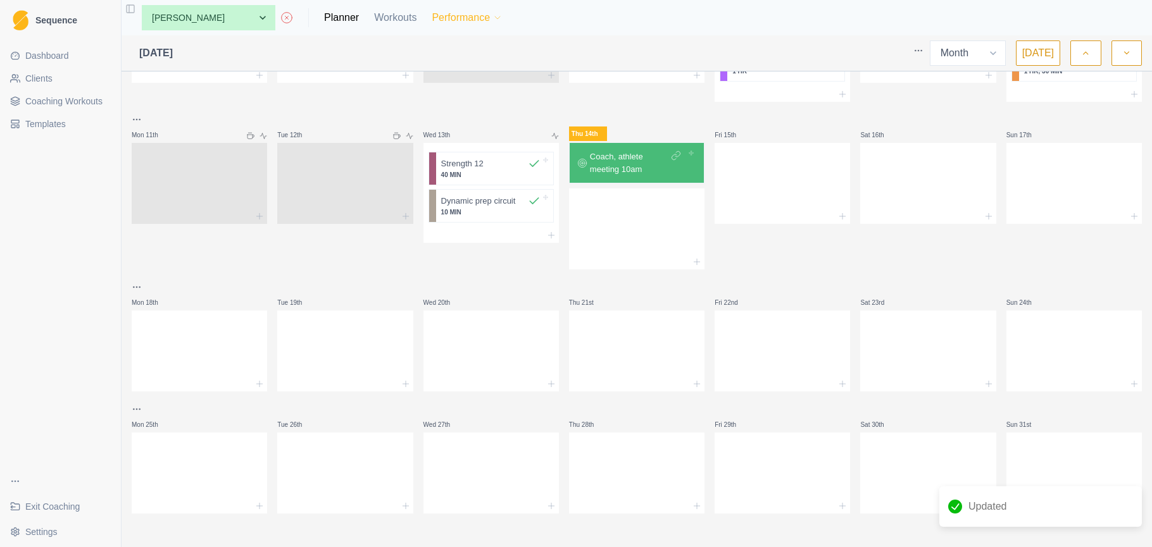
click at [432, 22] on button "Performance" at bounding box center [467, 17] width 71 height 25
click at [423, 82] on link "Goals" at bounding box center [457, 75] width 137 height 25
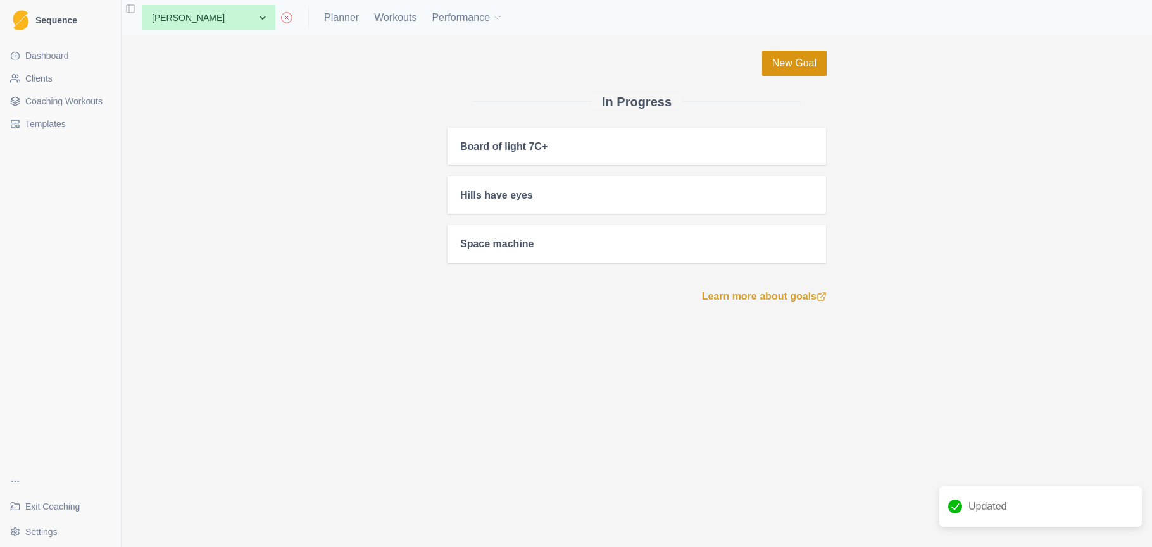
click at [805, 65] on link "New Goal" at bounding box center [794, 63] width 65 height 25
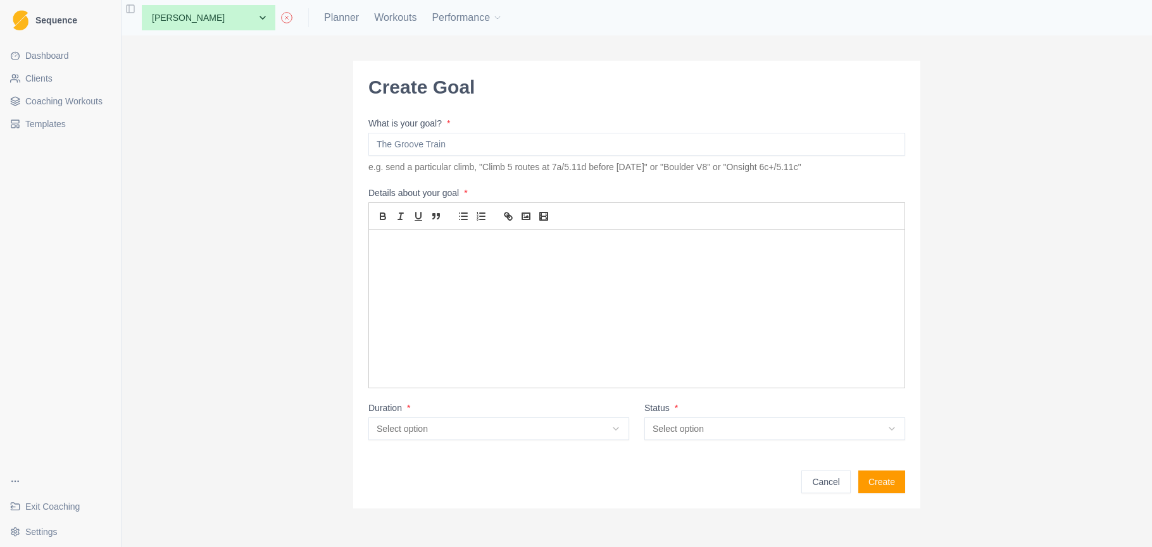
click at [428, 142] on input "What is your goal? *" at bounding box center [636, 144] width 537 height 23
paste input "Golden Hour 8A+ Howth"
type input "Golden Hour 8A+ Howth"
click at [396, 246] on p at bounding box center [636, 244] width 516 height 15
click at [606, 431] on html "Sequence Dashboard Clients Coaching Workouts Templates Exit Coaching Settings T…" at bounding box center [576, 273] width 1152 height 547
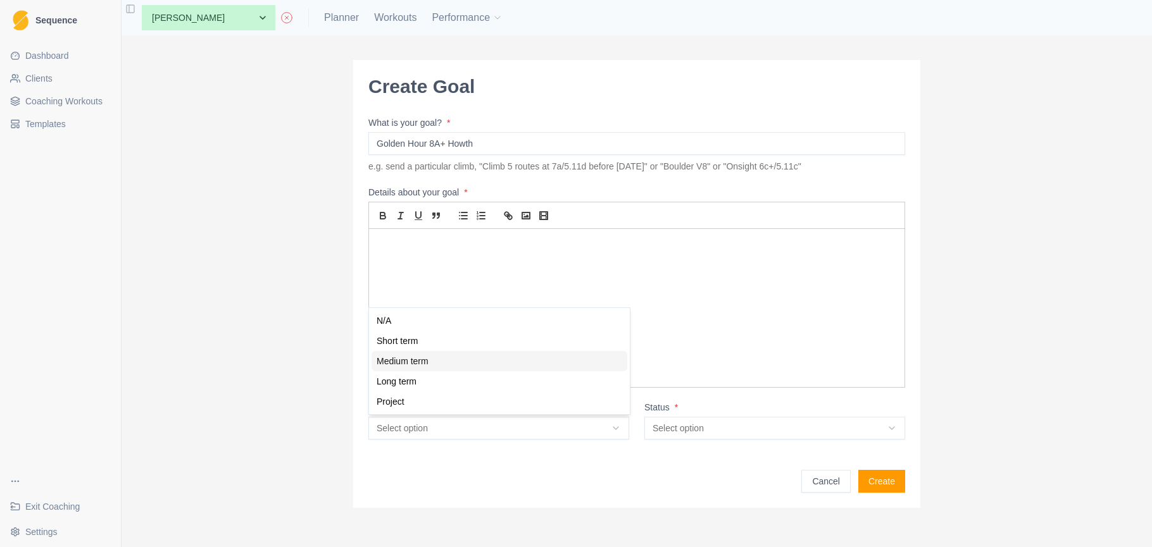
select select "medium_term"
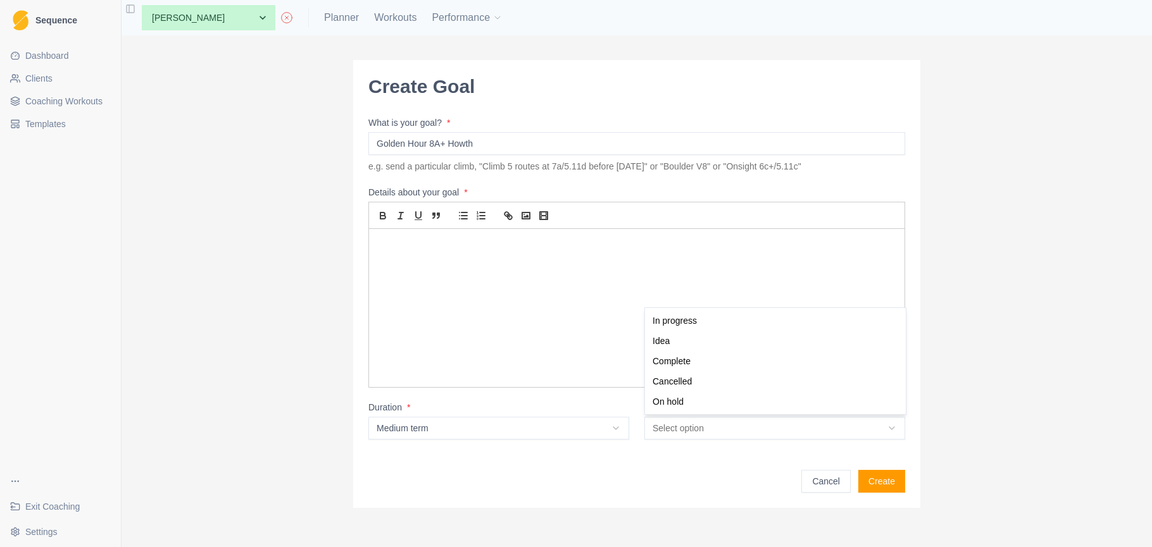
click at [753, 430] on html "Sequence Dashboard Clients Coaching Workouts Templates Exit Coaching Settings T…" at bounding box center [576, 273] width 1152 height 547
click at [399, 234] on html "Sequence Dashboard Clients Coaching Workouts Templates Exit Coaching Settings T…" at bounding box center [576, 273] width 1152 height 547
click at [703, 427] on html "Sequence Dashboard Clients Coaching Workouts Templates Exit Coaching Settings T…" at bounding box center [576, 273] width 1152 height 547
select select "in_progress"
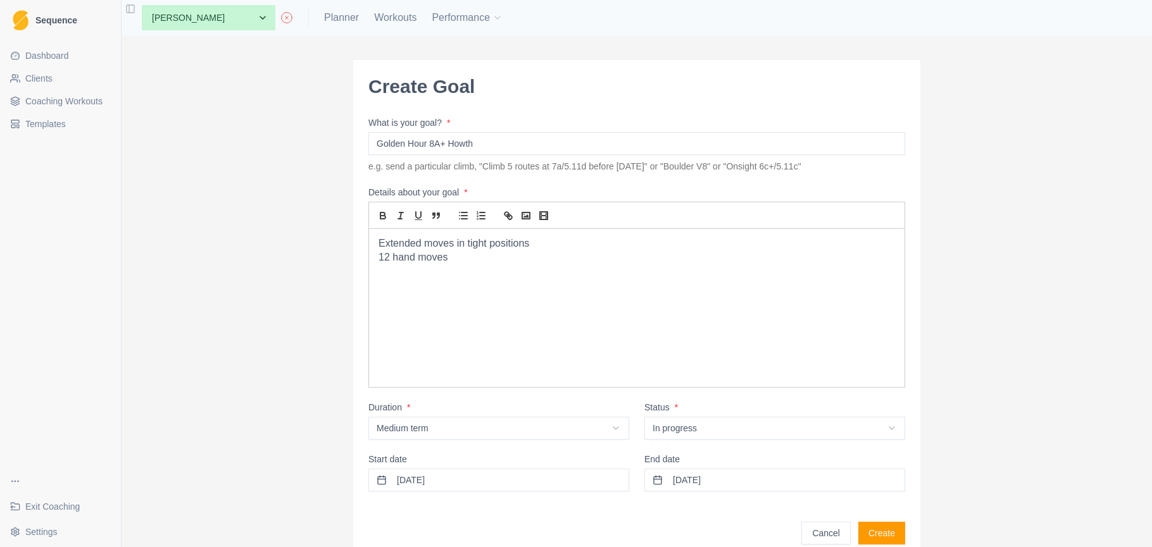
click at [486, 264] on p "12 hand moves" at bounding box center [636, 258] width 516 height 15
click at [390, 259] on p "12 hand moves" at bounding box center [636, 258] width 516 height 15
click at [460, 261] on p "14 hand moves" at bounding box center [636, 258] width 516 height 15
click at [754, 481] on button "14/09/2025" at bounding box center [774, 480] width 261 height 23
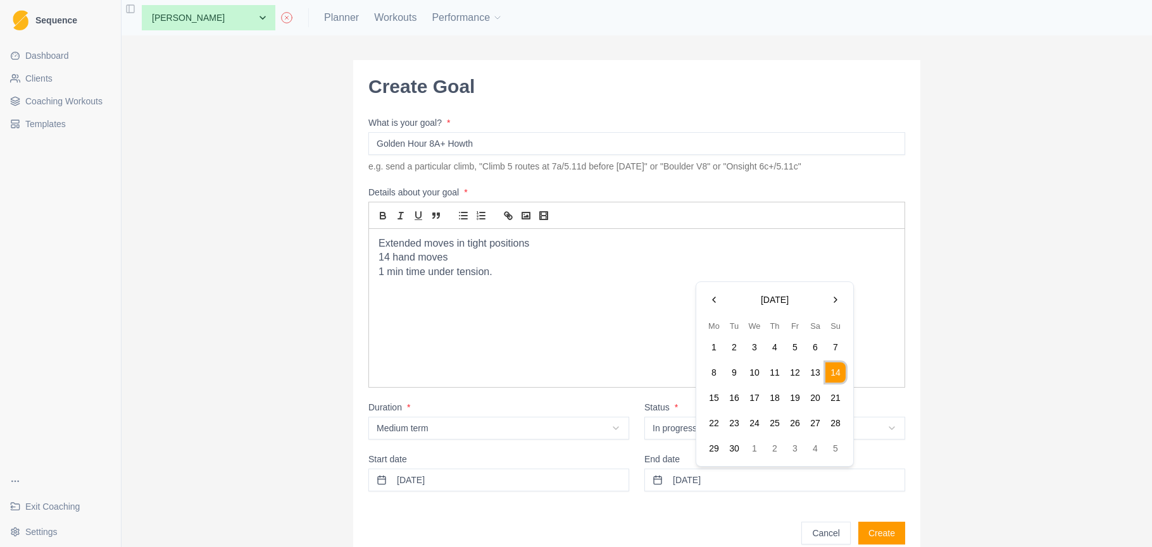
click at [837, 298] on button "Go to the Next Month" at bounding box center [835, 300] width 20 height 20
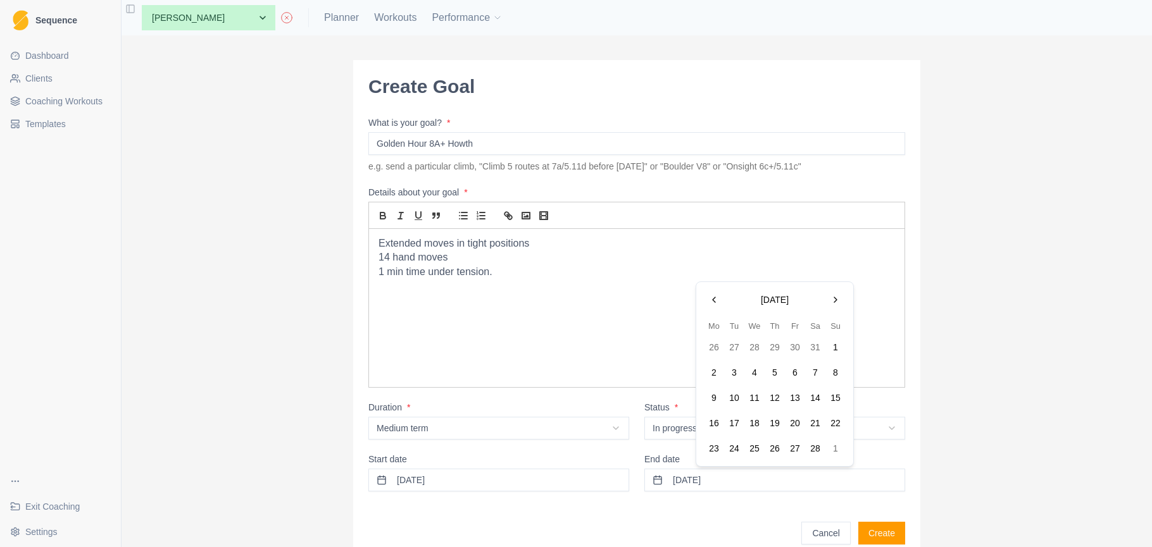
click at [837, 298] on button "Go to the Next Month" at bounding box center [835, 300] width 20 height 20
click at [839, 275] on button "Go to the Next Month" at bounding box center [835, 275] width 20 height 20
click at [841, 423] on button "26" at bounding box center [835, 423] width 20 height 20
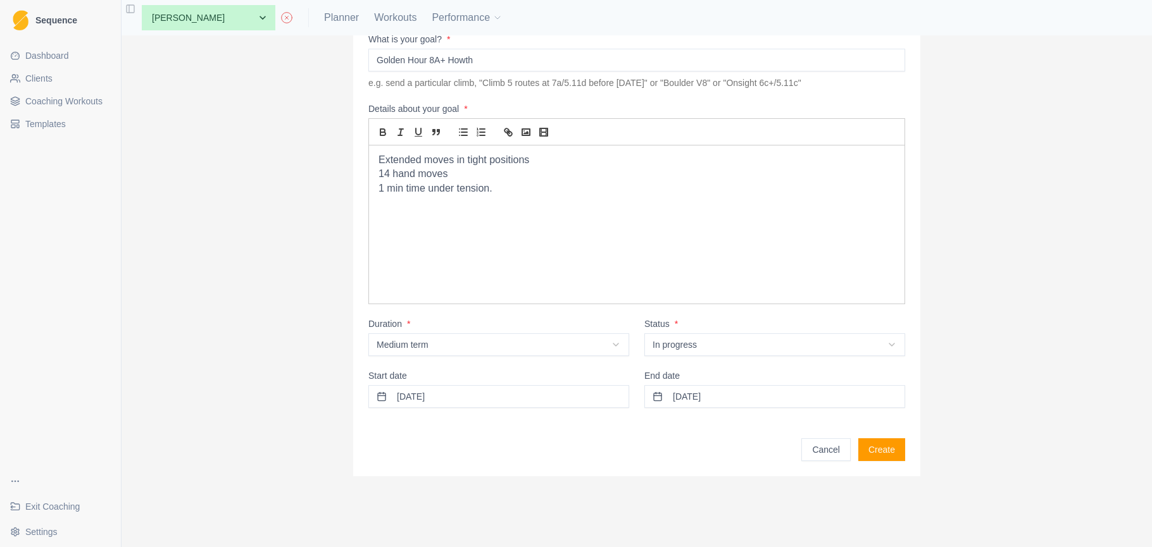
click at [872, 449] on button "Create" at bounding box center [881, 450] width 47 height 23
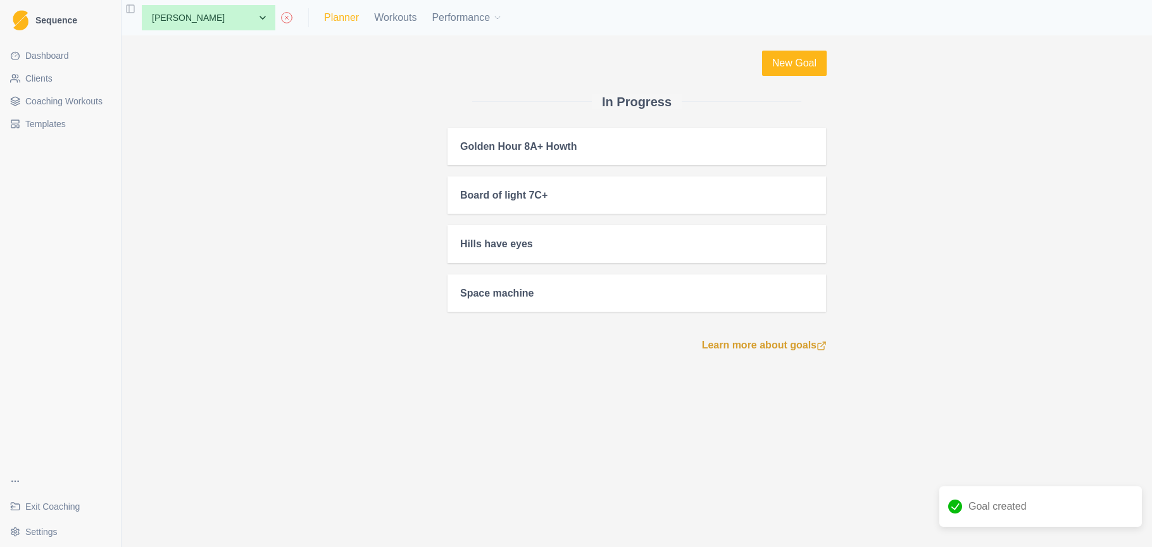
click at [324, 22] on link "Planner" at bounding box center [341, 17] width 35 height 15
select select "month"
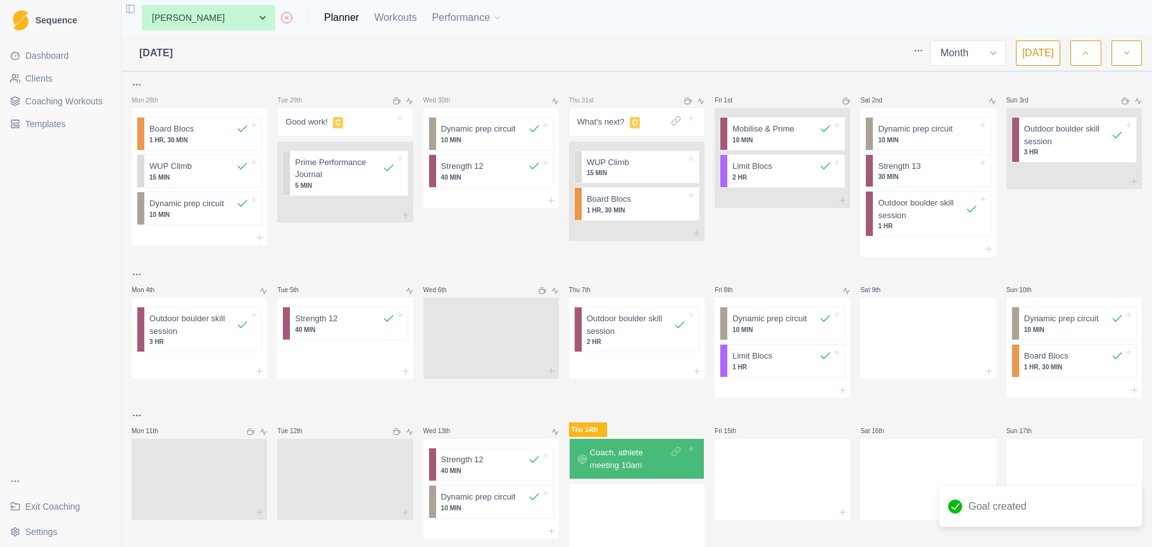
scroll to position [109, 0]
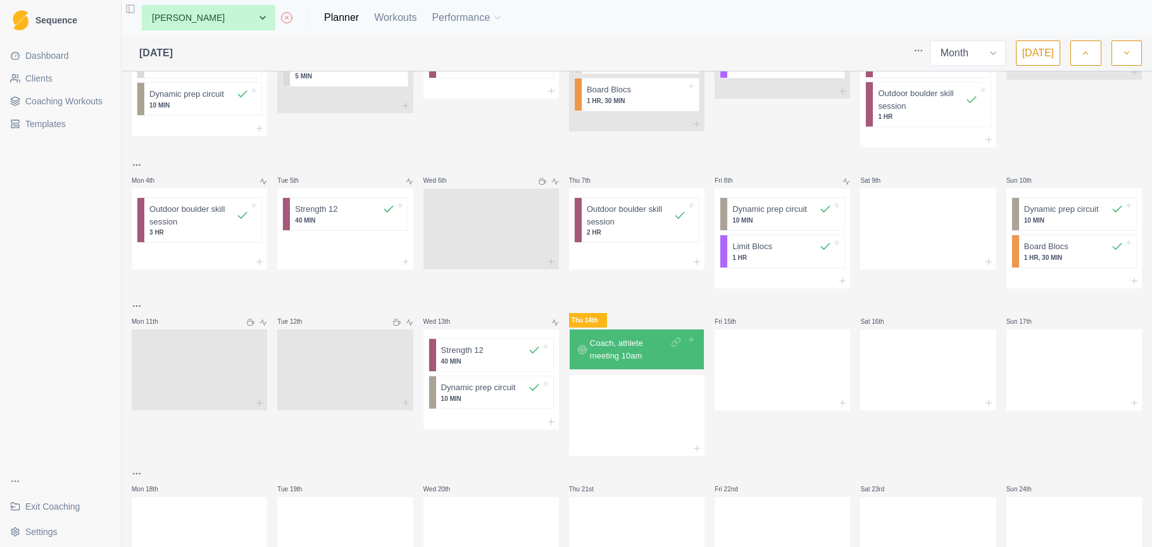
click at [639, 344] on p "Coach, athlete meeting 10am" at bounding box center [629, 349] width 78 height 25
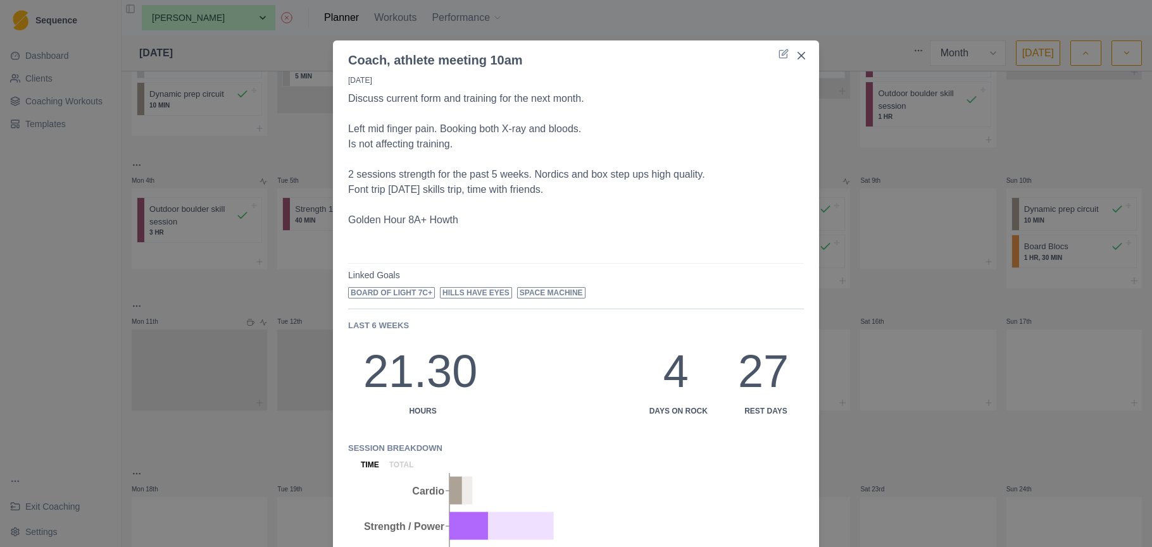
click at [463, 219] on p "Golden Hour 8A+ Howth" at bounding box center [576, 220] width 456 height 15
click at [784, 56] on icon at bounding box center [784, 54] width 10 height 10
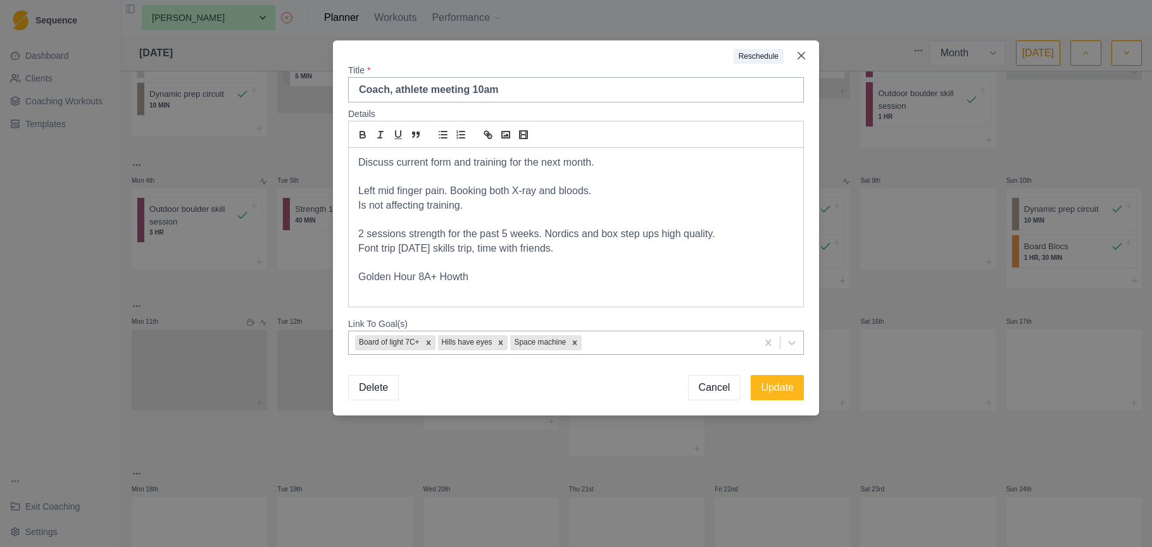
click at [530, 278] on p "Golden Hour 8A+ Howth" at bounding box center [575, 277] width 435 height 15
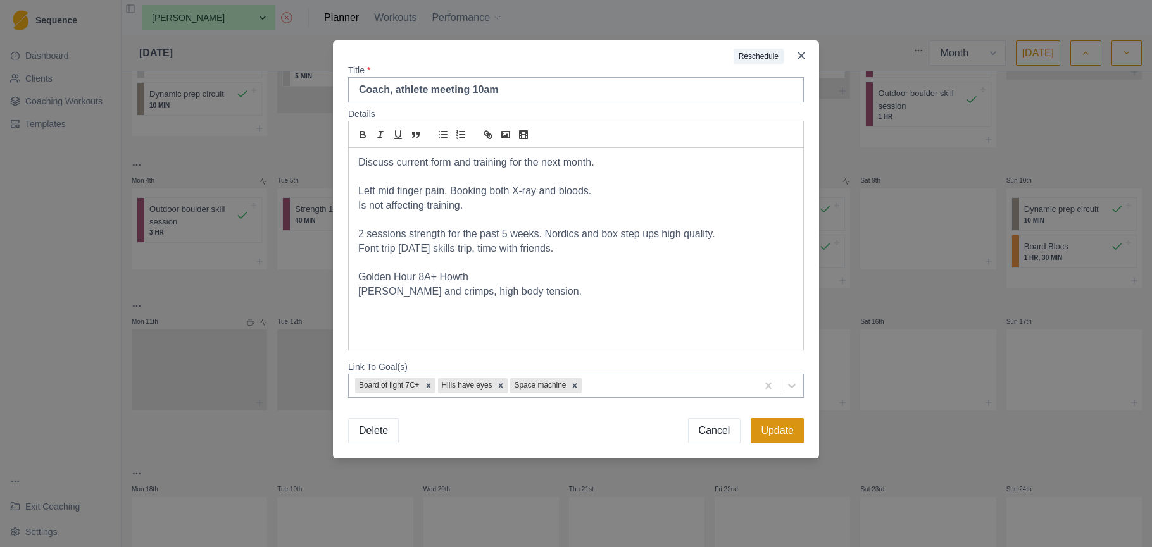
click at [786, 425] on button "Update" at bounding box center [777, 430] width 53 height 25
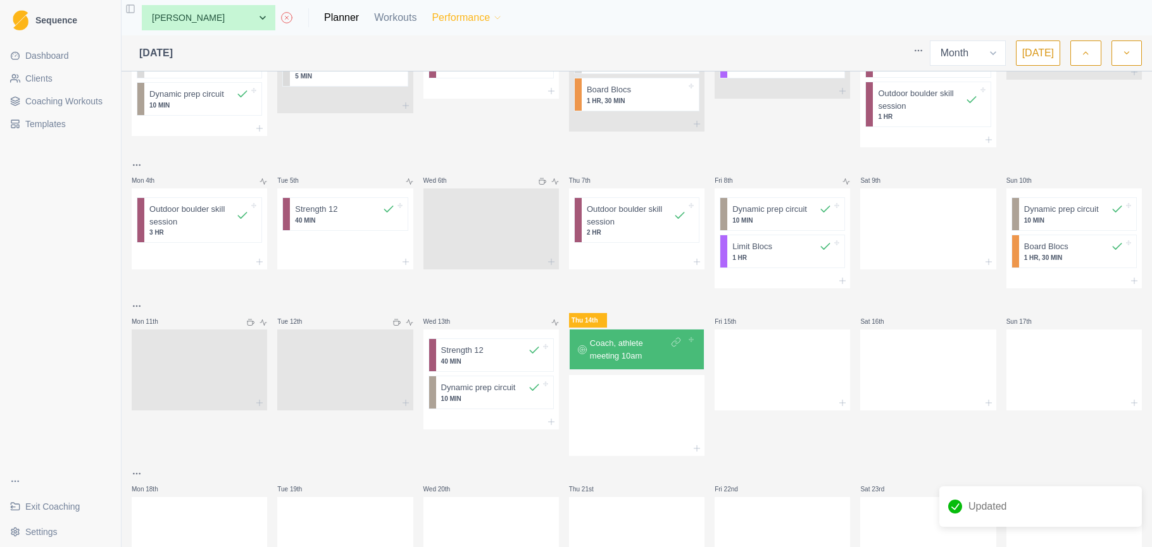
click at [432, 20] on button "Performance" at bounding box center [467, 17] width 71 height 25
click at [439, 48] on link "Metrics" at bounding box center [457, 50] width 137 height 25
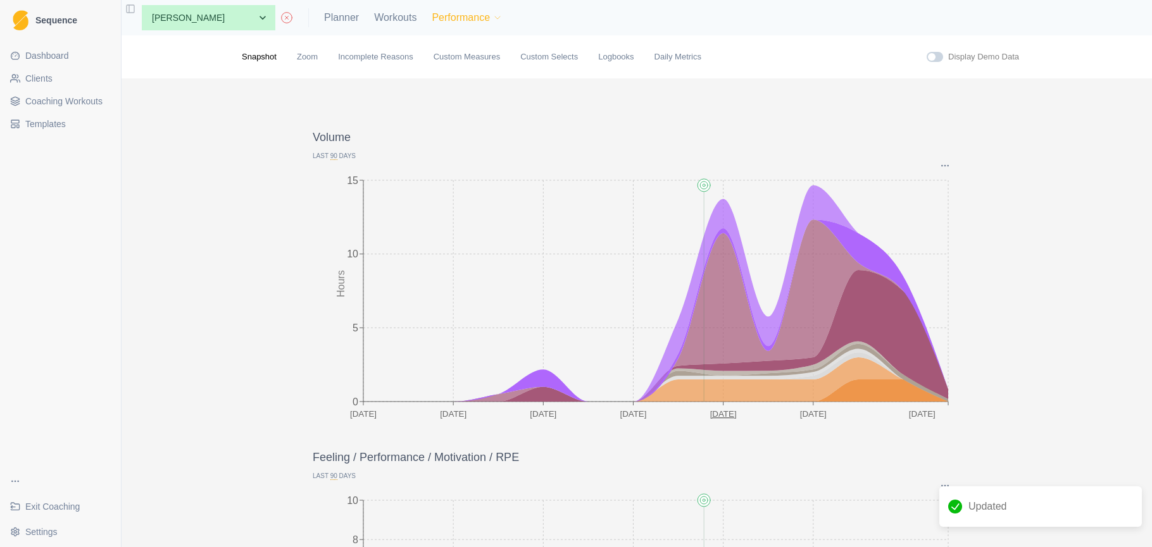
click at [432, 13] on button "Performance" at bounding box center [467, 17] width 71 height 25
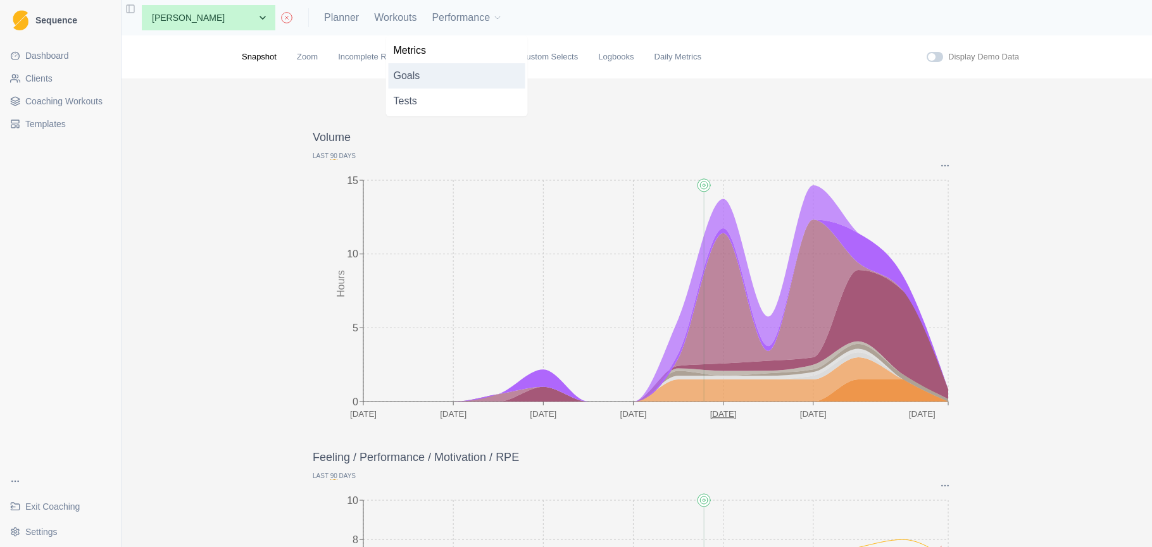
click at [438, 78] on link "Goals" at bounding box center [457, 75] width 137 height 25
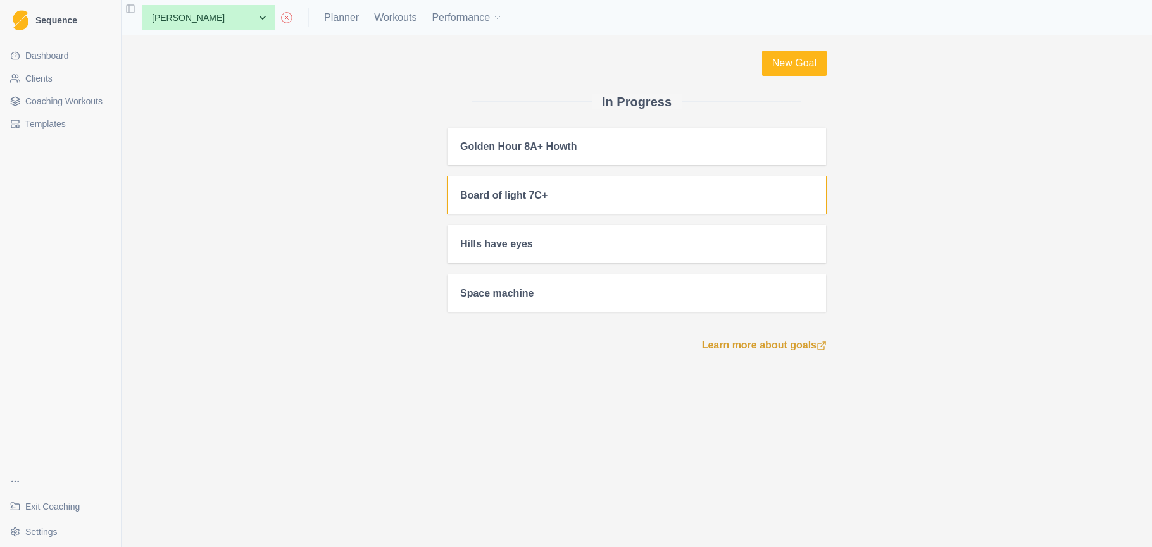
click at [639, 199] on div "Board of light 7C+" at bounding box center [636, 195] width 353 height 12
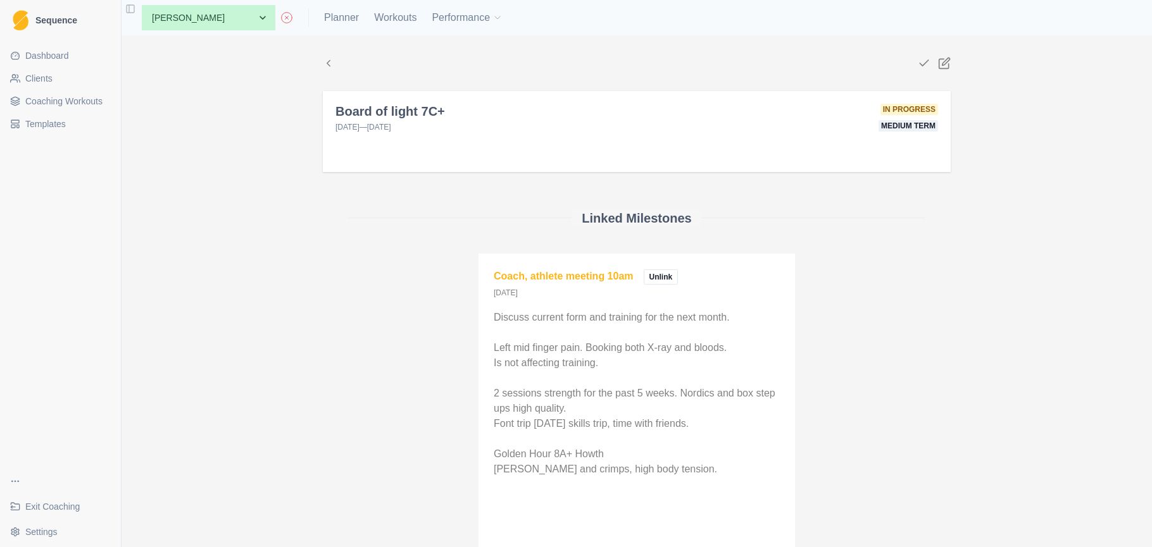
click at [328, 60] on icon at bounding box center [328, 63] width 11 height 11
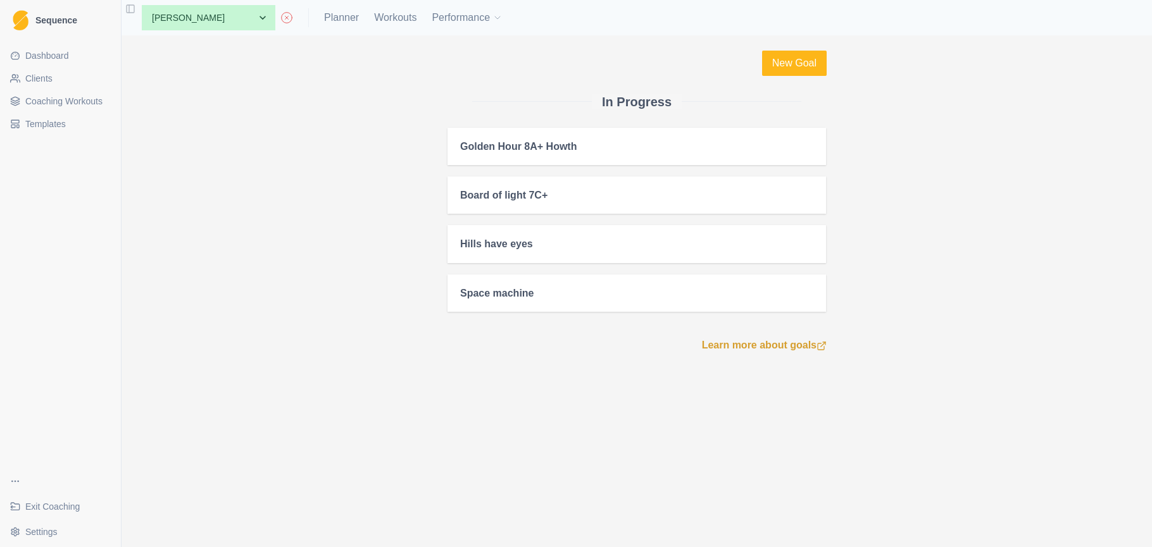
click at [515, 243] on div "Hills have eyes" at bounding box center [496, 244] width 73 height 12
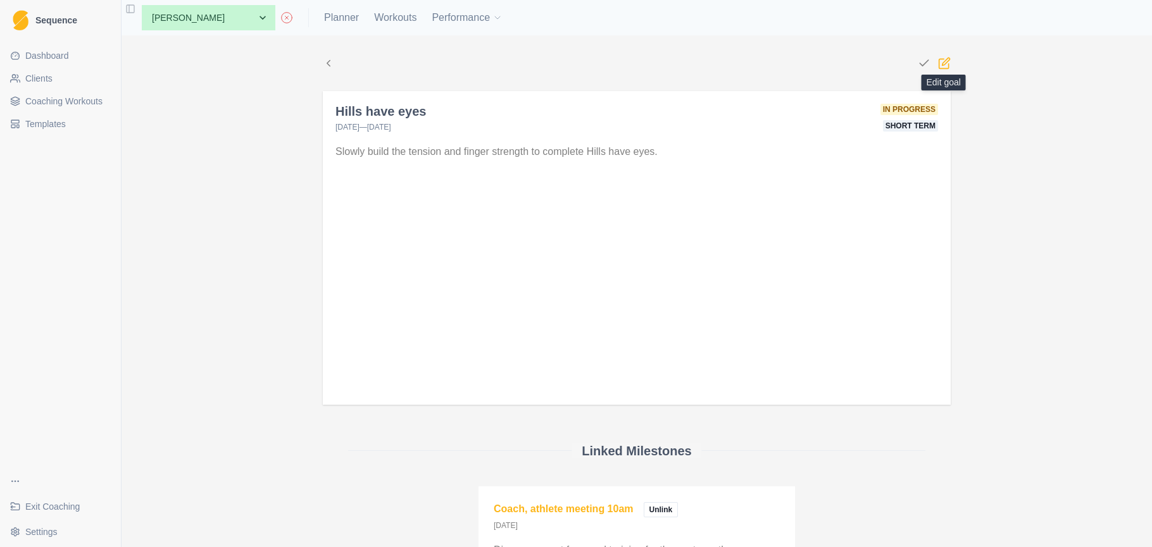
click at [948, 65] on icon at bounding box center [943, 63] width 9 height 9
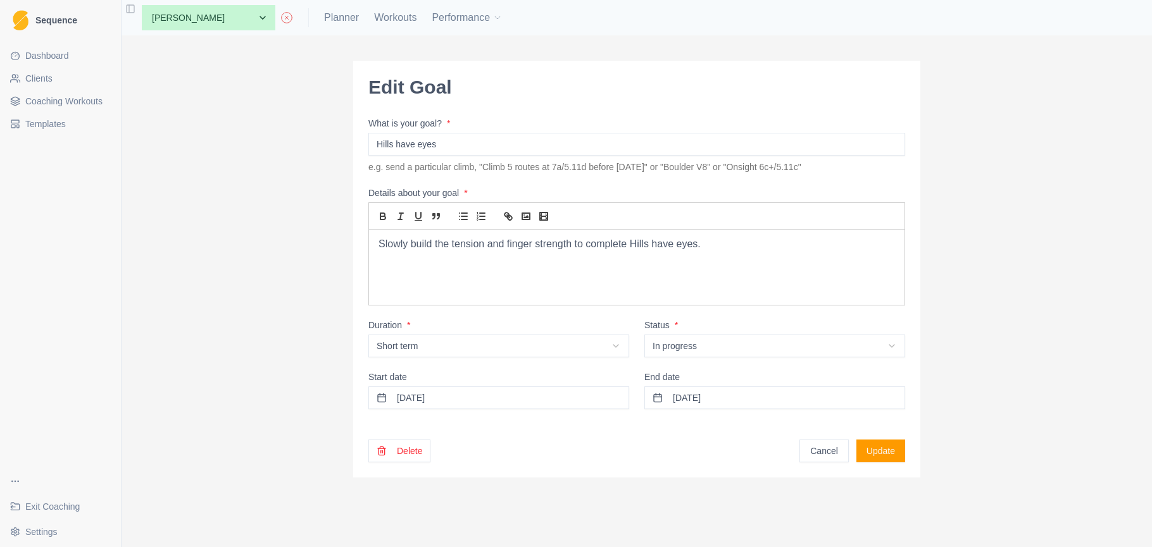
click at [559, 346] on html "Sequence Dashboard Clients Coaching Workouts Templates Exit Coaching Settings T…" at bounding box center [576, 273] width 1152 height 547
select select "long_term"
click at [882, 451] on button "Update" at bounding box center [880, 451] width 49 height 23
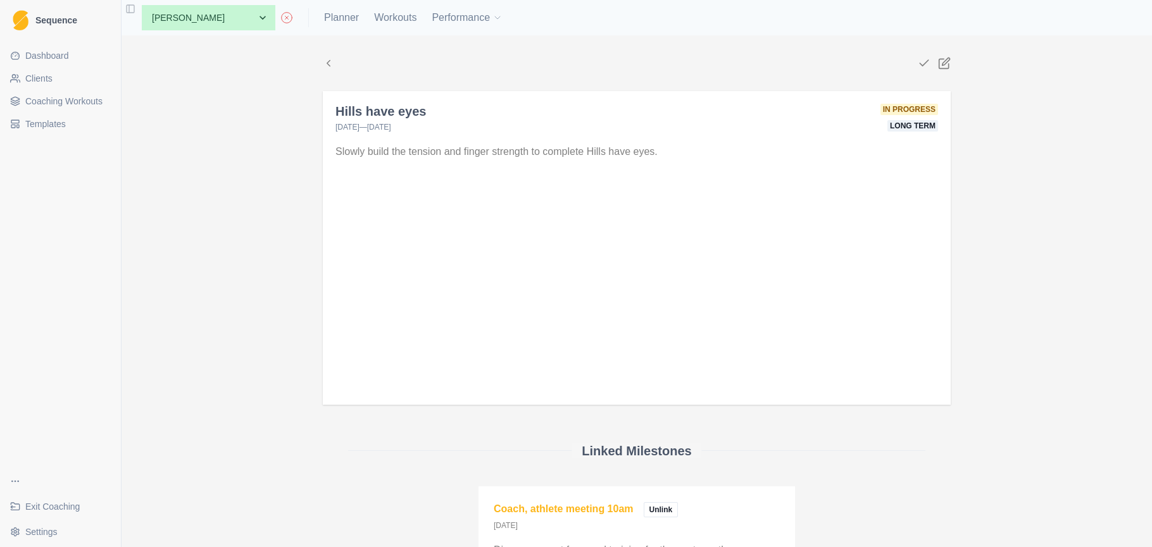
click at [324, 65] on icon at bounding box center [328, 63] width 11 height 11
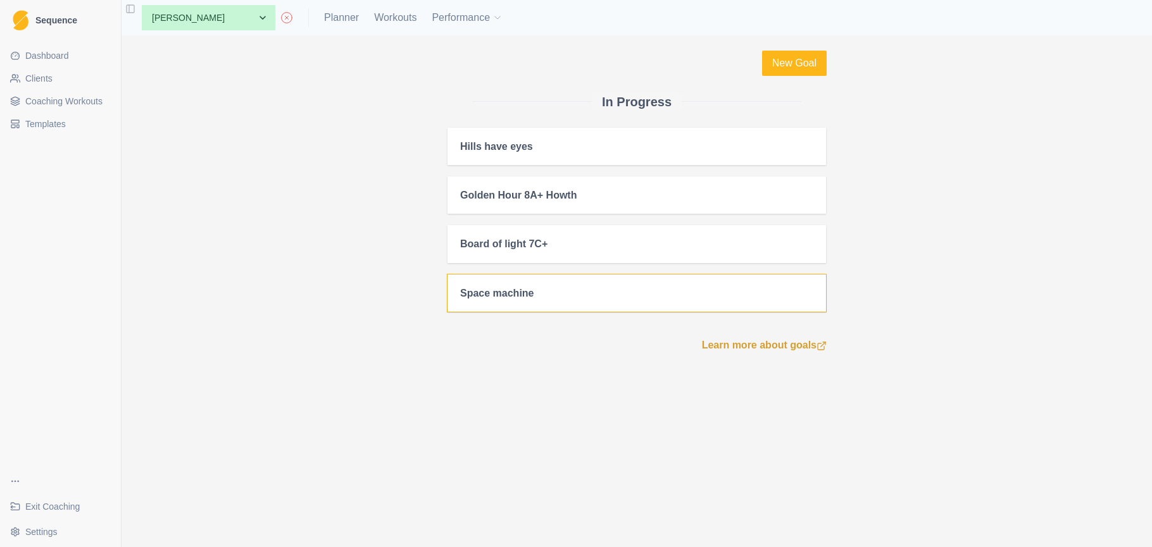
click at [529, 292] on div "Space machine" at bounding box center [497, 293] width 74 height 12
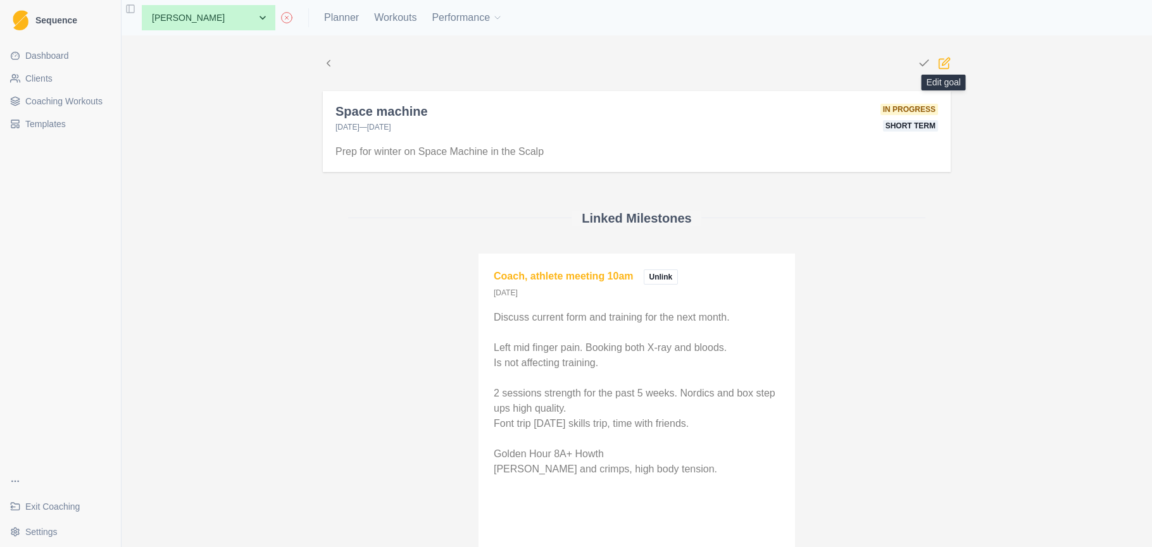
click at [944, 63] on icon at bounding box center [946, 62] width 8 height 8
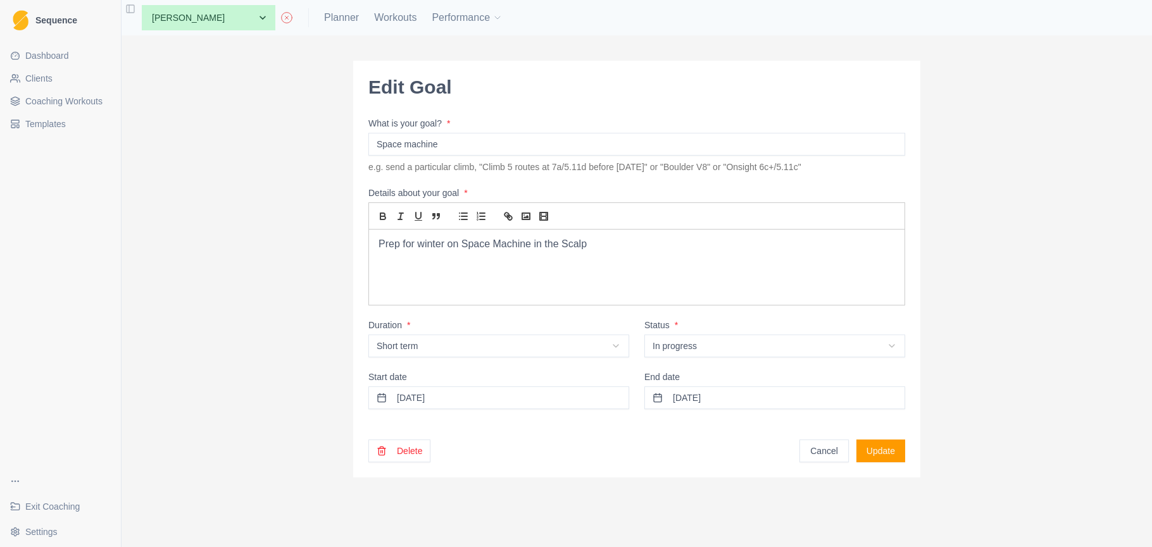
click at [526, 344] on html "Sequence Dashboard Clients Coaching Workouts Templates Exit Coaching Settings T…" at bounding box center [576, 273] width 1152 height 547
select select "medium_term"
click at [889, 457] on button "Update" at bounding box center [880, 451] width 49 height 23
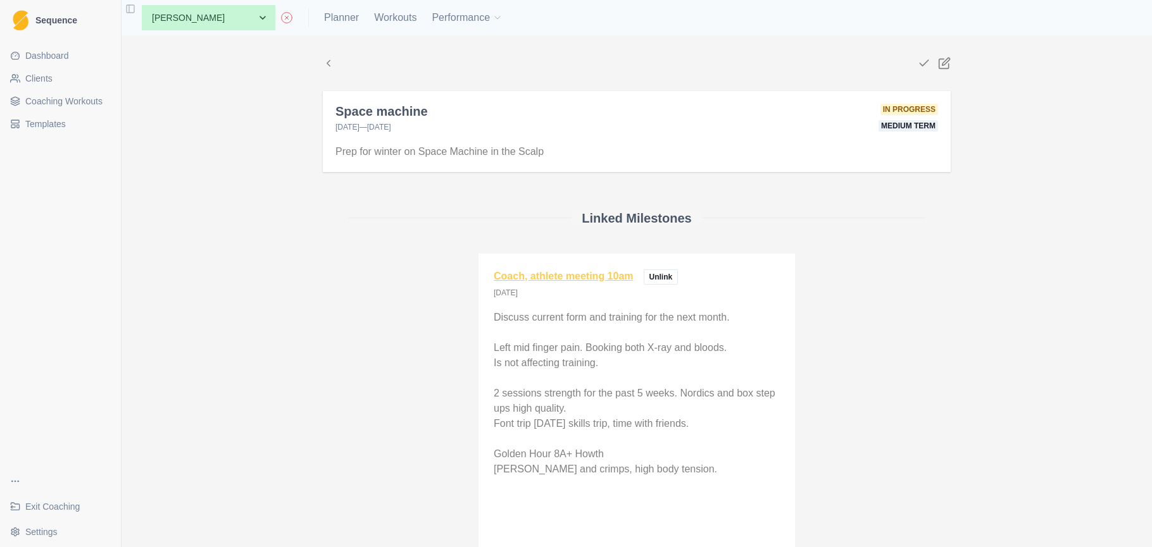
click at [582, 278] on link "Coach, athlete meeting 10am" at bounding box center [564, 276] width 140 height 11
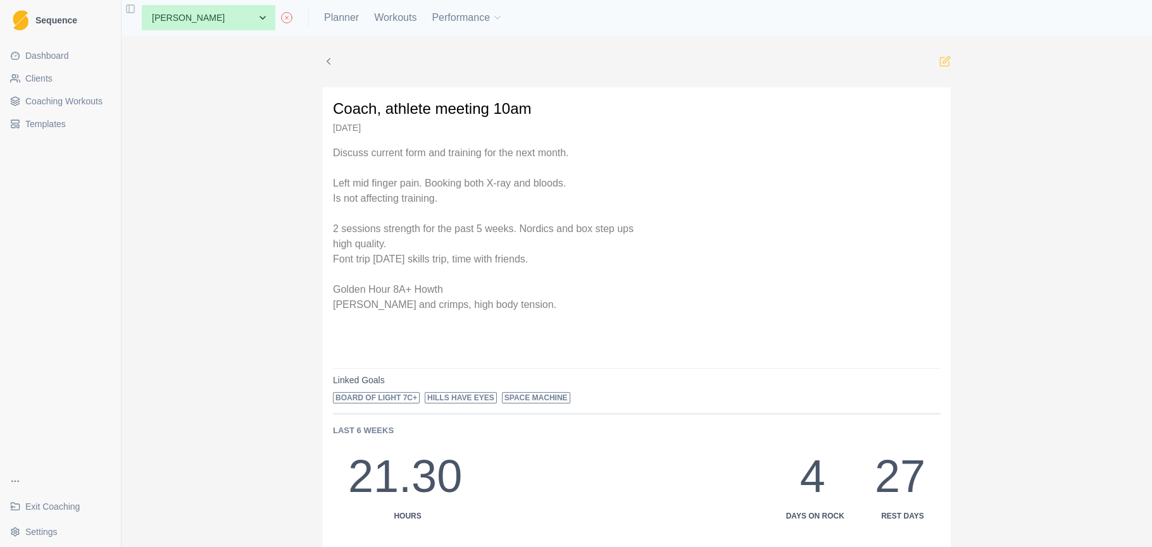
click at [944, 62] on icon at bounding box center [946, 59] width 7 height 7
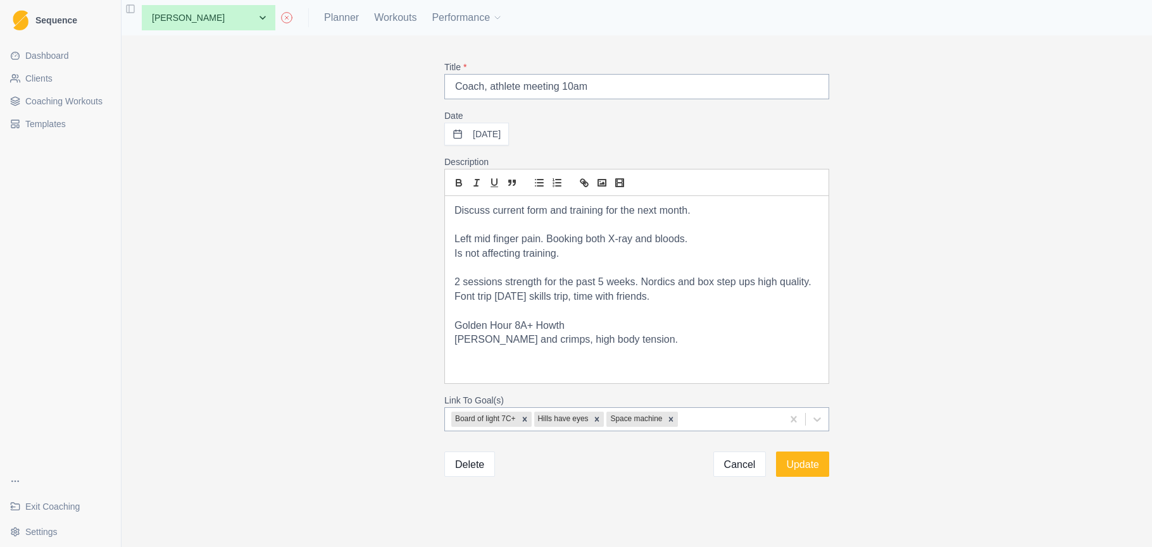
click at [649, 338] on p "Slopers and crimps, high body tension." at bounding box center [636, 340] width 365 height 15
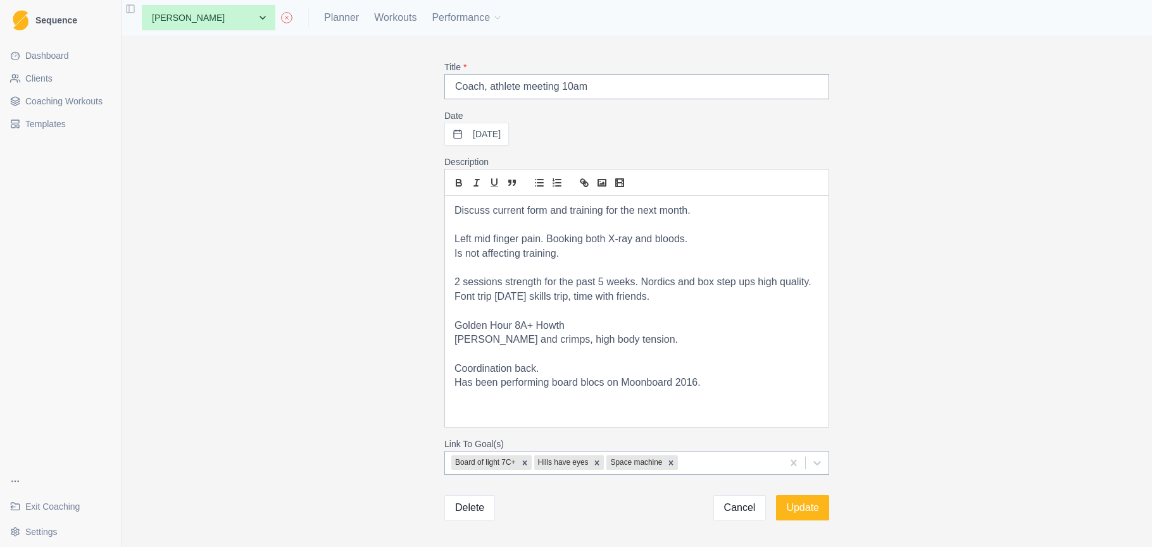
click at [549, 362] on p "Coordination back." at bounding box center [636, 369] width 365 height 15
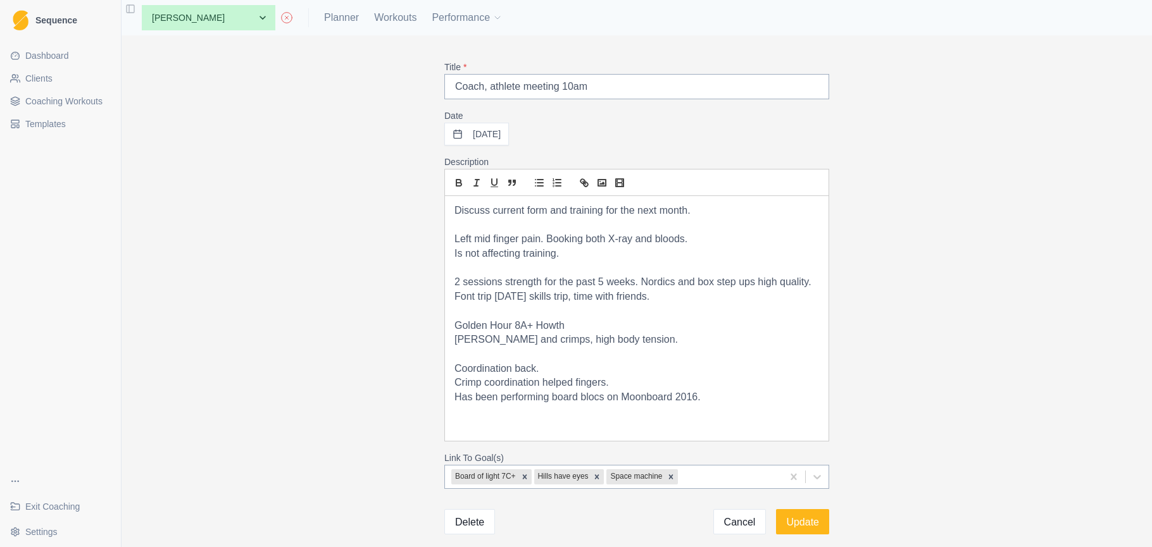
click at [542, 379] on p "Crimp coordination helped fingers." at bounding box center [636, 383] width 365 height 15
click at [752, 391] on p "Has been performing board blocs on Moonboard 2016." at bounding box center [636, 398] width 365 height 15
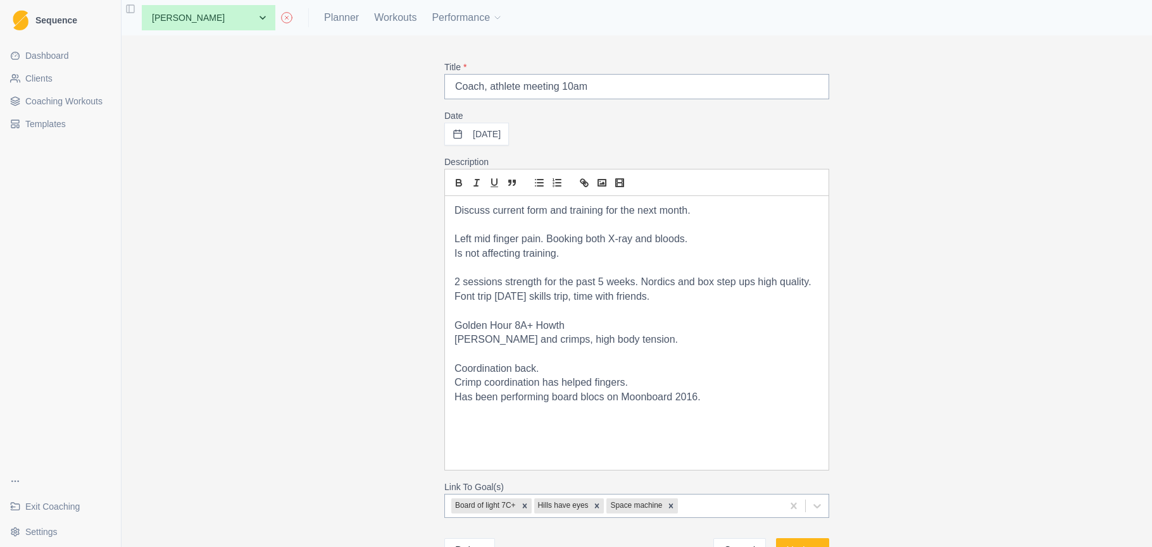
click at [553, 391] on p "Has been performing board blocs on Moonboard 2016." at bounding box center [636, 398] width 365 height 15
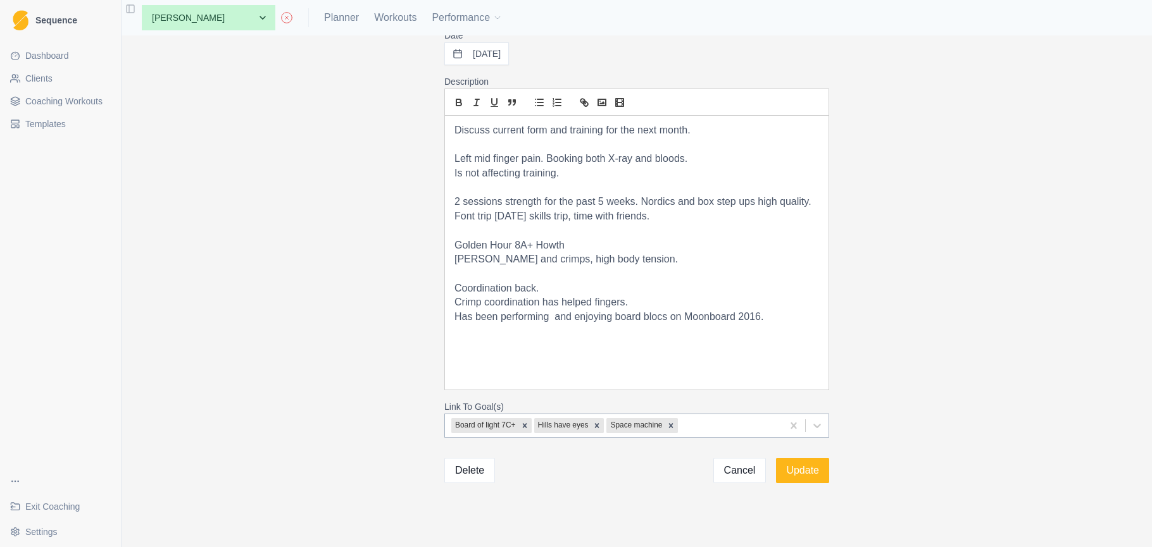
scroll to position [80, 0]
click at [787, 325] on p at bounding box center [636, 332] width 365 height 15
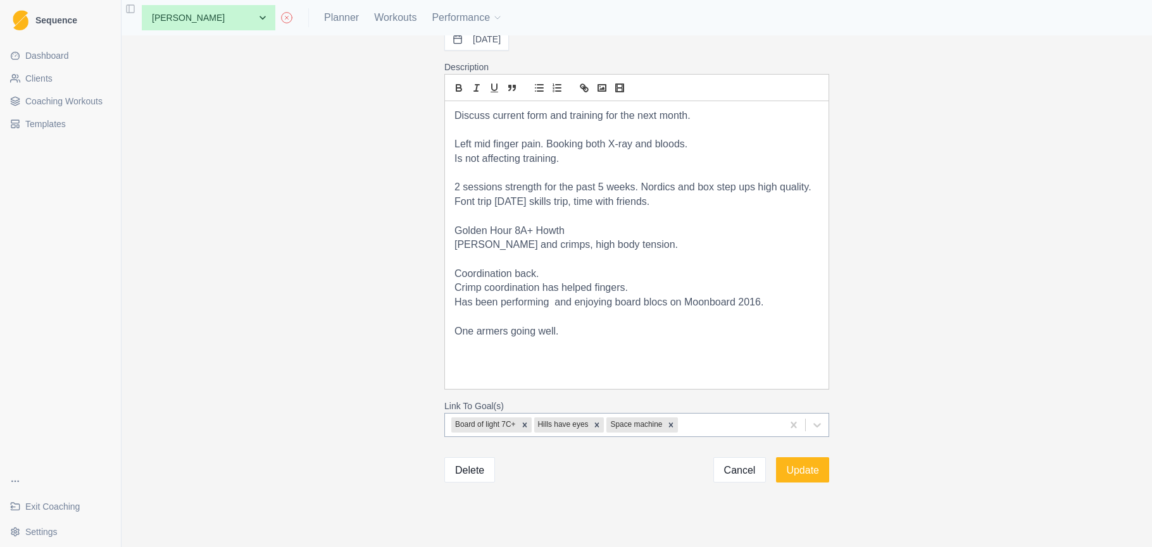
scroll to position [94, 0]
click at [611, 326] on p "One armers going well. 6kg 4x3" at bounding box center [636, 333] width 365 height 15
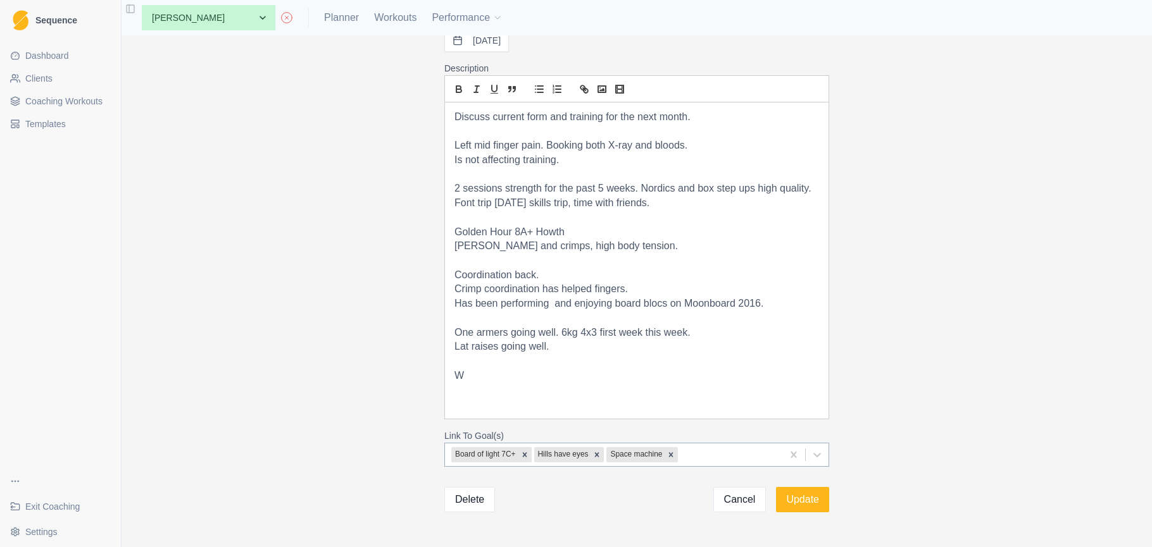
scroll to position [92, 0]
drag, startPoint x: 460, startPoint y: 368, endPoint x: 448, endPoint y: 368, distance: 11.4
click at [448, 368] on div "Discuss current form and training for the next month. Left mid finger pain. Boo…" at bounding box center [637, 262] width 384 height 316
click at [458, 88] on icon "bold" at bounding box center [458, 88] width 4 height 3
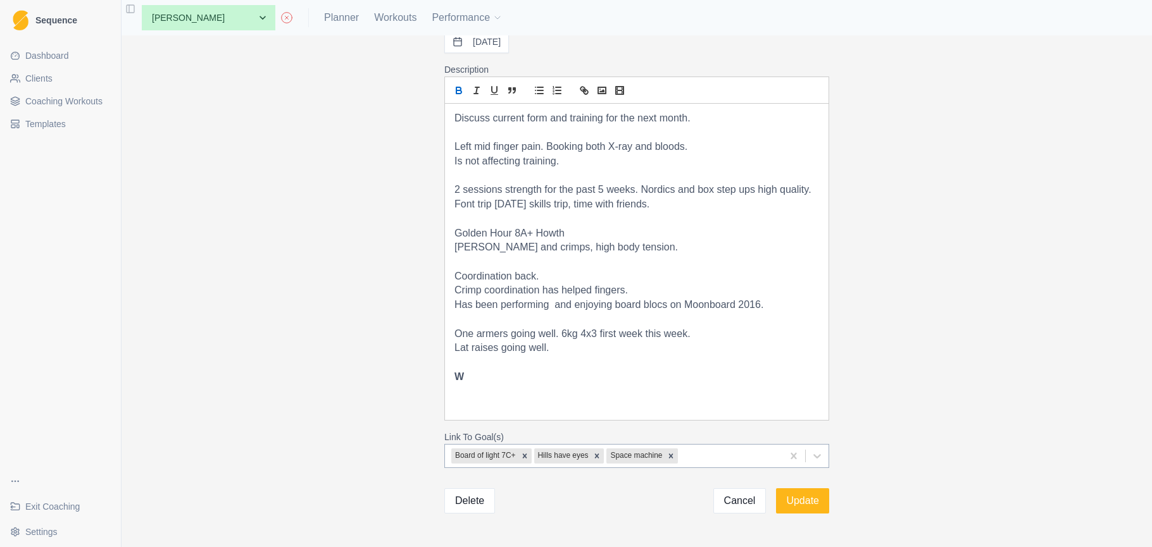
click at [456, 218] on p at bounding box center [636, 219] width 365 height 15
drag, startPoint x: 467, startPoint y: 217, endPoint x: 461, endPoint y: 202, distance: 16.5
click at [447, 215] on div "Discuss current form and training for the next month. Left mid finger pain. Boo…" at bounding box center [637, 262] width 384 height 316
drag, startPoint x: 456, startPoint y: 92, endPoint x: 471, endPoint y: 157, distance: 66.9
click at [456, 92] on icon "bold" at bounding box center [458, 92] width 5 height 3
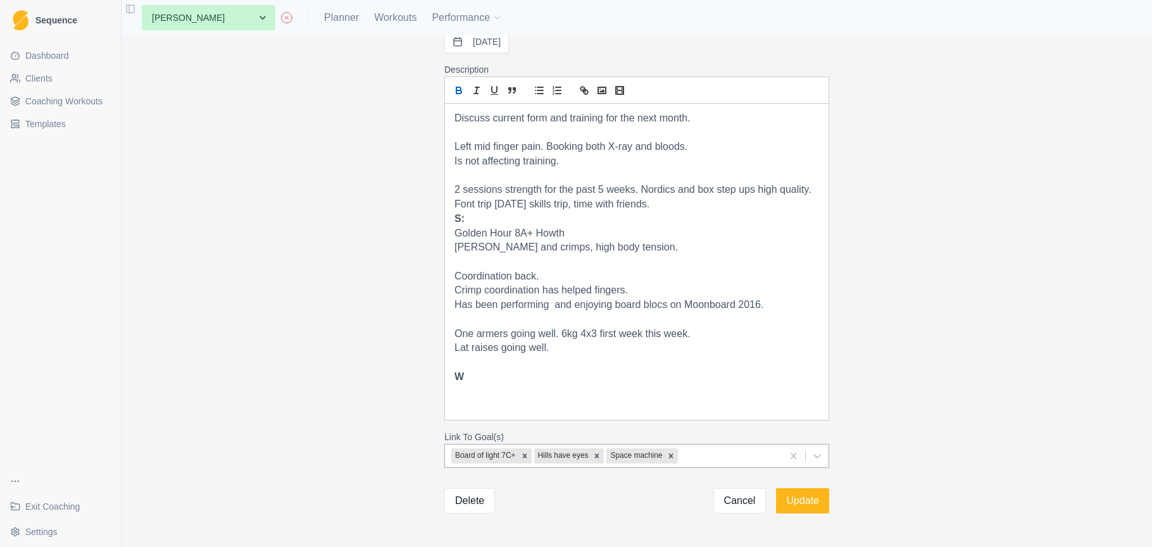
click at [463, 372] on strong "W" at bounding box center [458, 377] width 9 height 11
click at [600, 341] on p "Lat raises going well." at bounding box center [636, 348] width 365 height 15
click at [591, 384] on p "Single arm tricep press" at bounding box center [636, 391] width 365 height 15
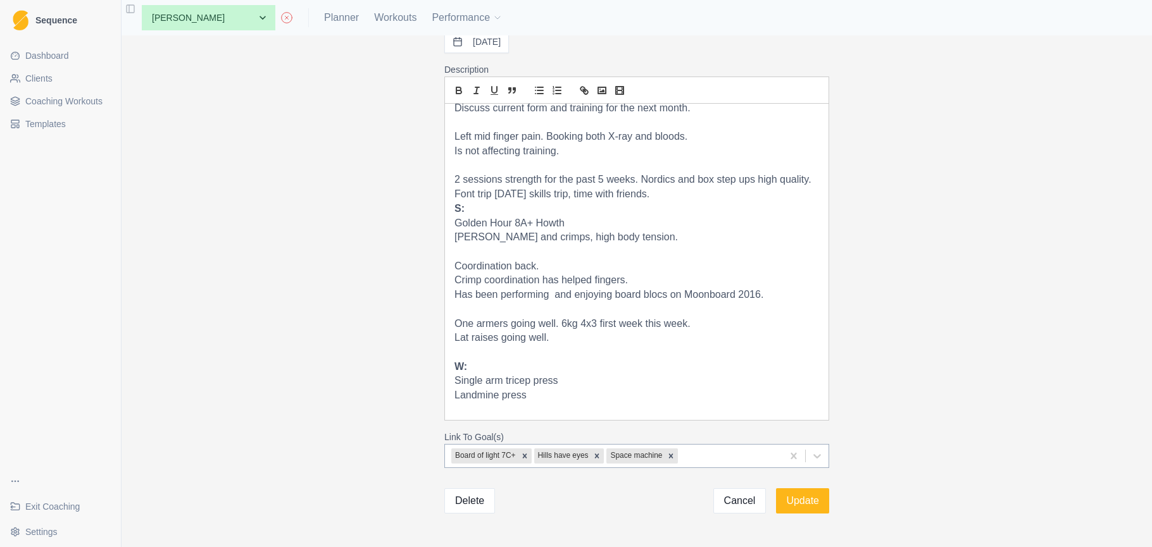
click at [585, 374] on p "Single arm tricep press" at bounding box center [636, 381] width 365 height 15
click at [570, 391] on p "Landmine press" at bounding box center [636, 396] width 365 height 15
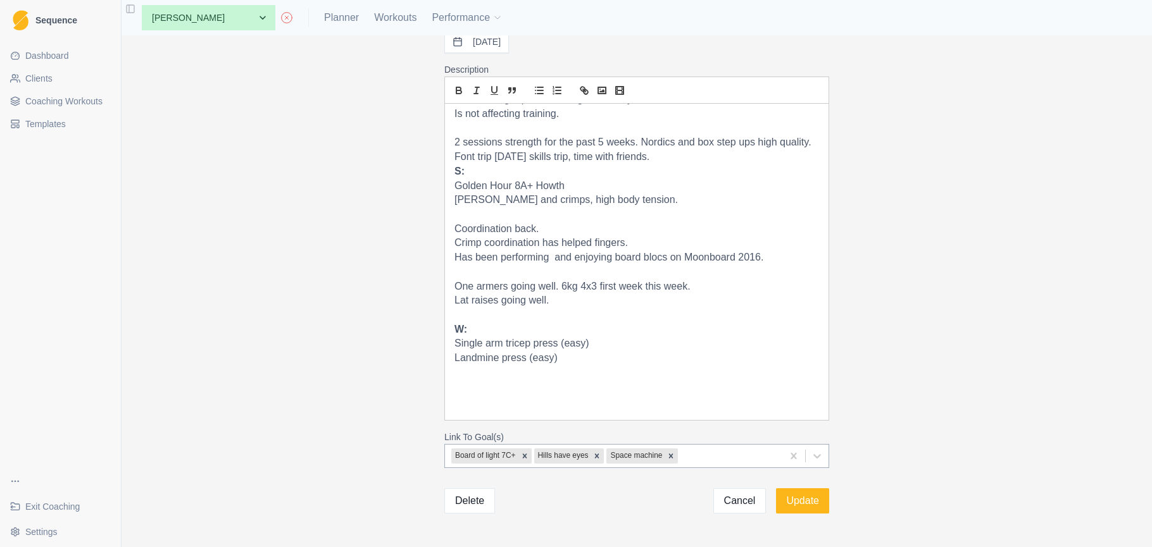
scroll to position [47, 0]
drag, startPoint x: 461, startPoint y: 349, endPoint x: 447, endPoint y: 350, distance: 13.9
click at [447, 350] on div "Discuss current form and training for the next month. Left mid finger pain. Boo…" at bounding box center [637, 262] width 384 height 316
drag, startPoint x: 667, startPoint y: 337, endPoint x: 666, endPoint y: 343, distance: 6.4
click at [666, 341] on p "Single arm tricep press (easy)" at bounding box center [636, 344] width 365 height 15
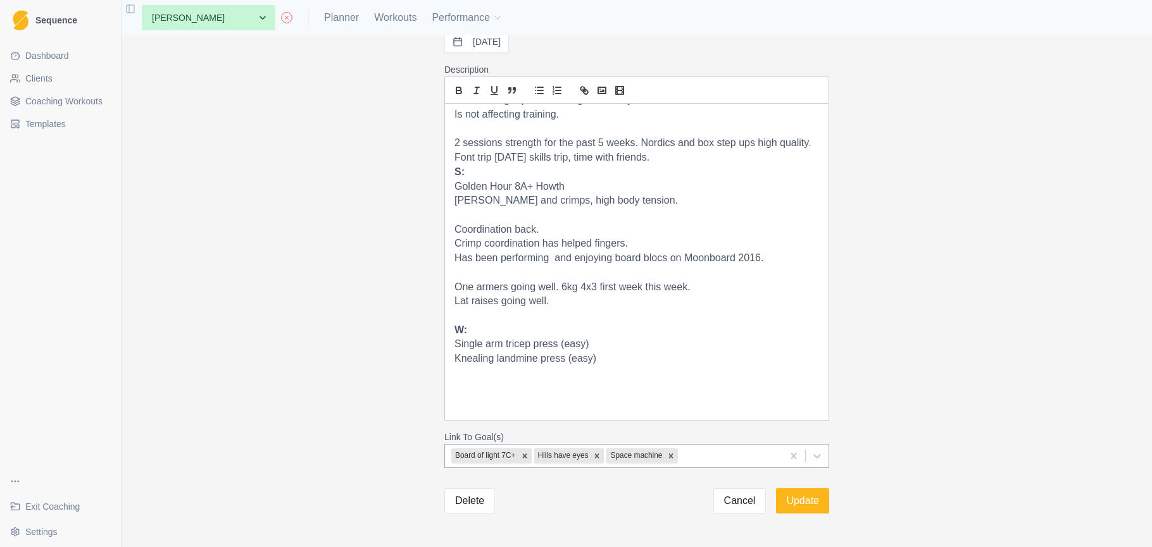
click at [672, 352] on p "Knealing landmine press (easy)" at bounding box center [636, 359] width 365 height 15
click at [706, 161] on p "Font trip 20.09.25 skills trip, time with friends." at bounding box center [636, 158] width 365 height 15
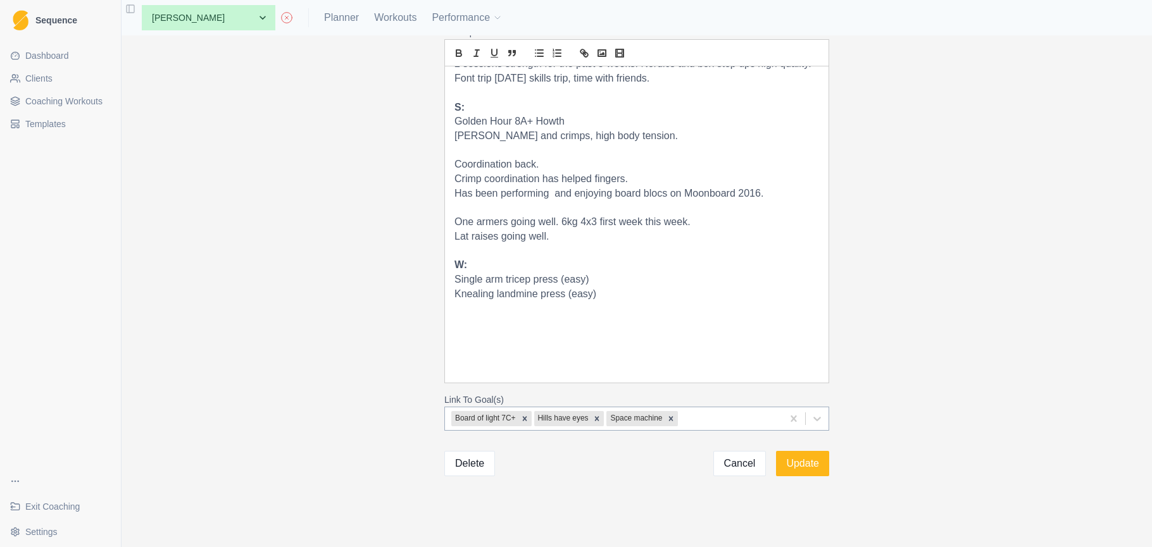
scroll to position [0, 0]
click at [603, 316] on p at bounding box center [636, 323] width 365 height 15
click at [953, 263] on div "Title * Coach, athlete meeting 10am Date 14/08/2025 Description Discuss current…" at bounding box center [637, 291] width 1030 height 512
click at [593, 230] on p "Lat raises going well." at bounding box center [636, 237] width 365 height 15
click at [463, 245] on p "2 climbing sessions" at bounding box center [636, 251] width 365 height 15
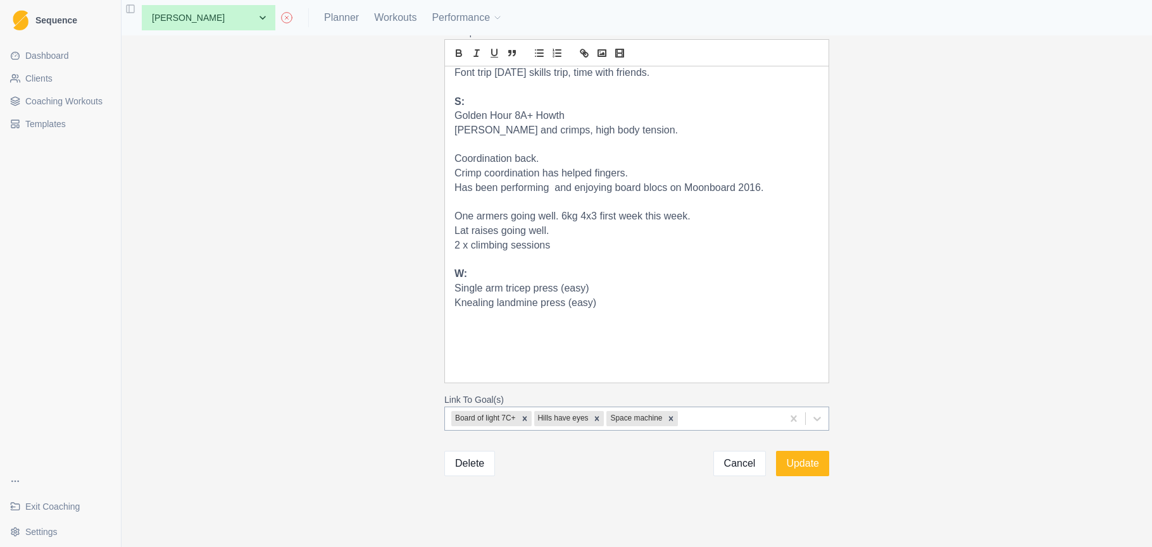
scroll to position [95, 0]
click at [571, 238] on p "2 x climbing sessions" at bounding box center [636, 245] width 365 height 15
click at [554, 180] on p "Has been performing and enjoying board blocs on Moonboard 2016." at bounding box center [636, 187] width 365 height 15
click at [641, 296] on p "Knealing landmine press (easy)" at bounding box center [636, 303] width 365 height 15
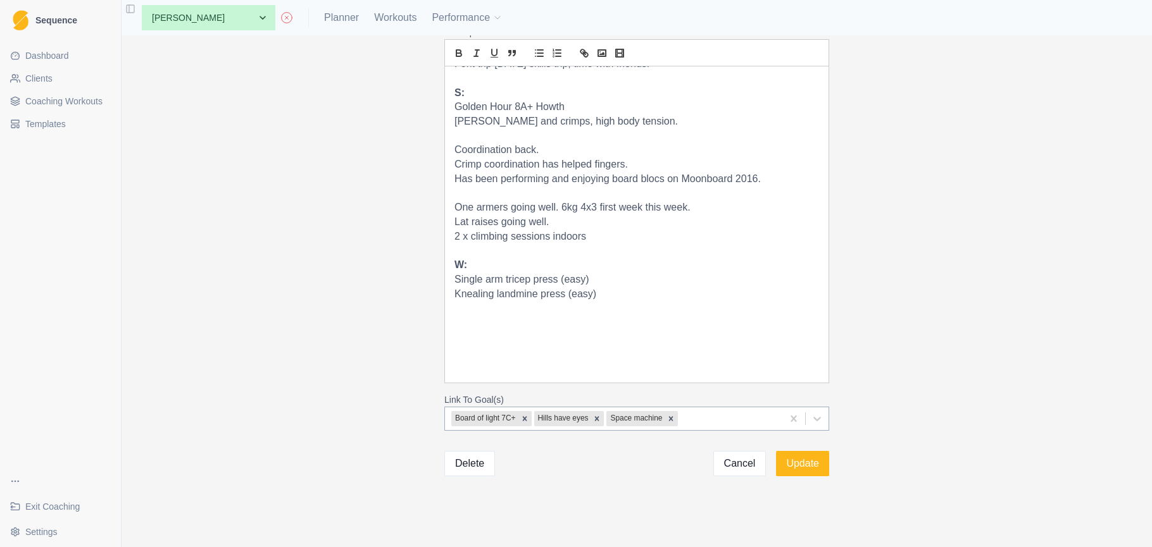
scroll to position [103, 0]
click at [593, 201] on p "One armers going well. 6kg 4x3 first week this week." at bounding box center [636, 208] width 365 height 15
click at [821, 417] on icon at bounding box center [817, 419] width 13 height 13
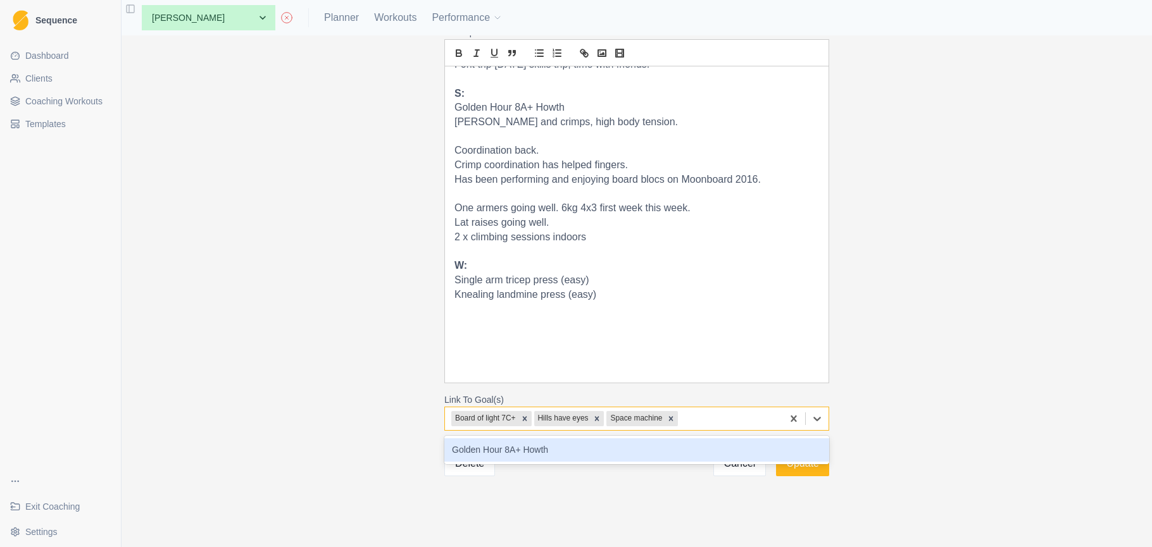
click at [658, 454] on div "Golden Hour 8A+ Howth" at bounding box center [636, 450] width 385 height 23
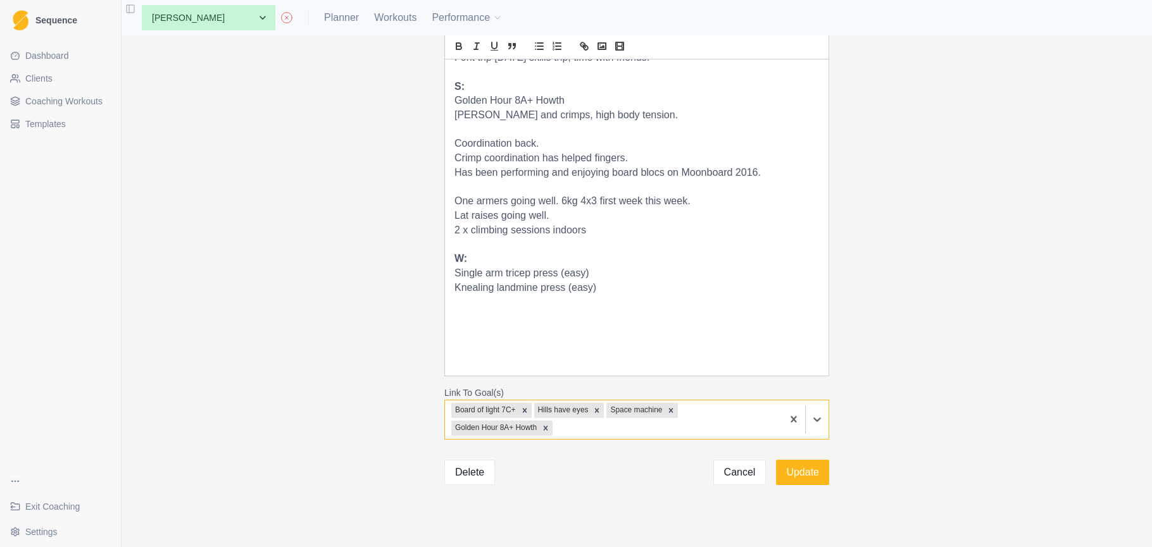
scroll to position [138, 0]
click at [637, 294] on p at bounding box center [636, 301] width 365 height 15
drag, startPoint x: 470, startPoint y: 318, endPoint x: 447, endPoint y: 318, distance: 22.2
click at [447, 318] on div "Discuss current form and training for the next month. Left mid finger pain. Boo…" at bounding box center [637, 216] width 384 height 316
drag, startPoint x: 460, startPoint y: 42, endPoint x: 463, endPoint y: 51, distance: 9.6
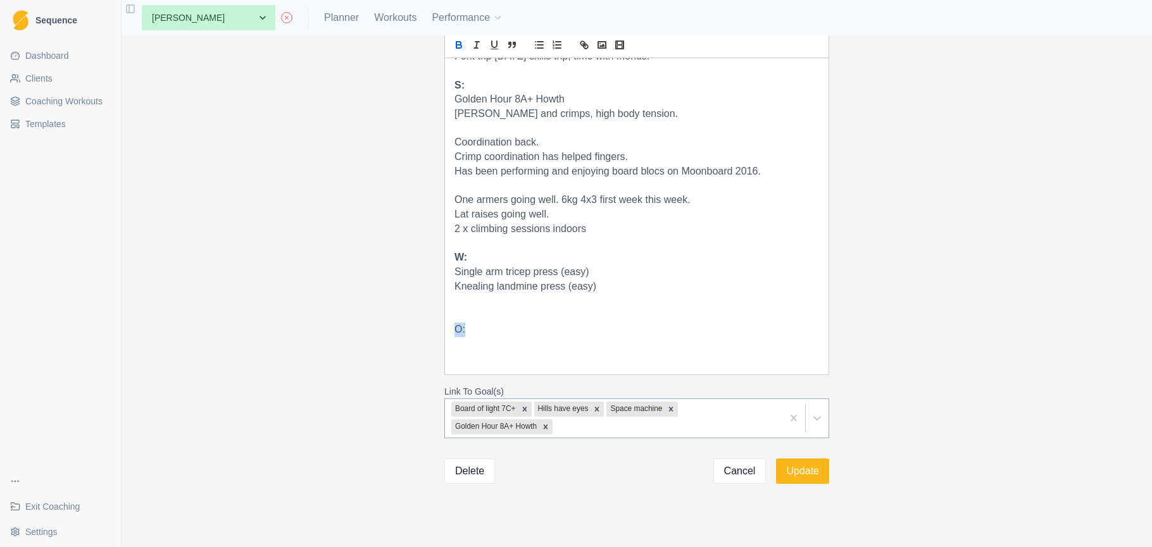
click at [460, 43] on icon "bold" at bounding box center [458, 43] width 4 height 3
click at [478, 323] on p "O:" at bounding box center [636, 330] width 365 height 15
click at [606, 222] on p "2 x climbing sessions indoors" at bounding box center [636, 229] width 365 height 15
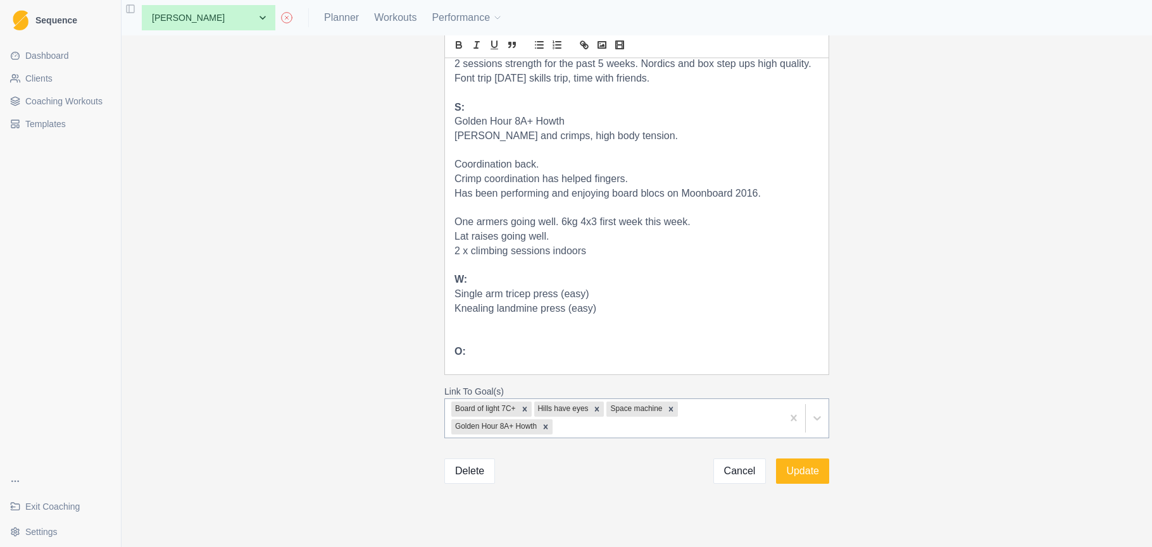
scroll to position [71, 0]
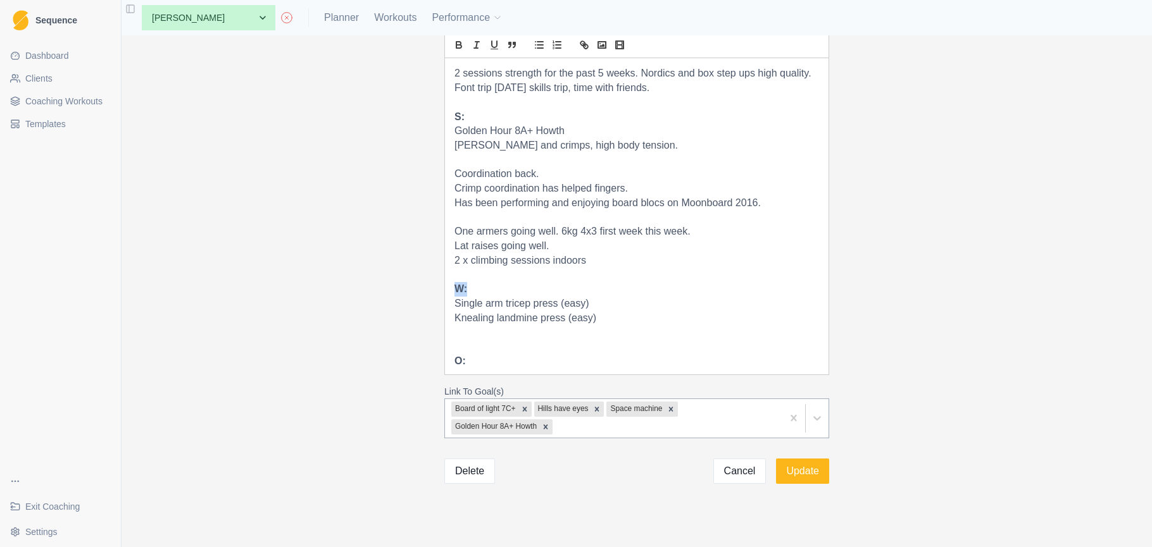
drag, startPoint x: 473, startPoint y: 280, endPoint x: 453, endPoint y: 272, distance: 21.6
click at [454, 277] on div "Discuss current form and training for the next month. Left mid finger pain. Boo…" at bounding box center [637, 216] width 384 height 316
click at [468, 328] on p at bounding box center [636, 332] width 365 height 15
click at [456, 296] on p "Single arm tricep press (easy)" at bounding box center [636, 303] width 365 height 15
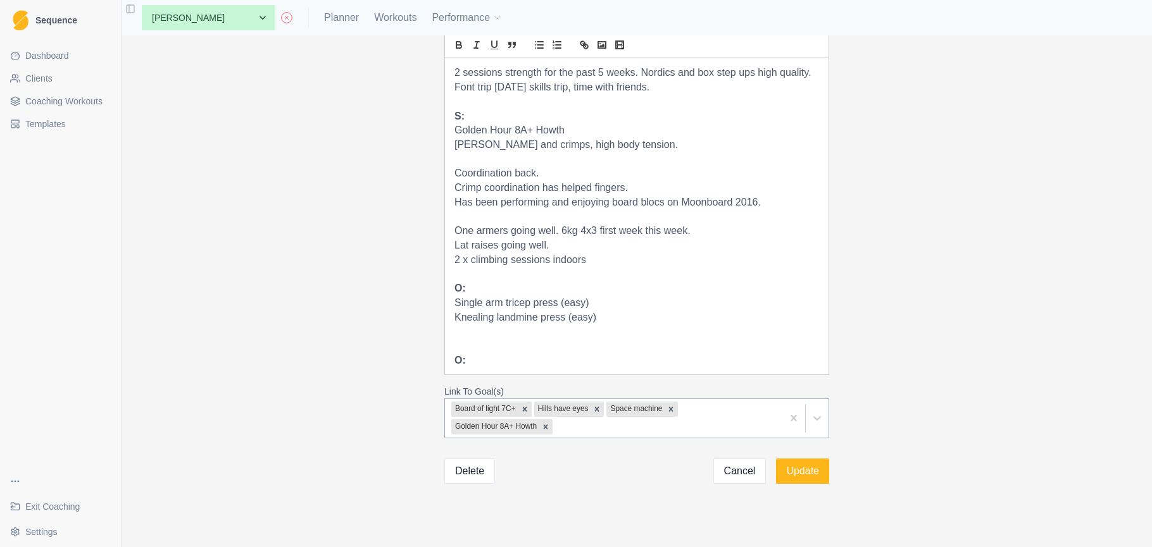
scroll to position [0, 0]
click at [456, 311] on p "Knealing landmine press (easy)" at bounding box center [636, 318] width 365 height 15
click at [481, 325] on p at bounding box center [636, 332] width 365 height 15
click at [508, 282] on p "O:" at bounding box center [636, 289] width 365 height 15
click at [453, 293] on div "Discuss current form and training for the next month. Left mid finger pain. Boo…" at bounding box center [637, 216] width 384 height 316
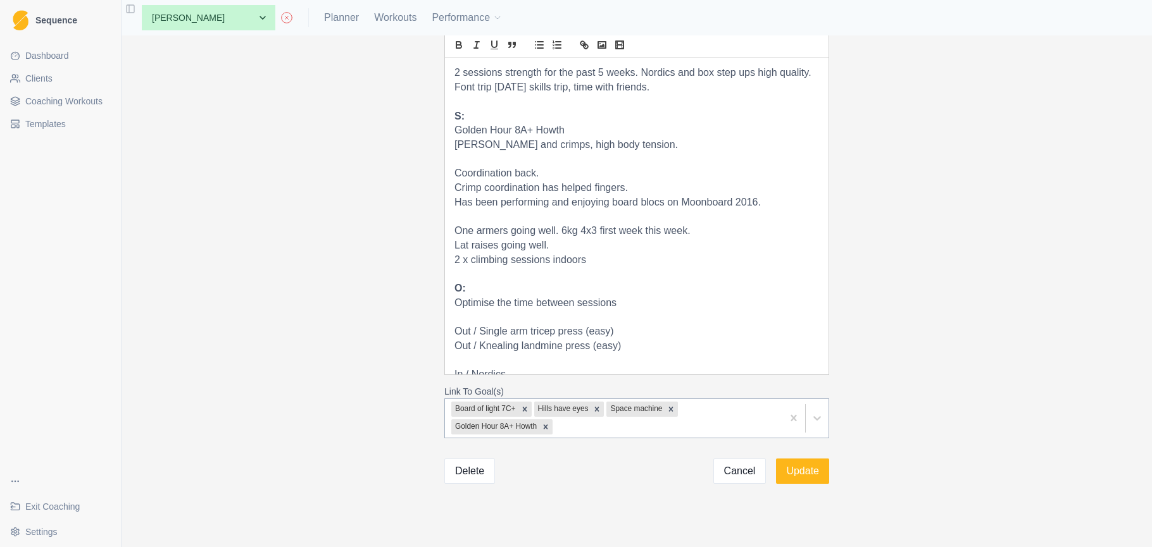
click at [642, 296] on p "Optimise the time between sessions" at bounding box center [636, 303] width 365 height 15
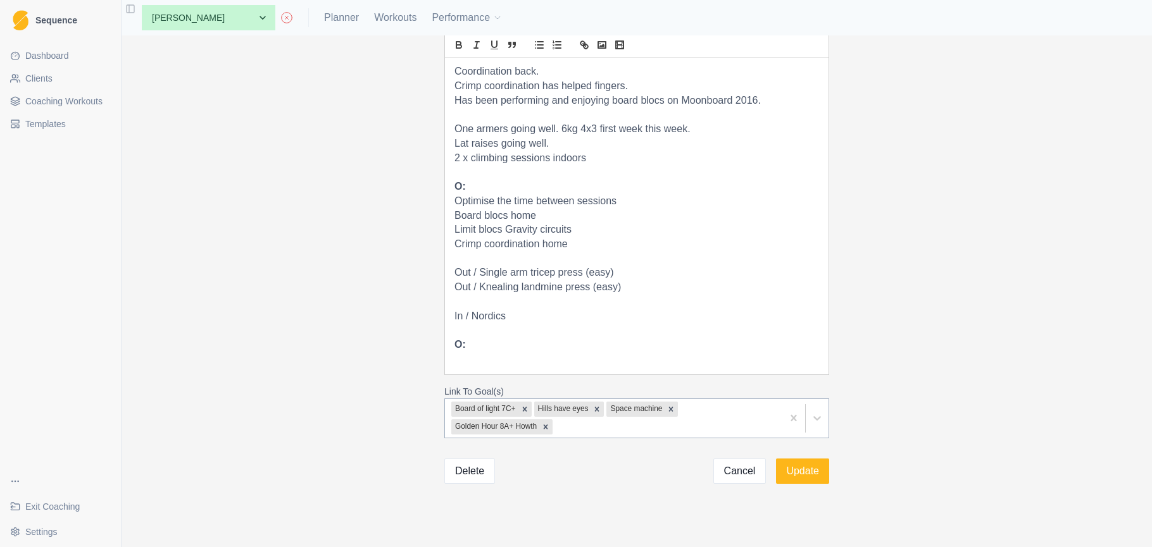
scroll to position [171, 0]
click at [534, 312] on p "In / Nordics" at bounding box center [636, 319] width 365 height 15
drag, startPoint x: 467, startPoint y: 350, endPoint x: 449, endPoint y: 347, distance: 18.6
click at [448, 347] on div "Discuss current form and training for the next month. Left mid finger pain. Boo…" at bounding box center [637, 216] width 384 height 316
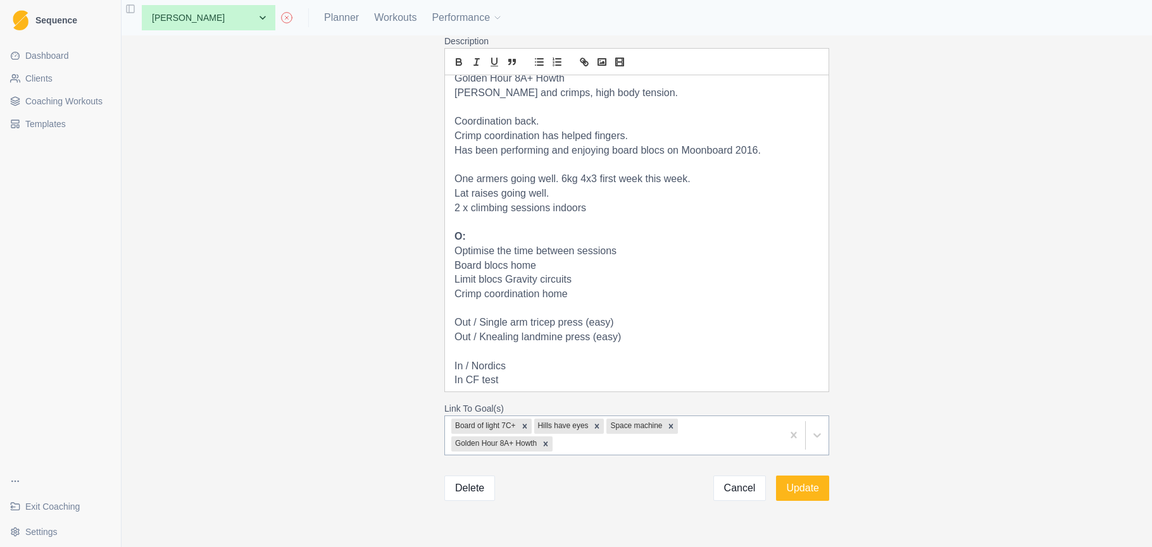
scroll to position [203, 0]
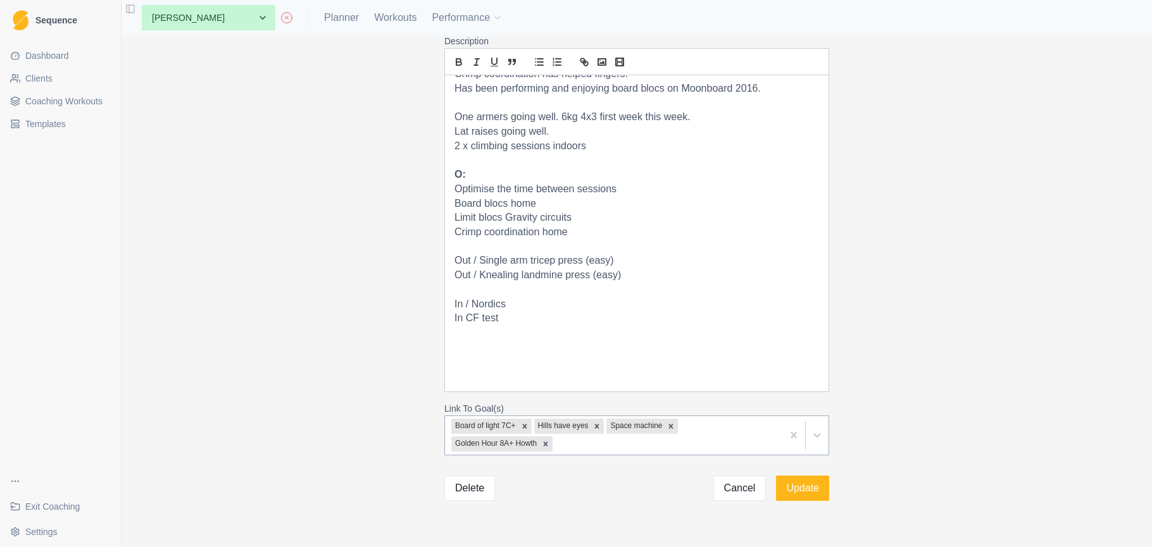
click at [461, 283] on p at bounding box center [636, 290] width 365 height 15
drag, startPoint x: 460, startPoint y: 337, endPoint x: 541, endPoint y: 348, distance: 81.7
click at [461, 341] on p at bounding box center [636, 348] width 365 height 15
click at [515, 283] on p "Out / Tindeq" at bounding box center [636, 290] width 365 height 15
click at [464, 354] on p at bounding box center [636, 361] width 365 height 15
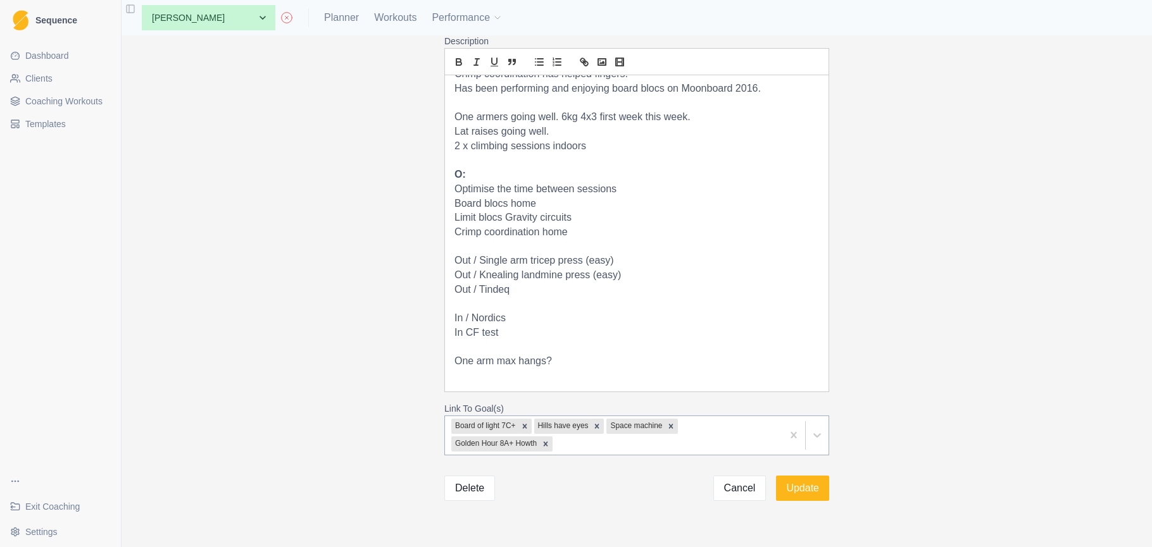
click at [466, 326] on p "In CF test" at bounding box center [636, 333] width 365 height 15
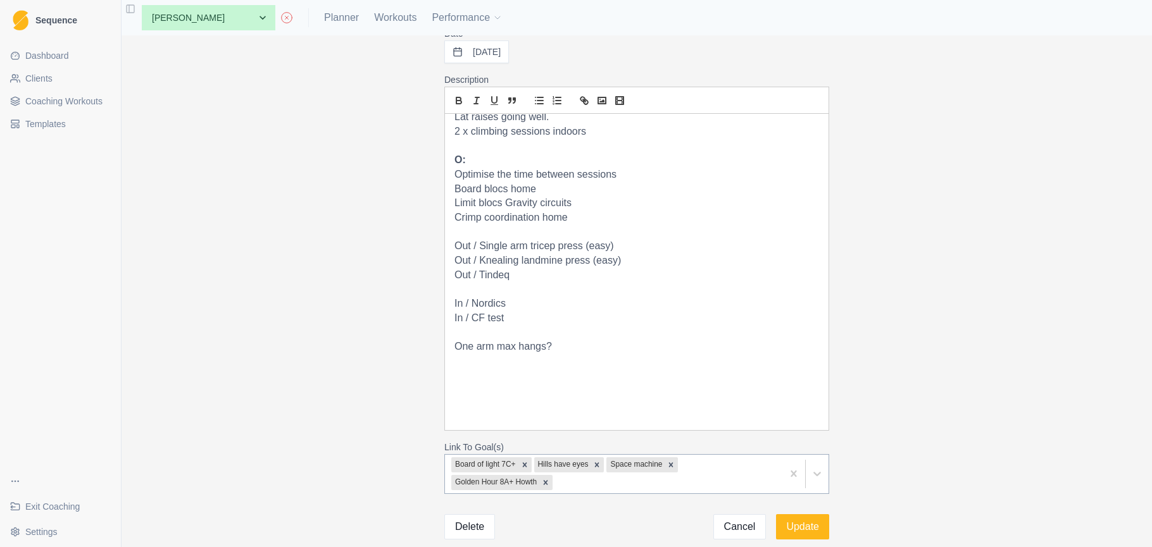
scroll to position [94, 0]
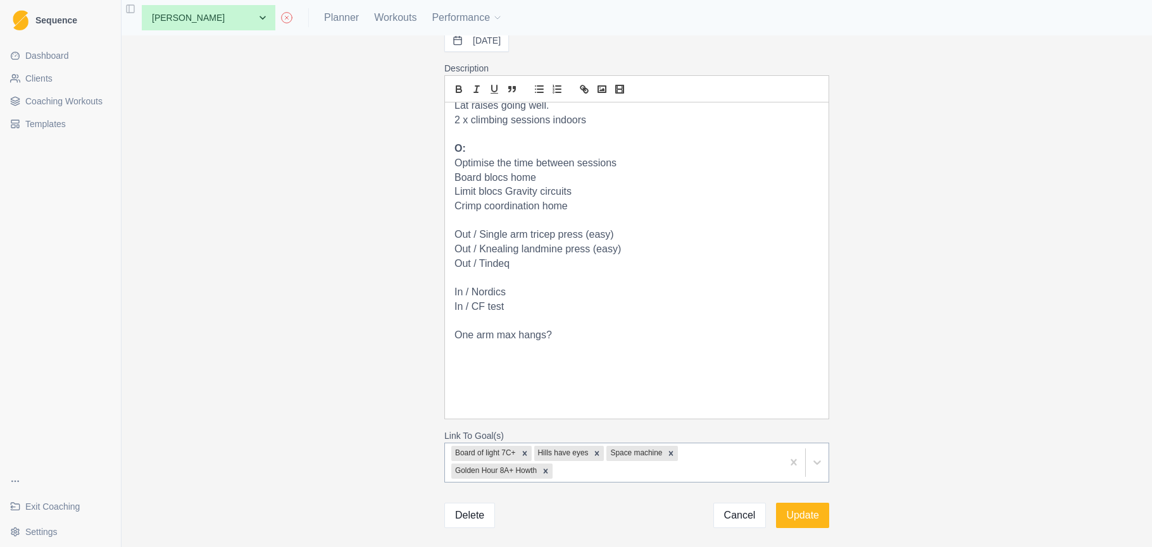
click at [578, 343] on p at bounding box center [636, 350] width 365 height 15
click at [808, 517] on button "Update" at bounding box center [802, 515] width 53 height 25
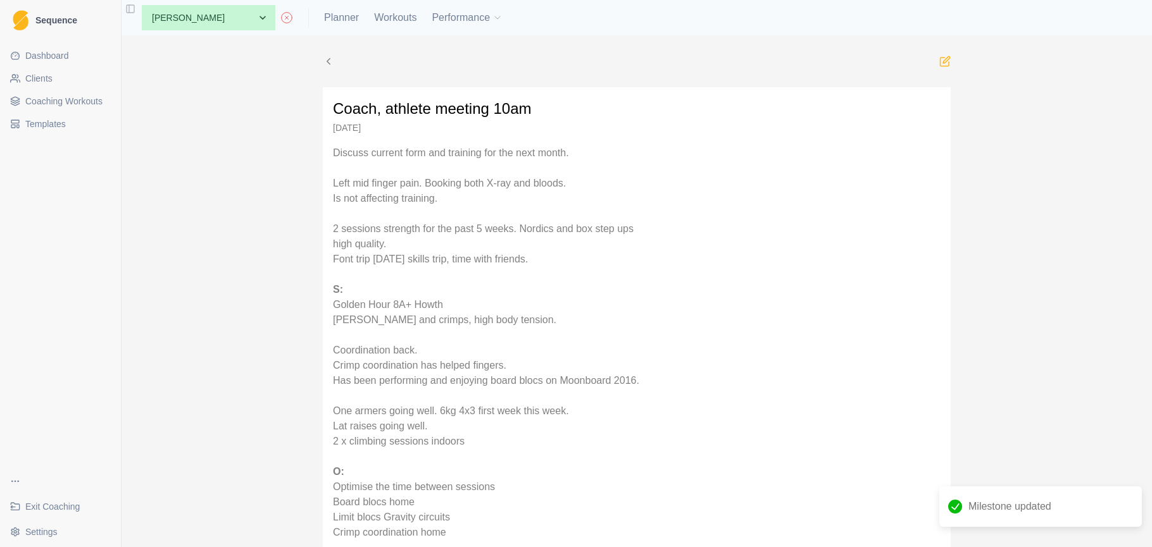
drag, startPoint x: 282, startPoint y: 16, endPoint x: 300, endPoint y: 28, distance: 21.1
click at [324, 16] on link "Planner" at bounding box center [341, 17] width 35 height 15
select select "month"
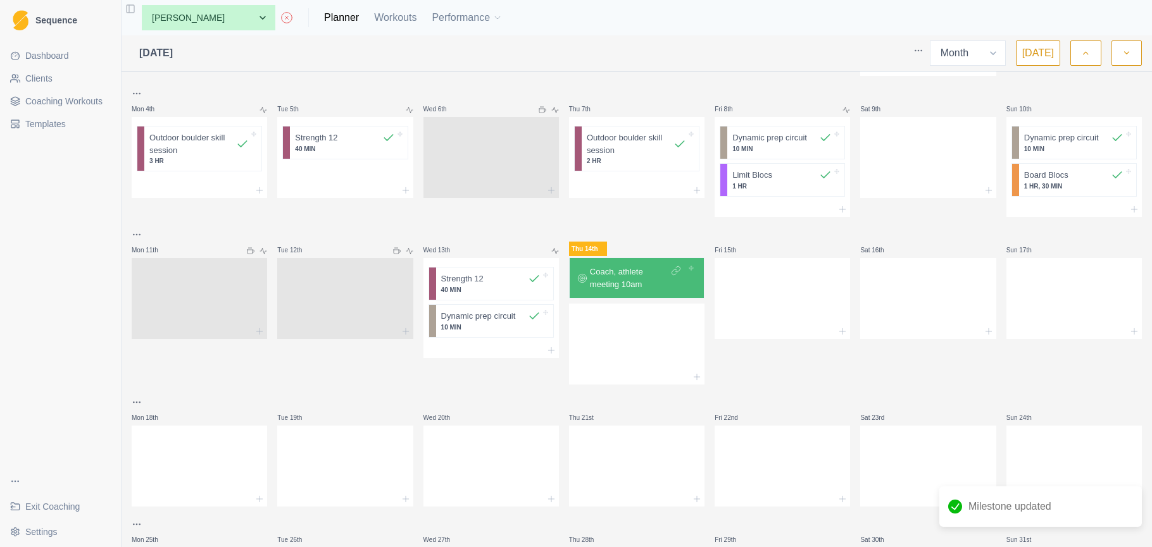
scroll to position [195, 0]
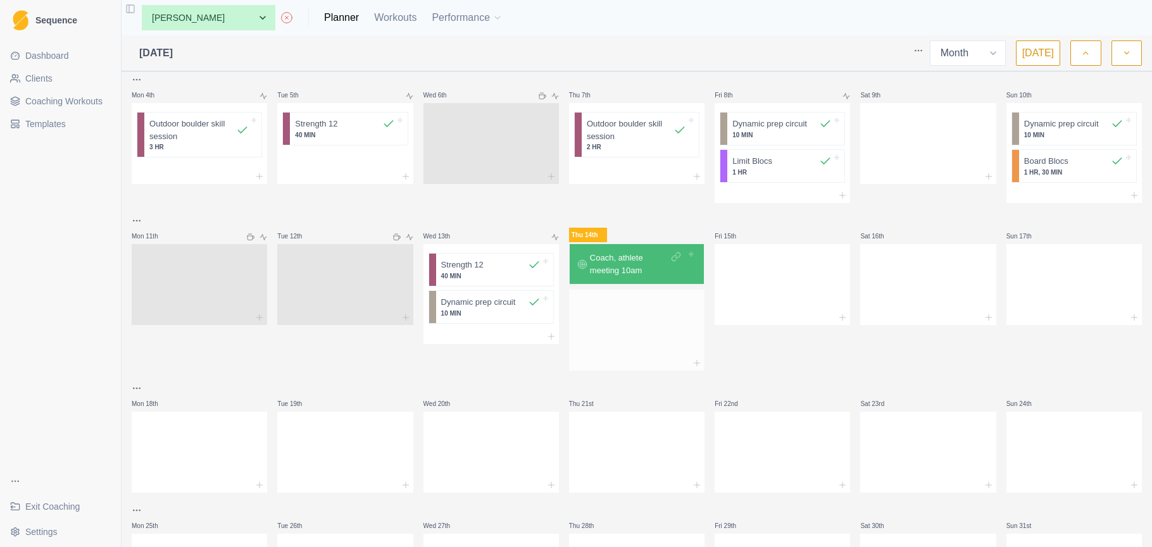
click at [634, 332] on div at bounding box center [636, 328] width 135 height 56
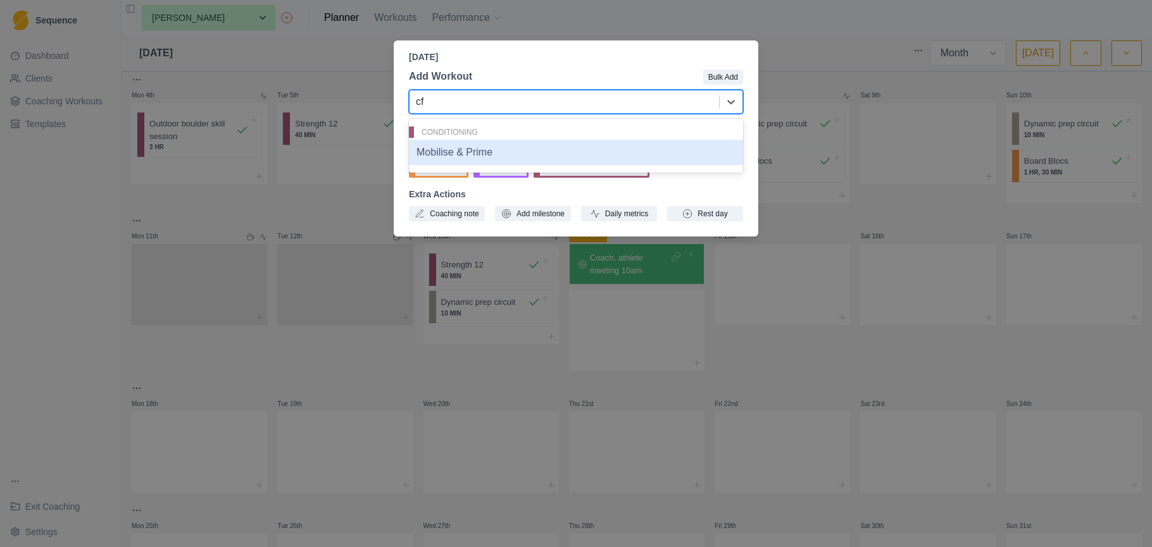
type input "cf"
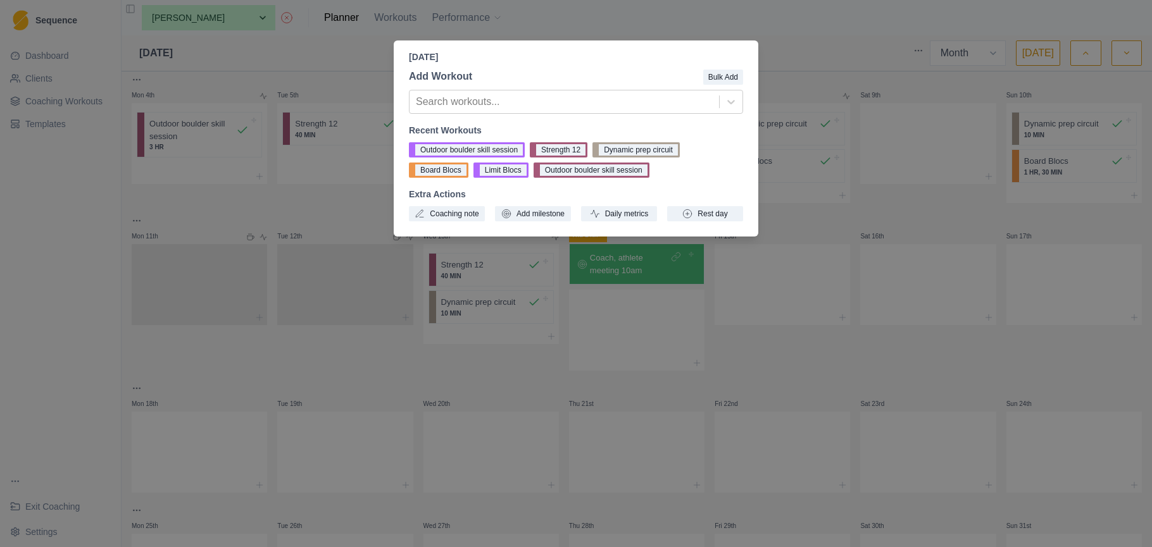
click at [789, 58] on div "Thursday, August 14th, 2025 Add Workout Bulk Add Search workouts... Recent Work…" at bounding box center [576, 273] width 1152 height 547
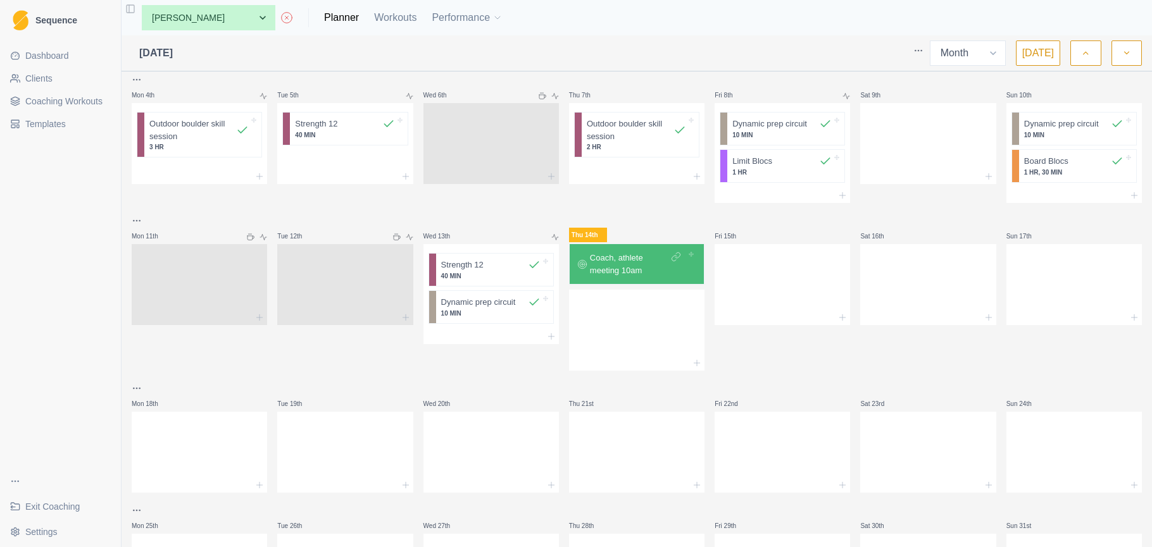
scroll to position [194, 0]
click at [636, 260] on p "Coach, athlete meeting 10am" at bounding box center [629, 265] width 78 height 25
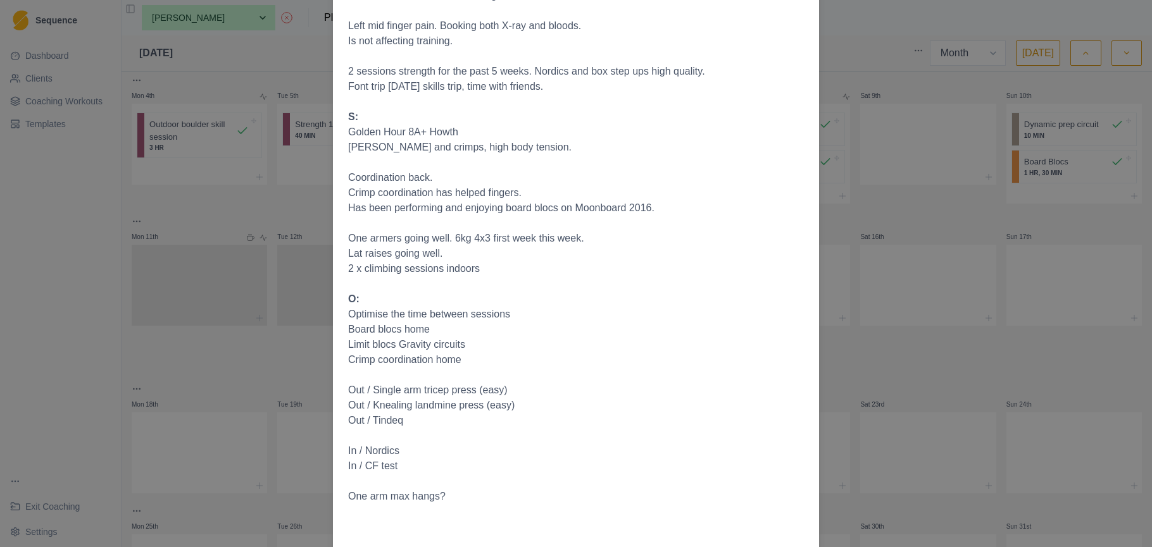
scroll to position [0, 0]
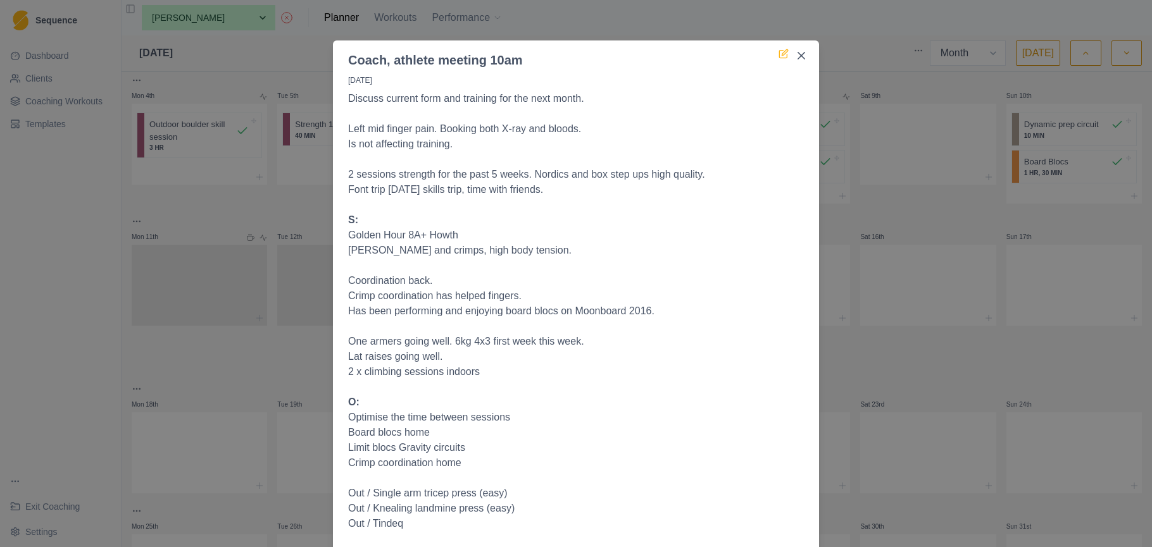
click at [785, 53] on icon at bounding box center [785, 52] width 6 height 6
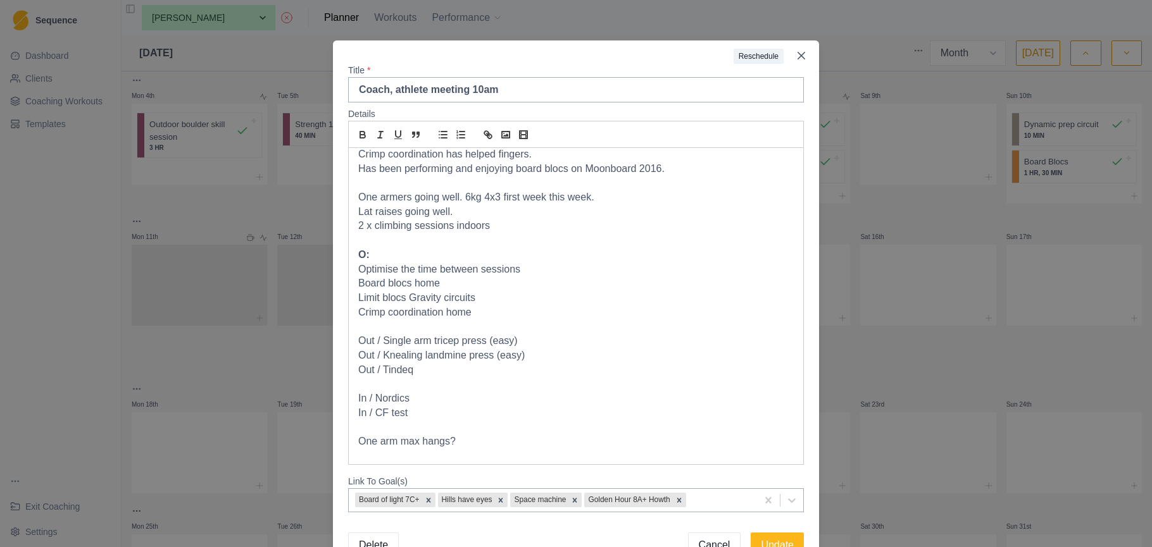
scroll to position [194, 0]
click at [518, 306] on p "Crimp coordination home" at bounding box center [575, 313] width 435 height 15
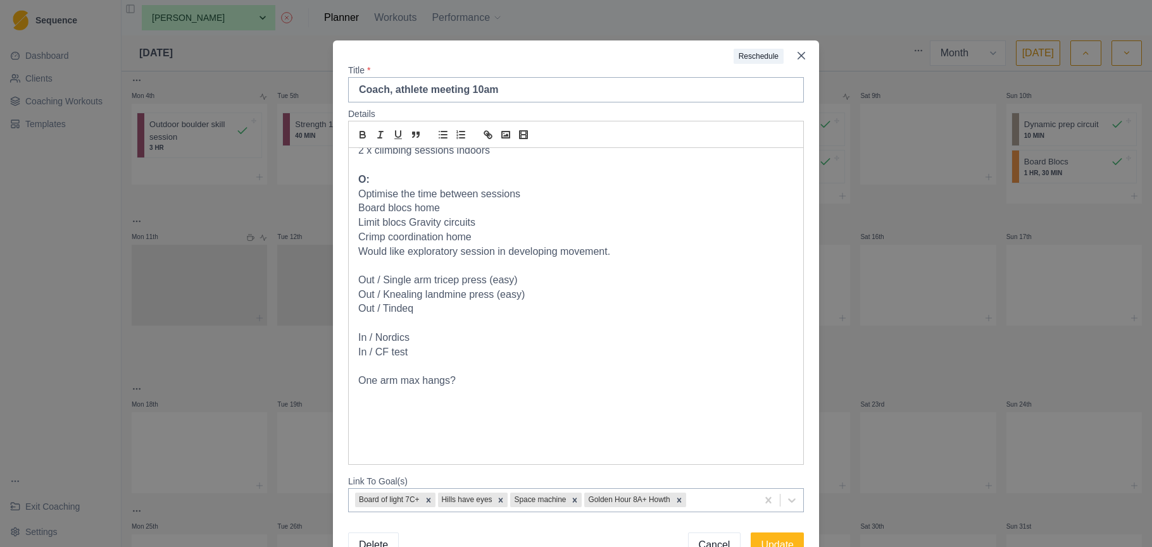
scroll to position [270, 0]
click at [363, 418] on p at bounding box center [575, 425] width 435 height 15
drag, startPoint x: 372, startPoint y: 408, endPoint x: 343, endPoint y: 407, distance: 29.1
click at [343, 407] on div "Details Discuss current form and training for the next month. Left mid finger p…" at bounding box center [576, 310] width 486 height 415
click at [369, 138] on button "bold" at bounding box center [363, 134] width 18 height 15
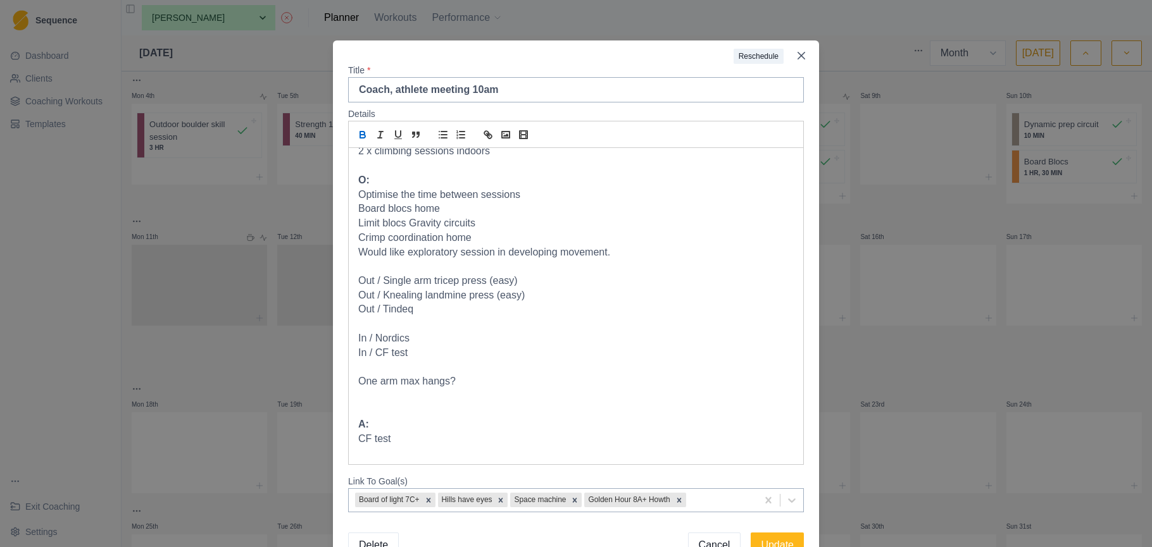
click at [399, 432] on p "CF test" at bounding box center [575, 439] width 435 height 15
drag, startPoint x: 369, startPoint y: 454, endPoint x: 335, endPoint y: 451, distance: 34.3
click at [335, 451] on div "Details Discuss current form and training for the next month. Left mid finger p…" at bounding box center [576, 310] width 486 height 415
click at [369, 136] on button "bold" at bounding box center [363, 134] width 18 height 15
click at [407, 461] on p "P:" at bounding box center [575, 468] width 435 height 15
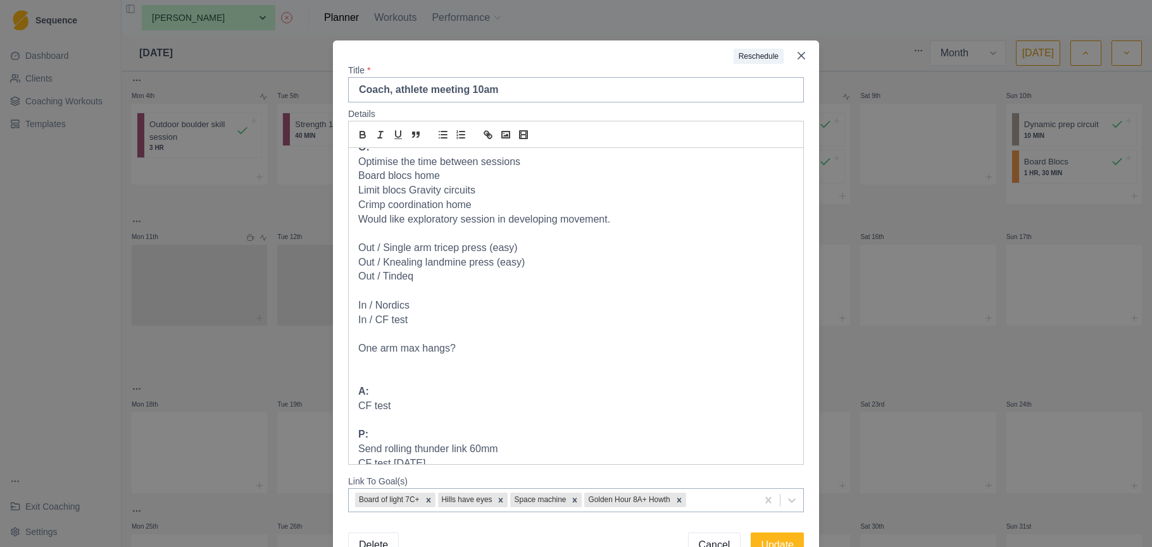
scroll to position [316, 0]
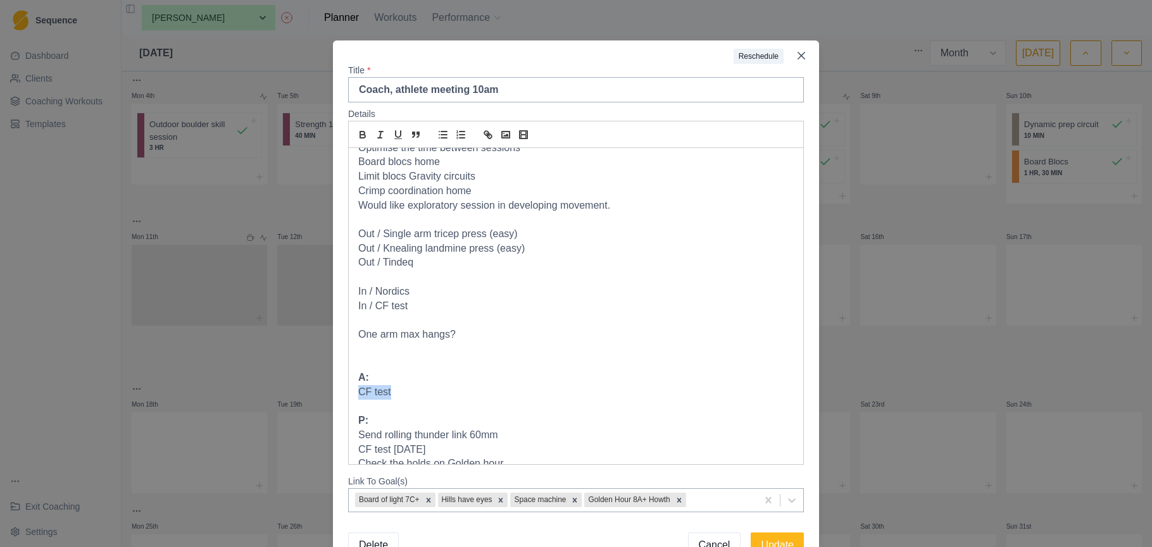
drag, startPoint x: 410, startPoint y: 376, endPoint x: 354, endPoint y: 374, distance: 56.4
click at [354, 374] on div "Discuss current form and training for the next month. Left mid finger pain. Boo…" at bounding box center [576, 306] width 454 height 316
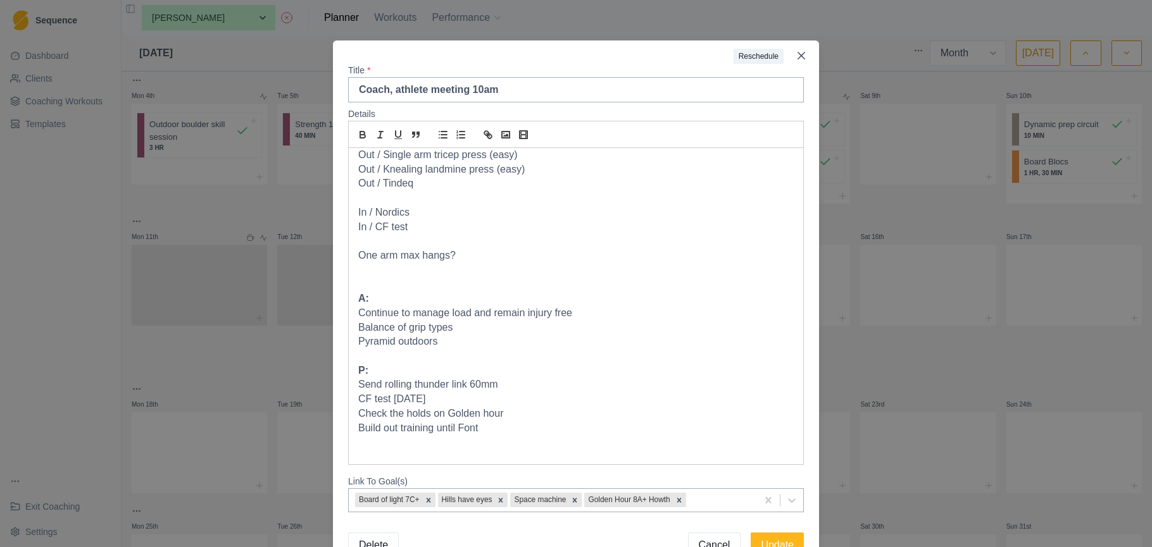
scroll to position [395, 0]
click at [509, 378] on p "Send rolling thunder link 60mm" at bounding box center [575, 385] width 435 height 15
click at [501, 436] on p at bounding box center [575, 443] width 435 height 15
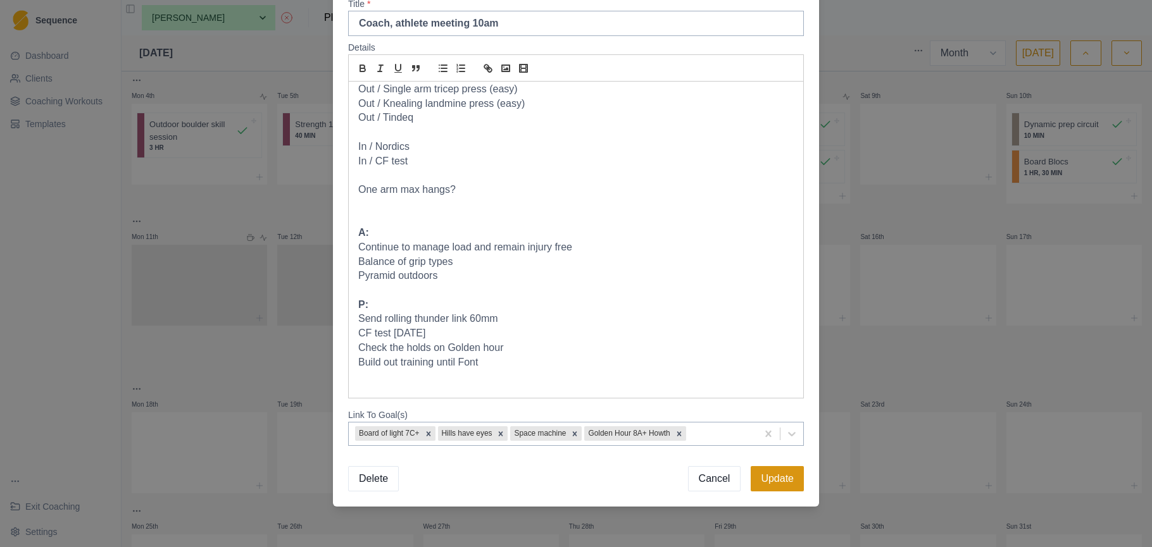
click at [779, 478] on button "Update" at bounding box center [777, 478] width 53 height 25
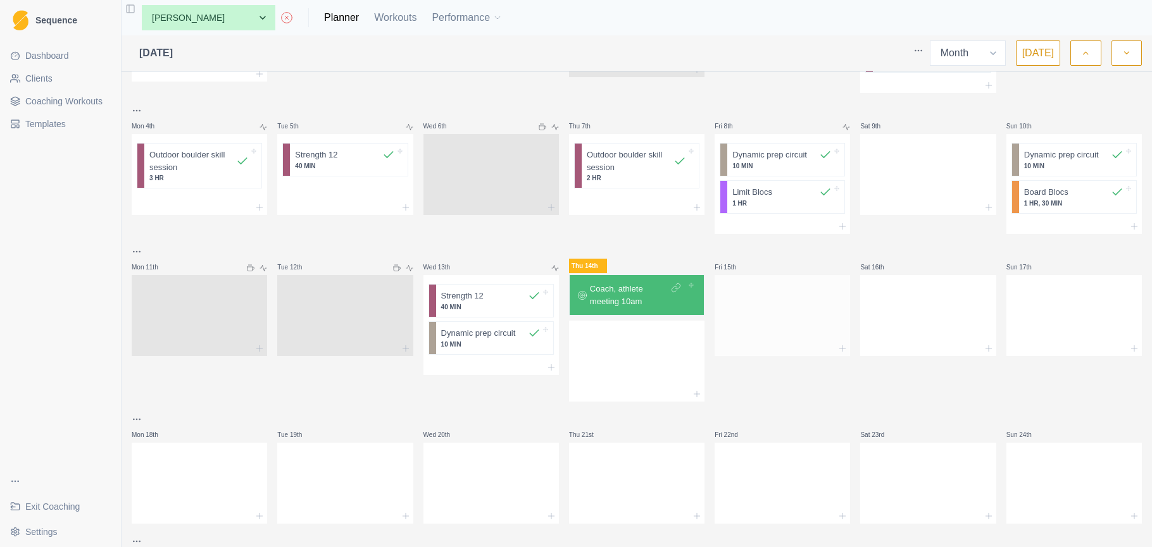
scroll to position [152, 0]
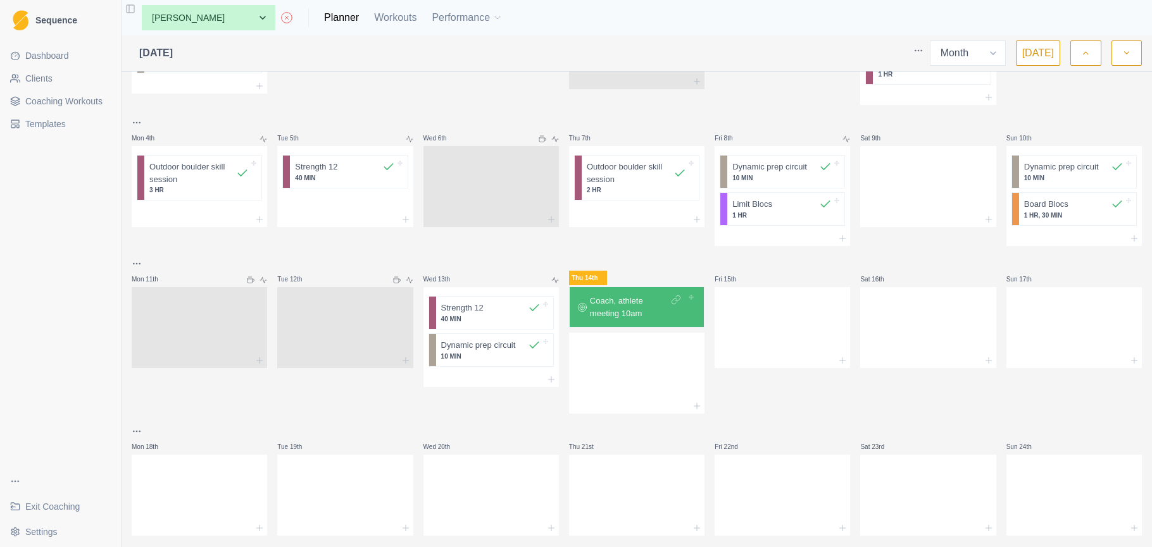
click at [135, 260] on html "Sequence Dashboard Clients Coaching Workouts Templates Exit Coaching Settings T…" at bounding box center [576, 273] width 1152 height 547
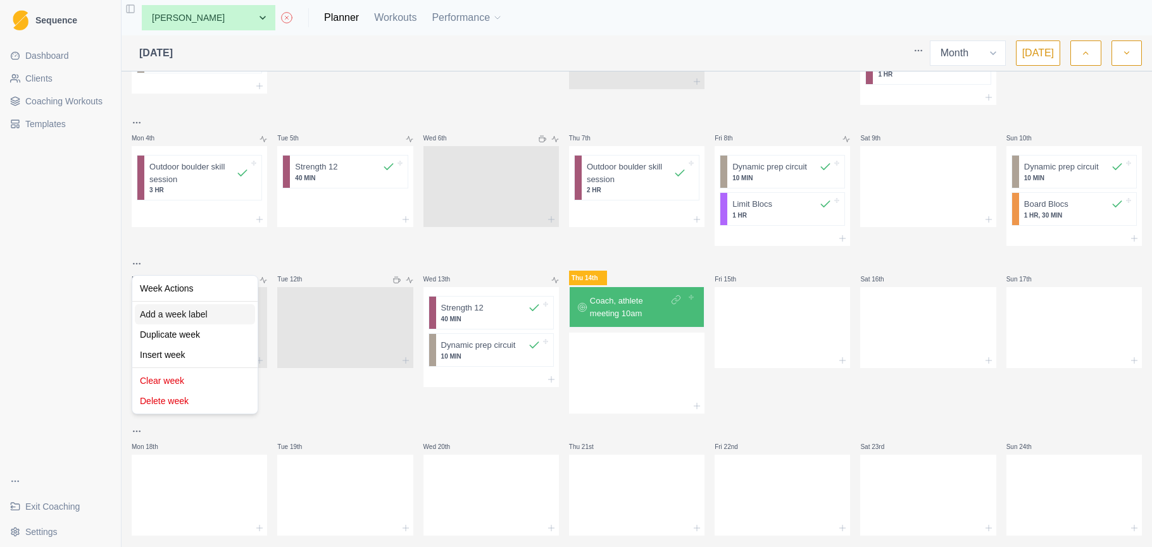
click at [188, 317] on div "Add a week label" at bounding box center [195, 314] width 120 height 20
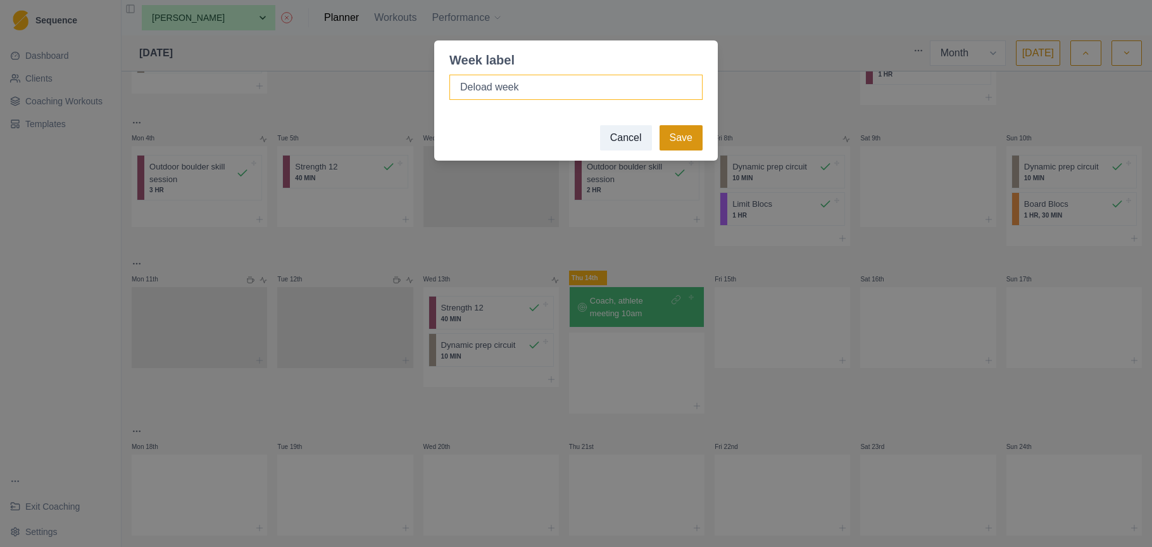
type input "Deload week"
click at [675, 142] on button "Save" at bounding box center [681, 137] width 43 height 25
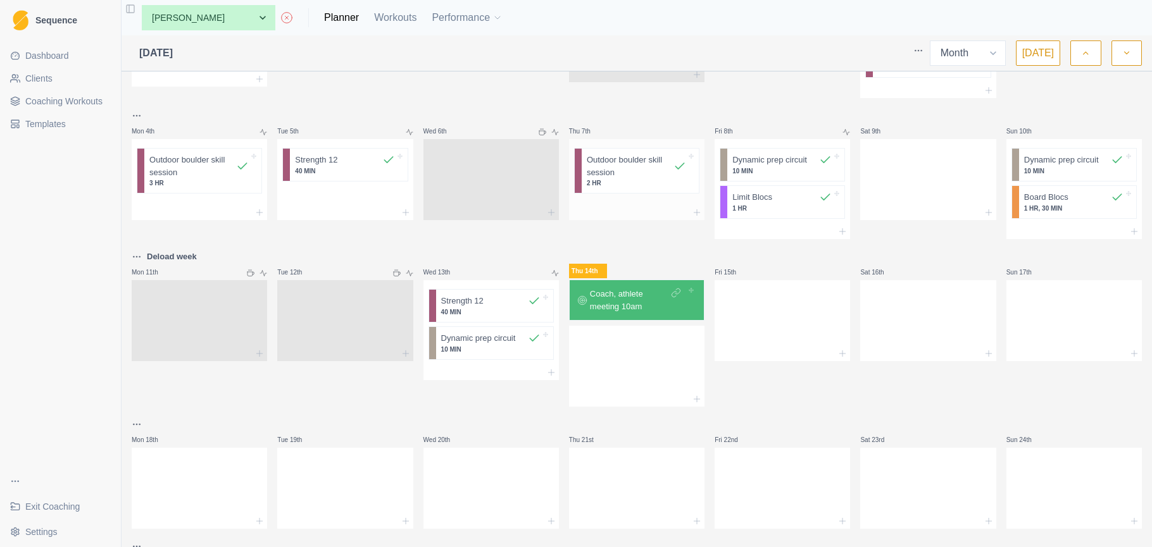
scroll to position [250, 0]
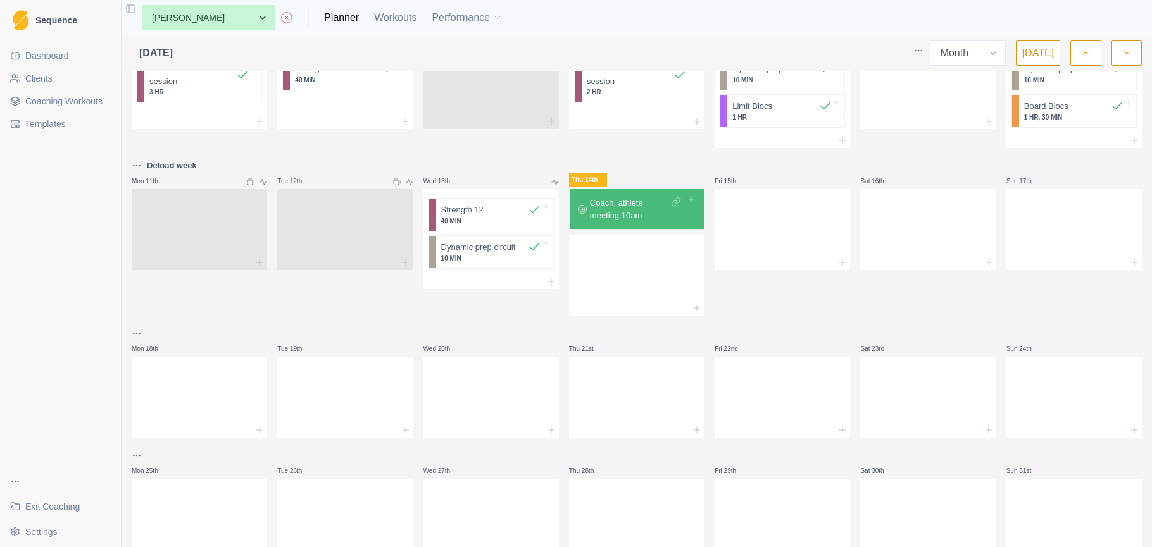
click at [73, 98] on span "Coaching Workouts" at bounding box center [63, 101] width 77 height 13
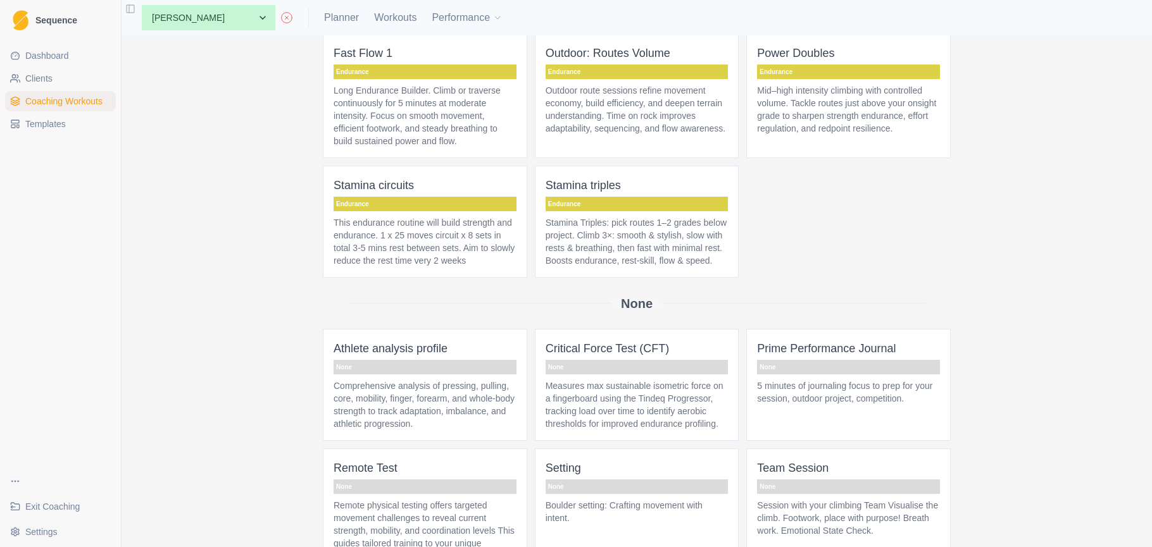
scroll to position [2492, 0]
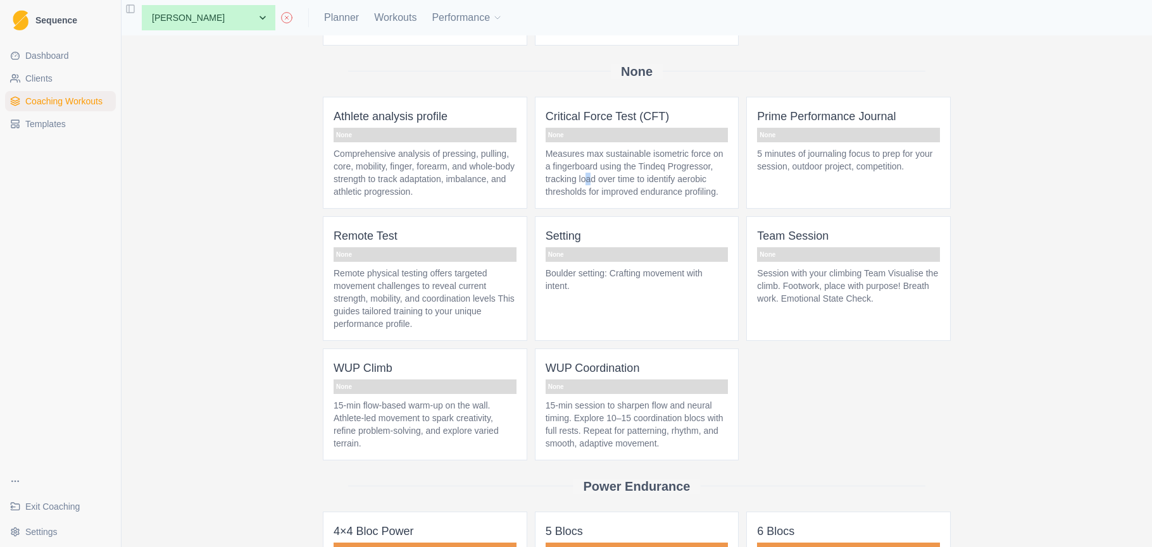
click at [639, 198] on p "Measures max sustainable isometric force on a fingerboard using the Tindeq Prog…" at bounding box center [637, 172] width 183 height 51
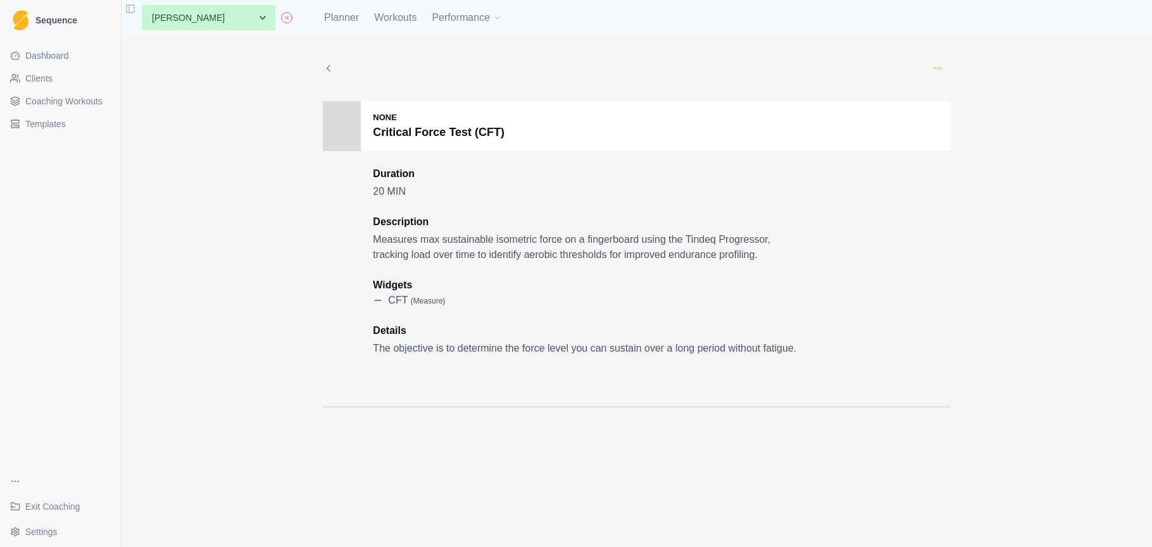
click at [936, 64] on icon "button" at bounding box center [938, 68] width 10 height 10
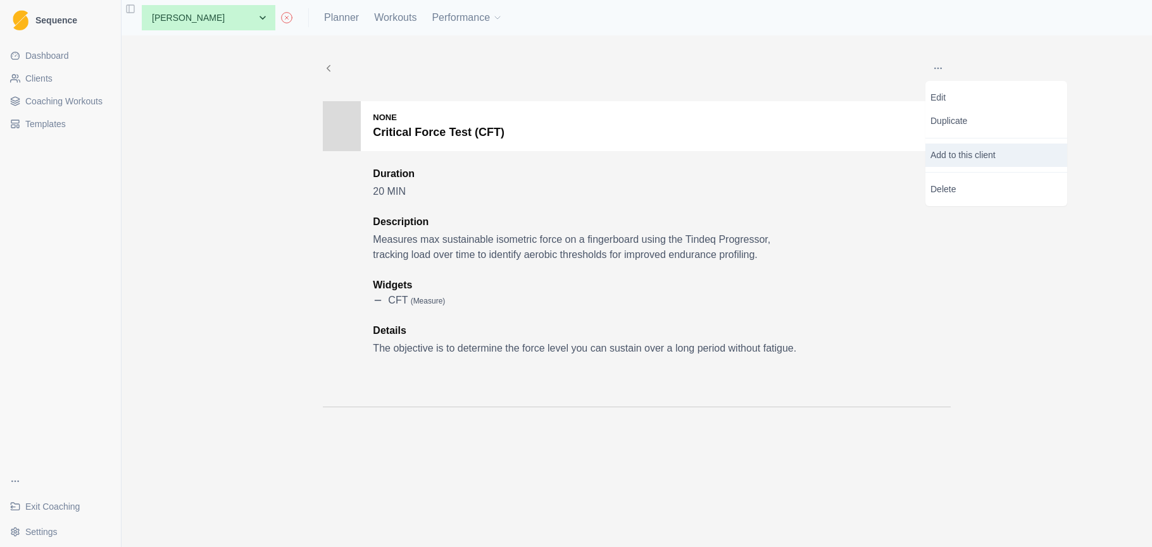
click at [947, 157] on p "Add to this client" at bounding box center [996, 155] width 142 height 23
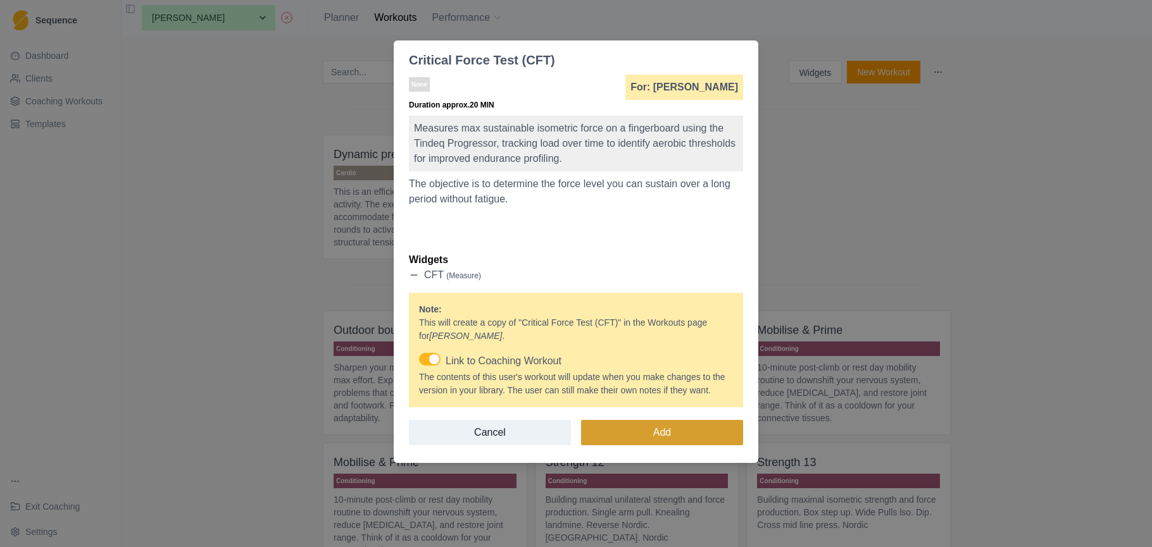
click at [700, 446] on button "Add" at bounding box center [662, 432] width 162 height 25
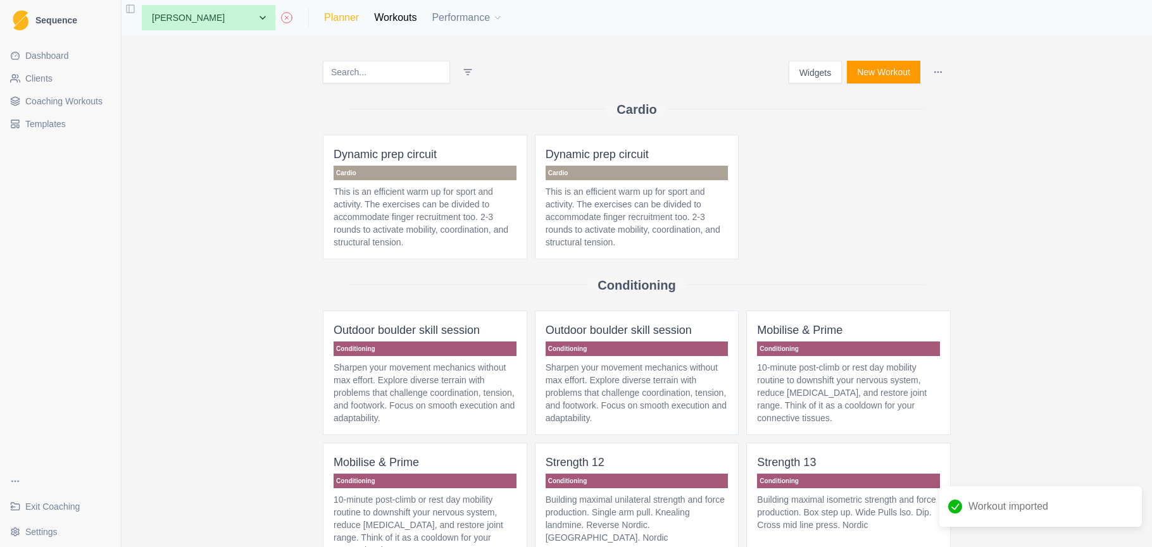
click at [324, 18] on link "Planner" at bounding box center [341, 17] width 35 height 15
select select "month"
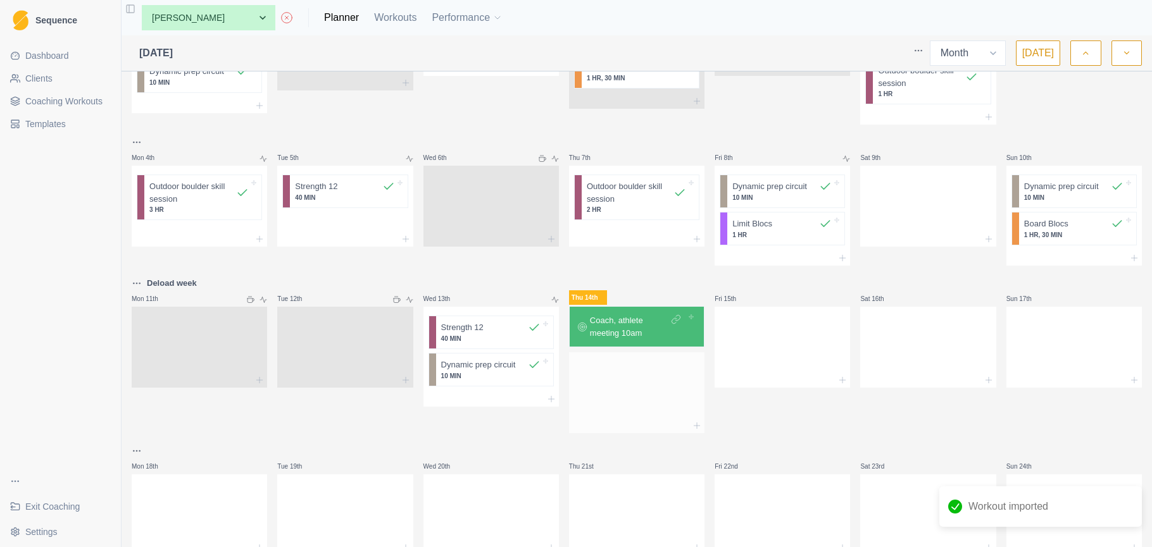
scroll to position [151, 0]
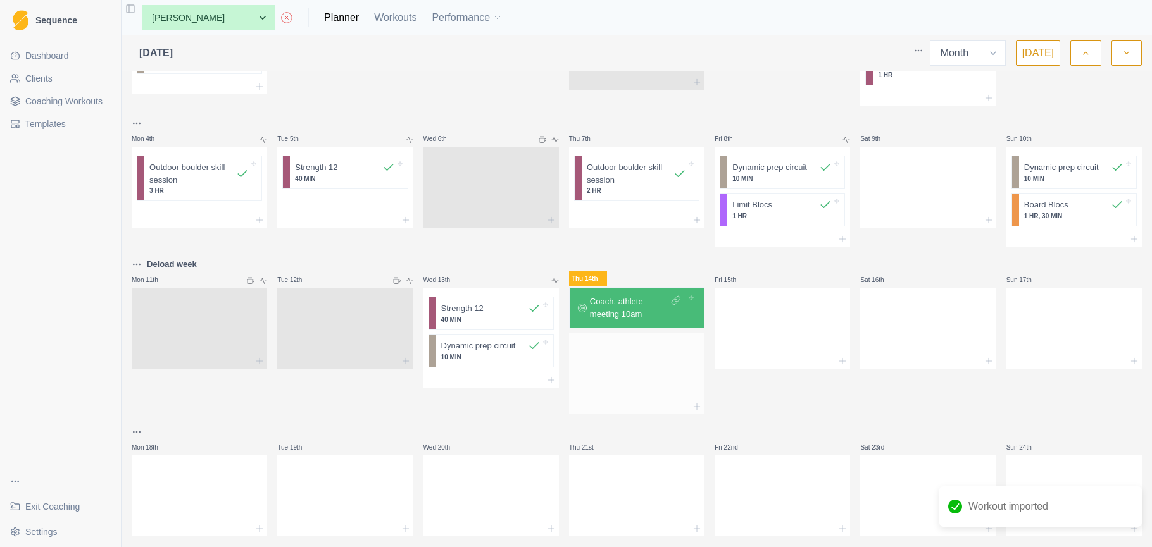
click at [632, 374] on div at bounding box center [636, 372] width 135 height 56
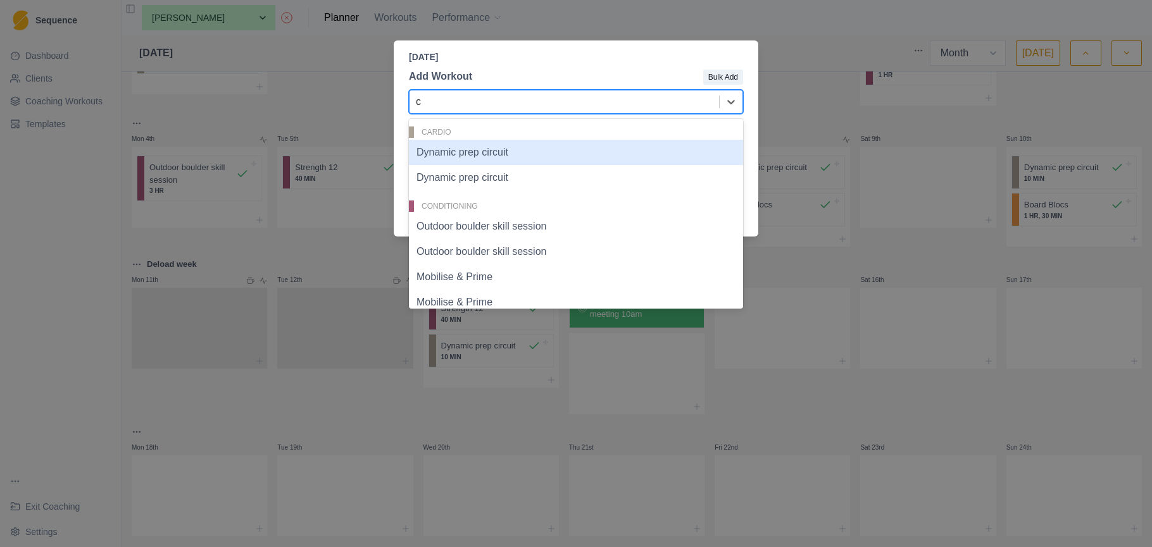
type input "cf"
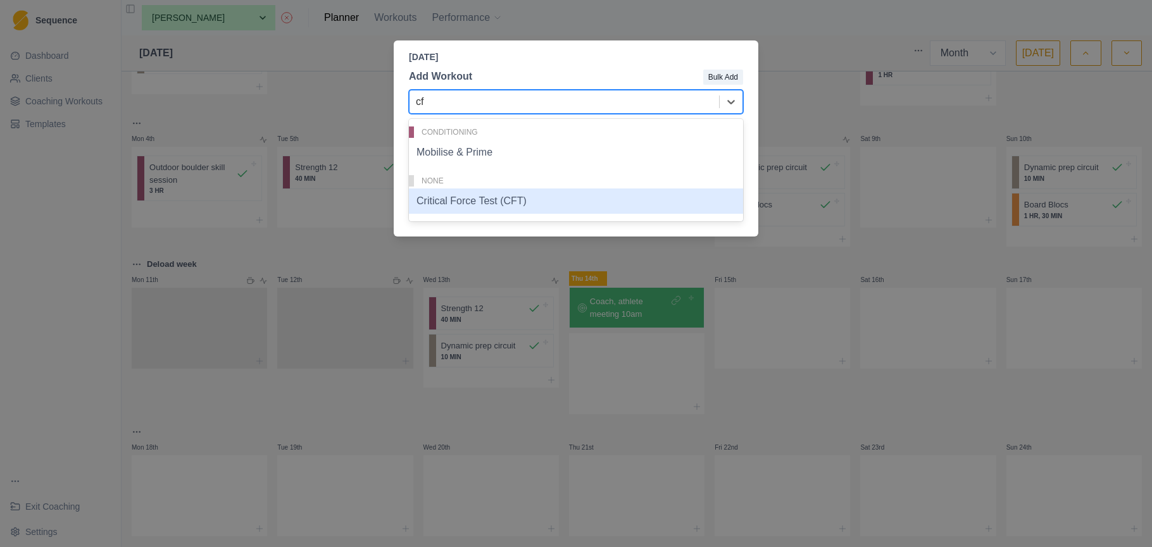
click at [526, 206] on div "Critical Force Test (CFT)" at bounding box center [576, 201] width 334 height 25
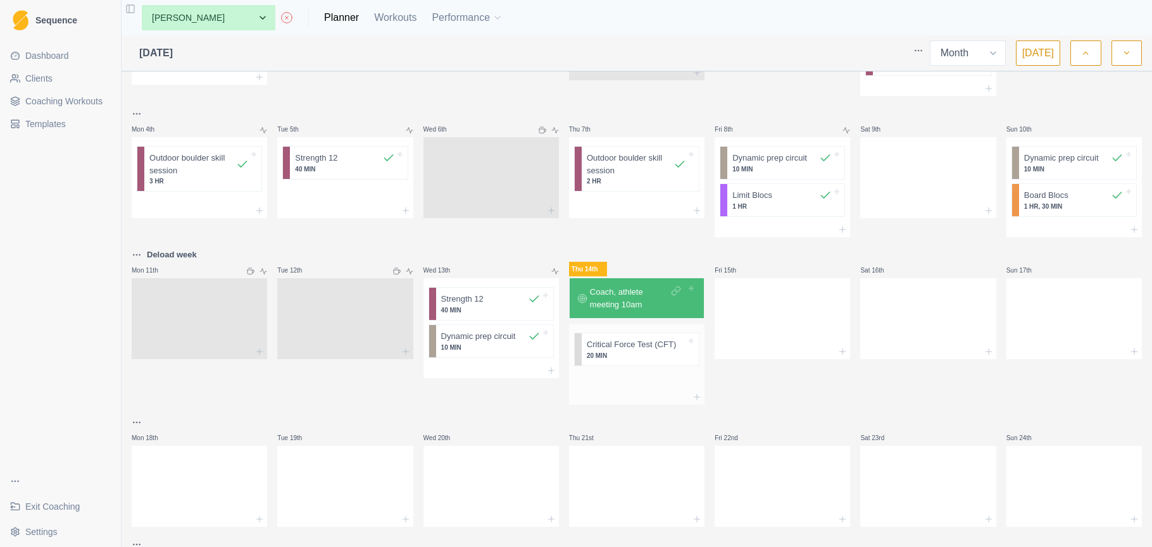
scroll to position [162, 0]
click at [655, 296] on p "Coach, athlete meeting 10am" at bounding box center [629, 297] width 78 height 25
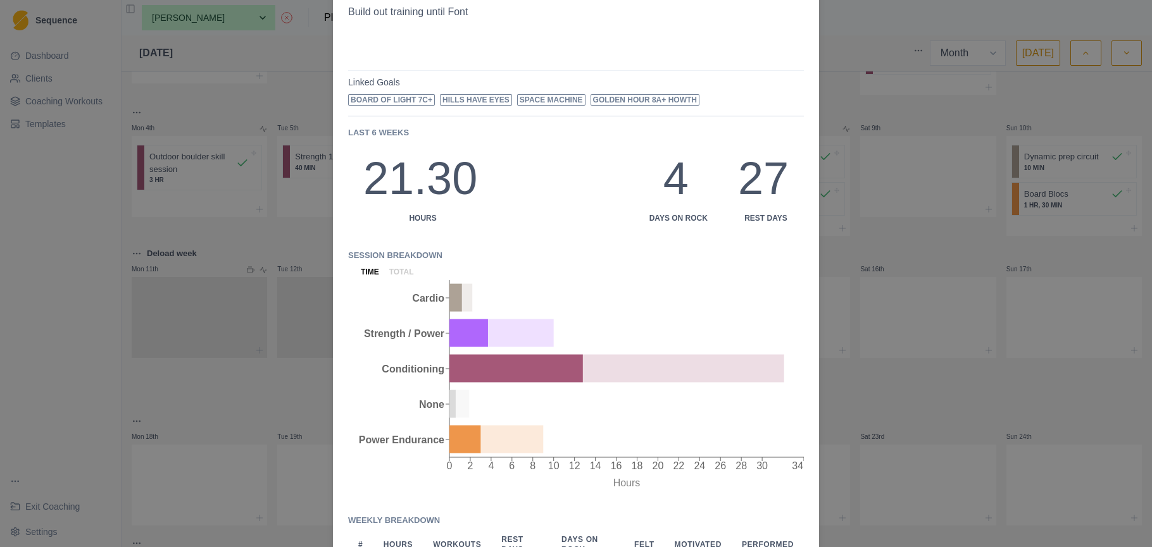
scroll to position [835, 0]
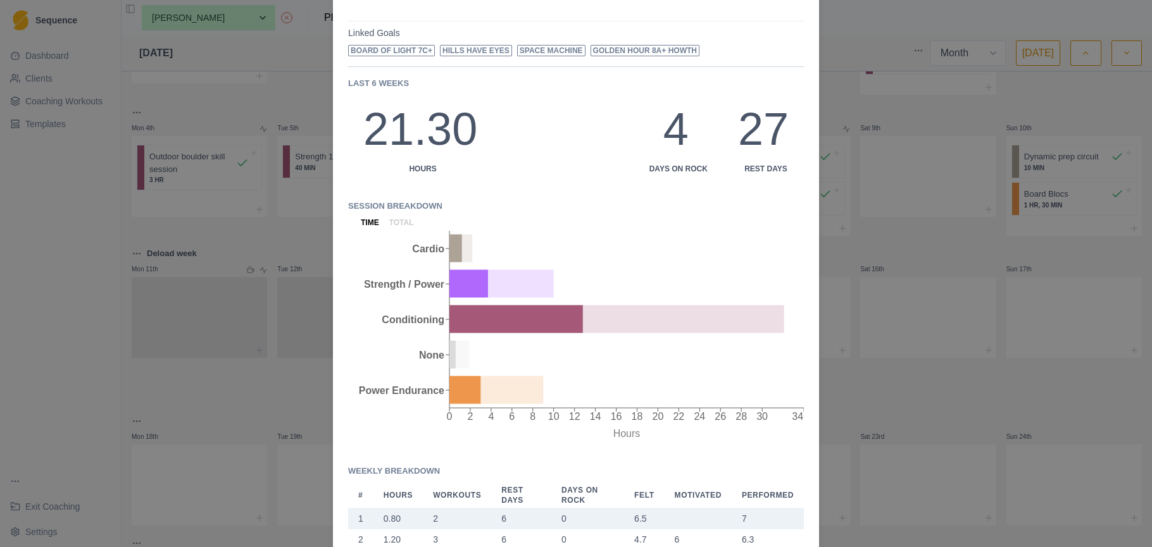
click at [849, 380] on div "Coach, athlete meeting 10am 14/8/25 Discuss current form and training for the n…" at bounding box center [576, 273] width 1152 height 547
